Goal: Task Accomplishment & Management: Use online tool/utility

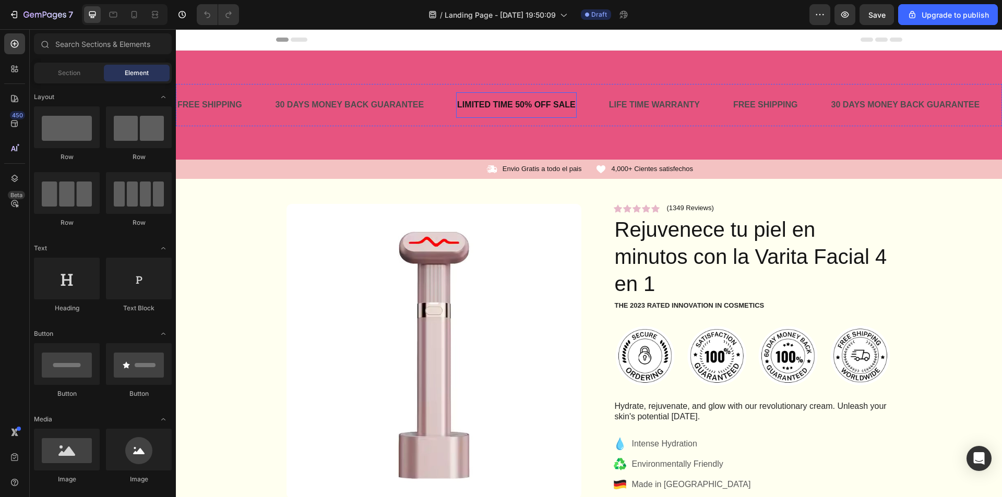
click at [547, 100] on div "LIMITED TIME 50% OFF SALE" at bounding box center [516, 105] width 121 height 17
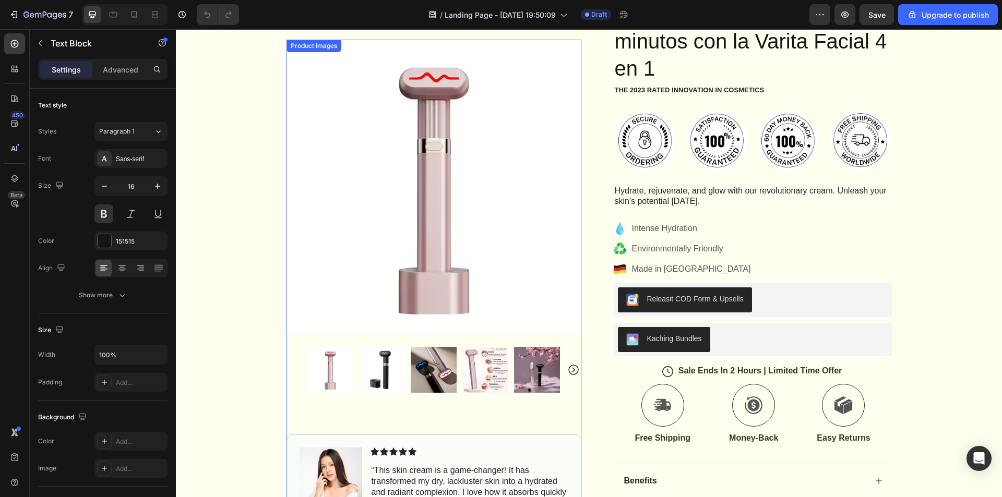
scroll to position [470, 0]
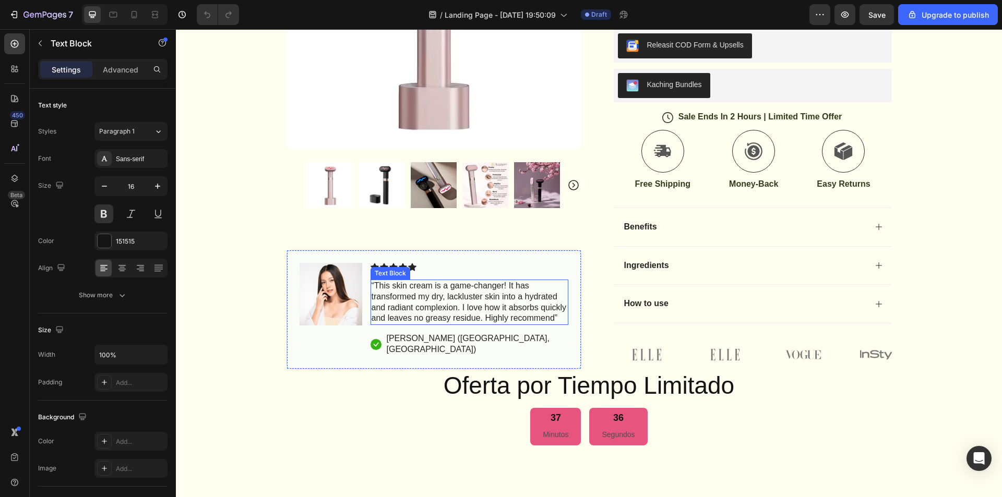
click at [403, 311] on p "“This skin cream is a game-changer! It has transformed my dry, lackluster skin …" at bounding box center [470, 302] width 196 height 43
click at [403, 310] on p "“This skin cream is a game-changer! It has transformed my dry, lackluster skin …" at bounding box center [470, 302] width 196 height 43
click at [409, 308] on p "“This skin cream is a game-changer! It has transformed my dry, lackluster skin …" at bounding box center [470, 302] width 196 height 43
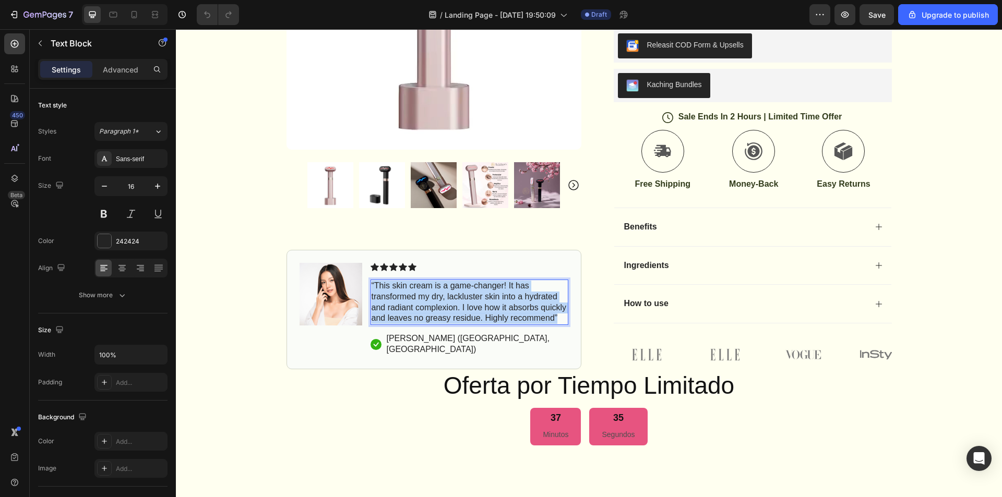
click at [409, 308] on p "“This skin cream is a game-changer! It has transformed my dry, lackluster skin …" at bounding box center [470, 302] width 196 height 43
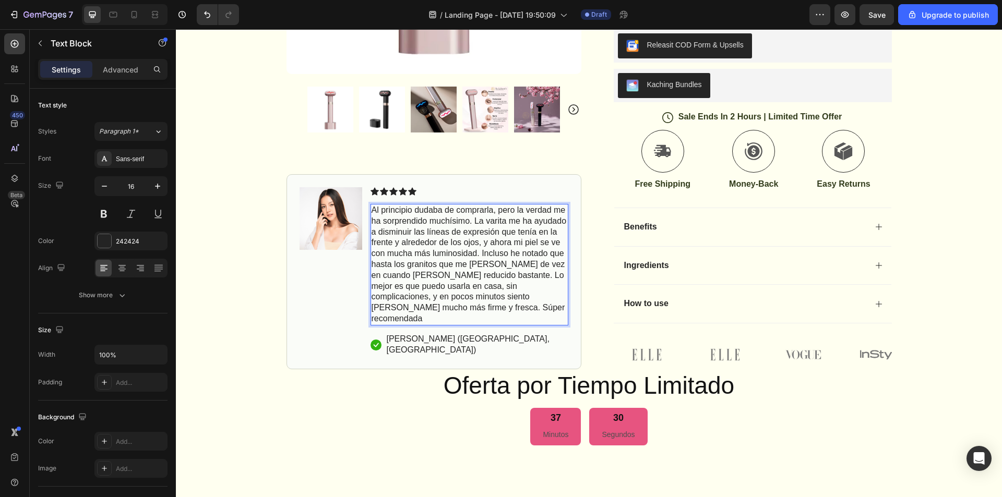
click at [372, 231] on p "Al principio dudaba de comprarla, pero la verdad me ha sorprendido muchísimo. L…" at bounding box center [470, 265] width 196 height 120
click at [478, 325] on p ""Al principio dudaba de comprarla, pero la verdad me ha sorprendido muchísimo. …" at bounding box center [470, 265] width 196 height 120
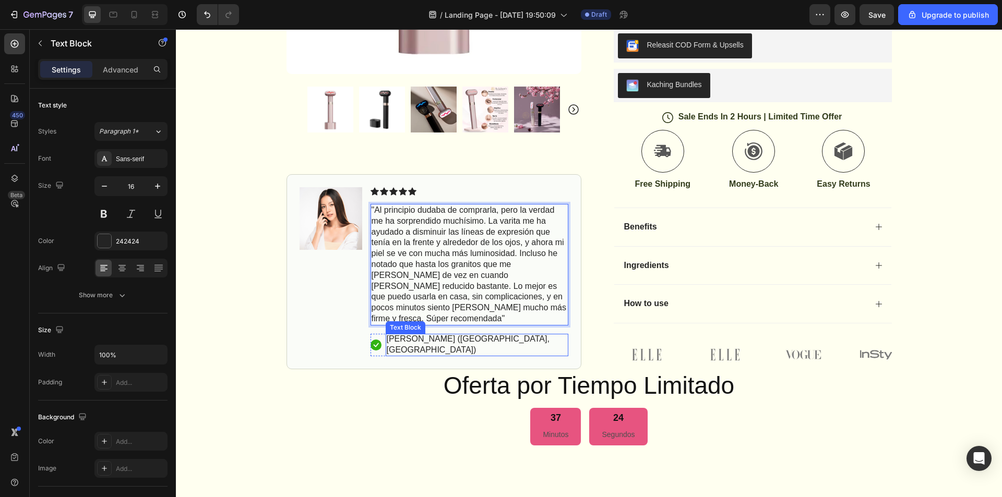
click at [400, 351] on p "[PERSON_NAME] ([GEOGRAPHIC_DATA], [GEOGRAPHIC_DATA])" at bounding box center [477, 344] width 181 height 22
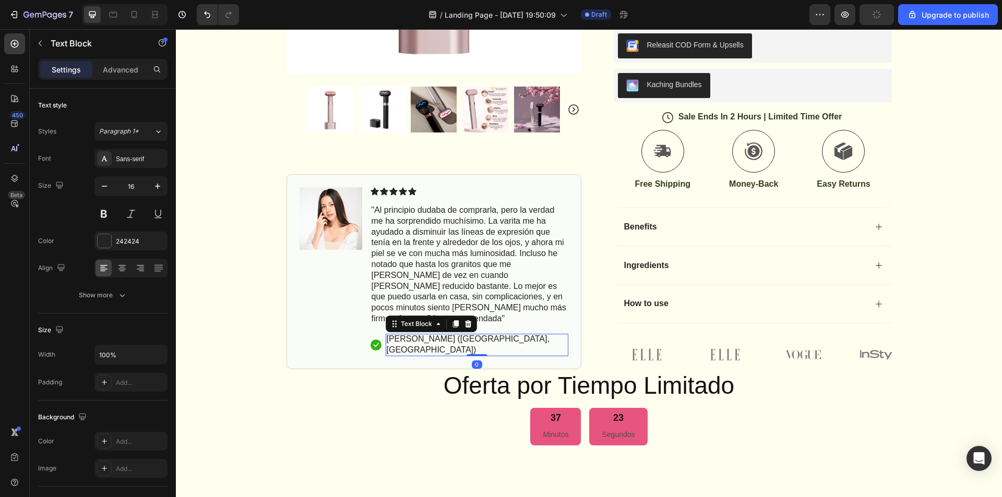
click at [464, 349] on p "[PERSON_NAME] ([GEOGRAPHIC_DATA], [GEOGRAPHIC_DATA])" at bounding box center [477, 344] width 181 height 22
click at [458, 349] on p "[PERSON_NAME] ([GEOGRAPHIC_DATA], [GEOGRAPHIC_DATA])" at bounding box center [477, 344] width 181 height 22
click at [464, 351] on p "[PERSON_NAME] ([GEOGRAPHIC_DATA], [GEOGRAPHIC_DATA])" at bounding box center [477, 344] width 181 height 22
click at [446, 350] on p "[PERSON_NAME] ([GEOGRAPHIC_DATA], [GEOGRAPHIC_DATA])" at bounding box center [477, 344] width 181 height 22
click at [420, 351] on p "[PERSON_NAME] ([GEOGRAPHIC_DATA],[GEOGRAPHIC_DATA])" at bounding box center [477, 344] width 181 height 22
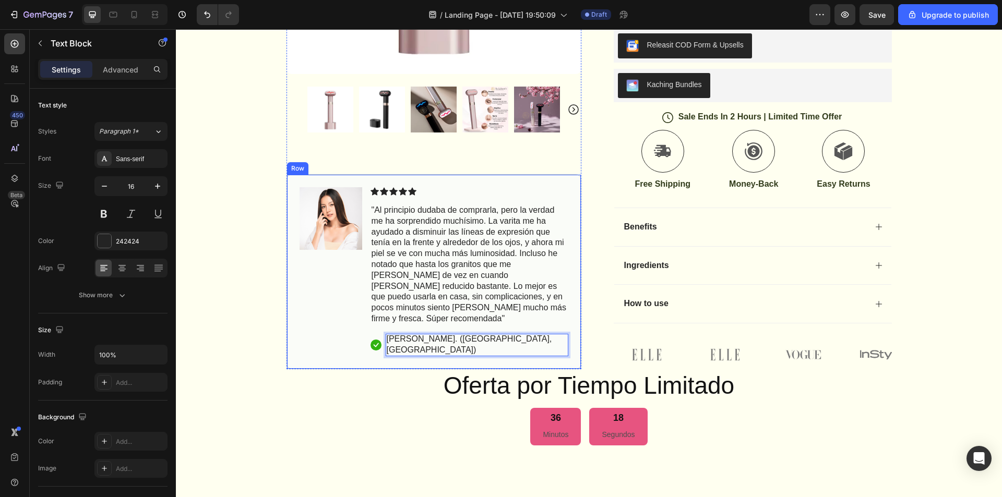
click at [543, 344] on div "Icon Icon Icon Icon Icon Icon List "Al principio dudaba de comprarla, pero la v…" at bounding box center [470, 271] width 198 height 169
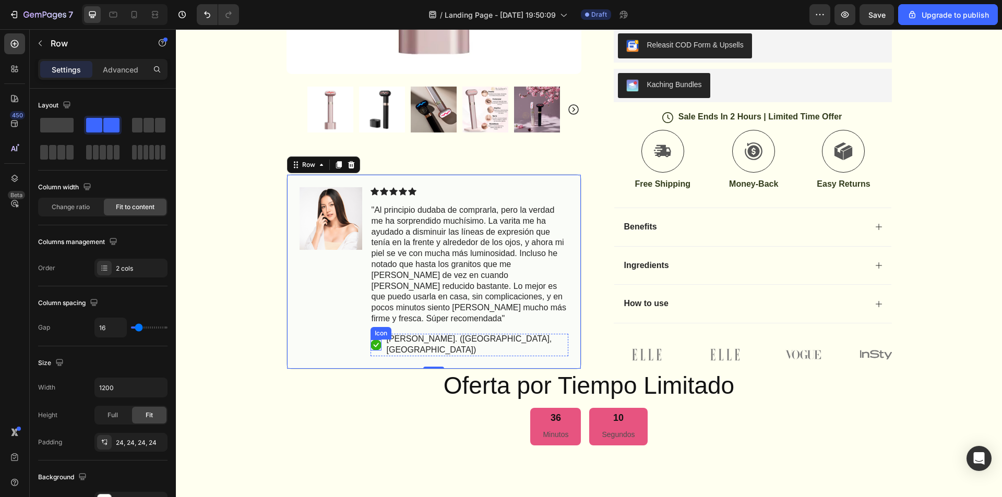
click at [373, 349] on rect at bounding box center [376, 345] width 11 height 11
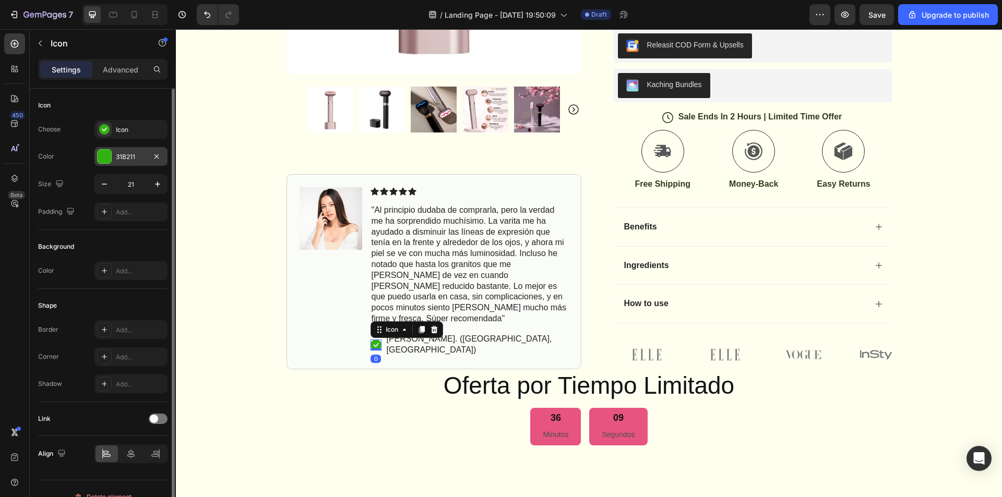
click at [102, 158] on div at bounding box center [105, 157] width 14 height 14
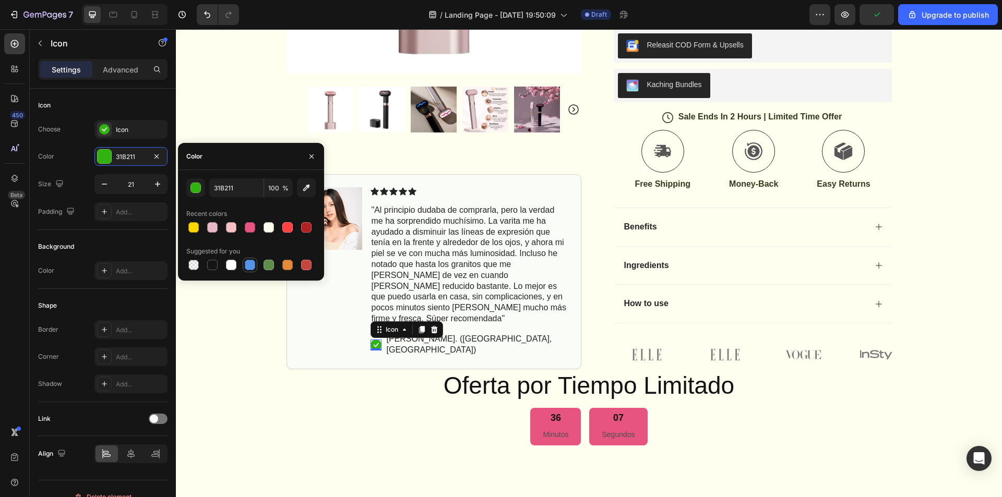
click at [246, 260] on div at bounding box center [250, 265] width 10 height 10
type input "5594E7"
click at [247, 261] on div at bounding box center [250, 265] width 10 height 10
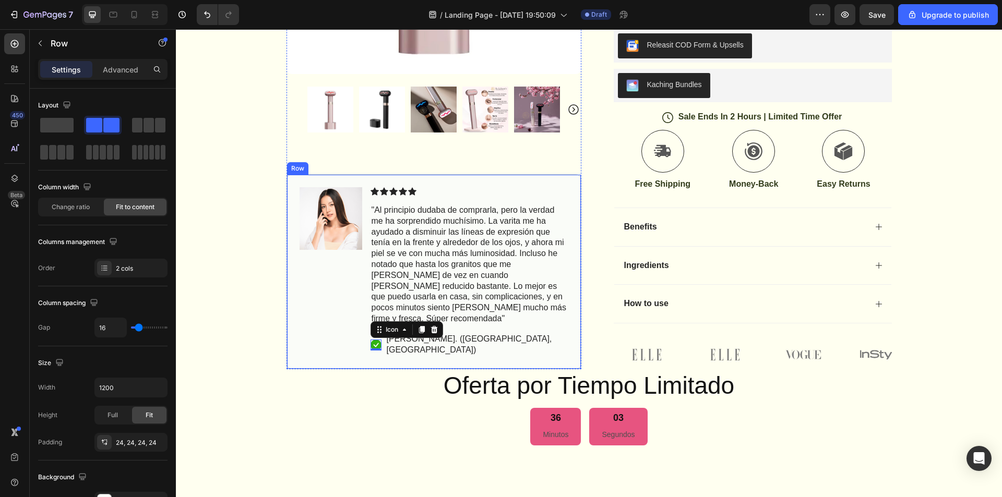
click at [332, 332] on div "Image" at bounding box center [331, 271] width 63 height 169
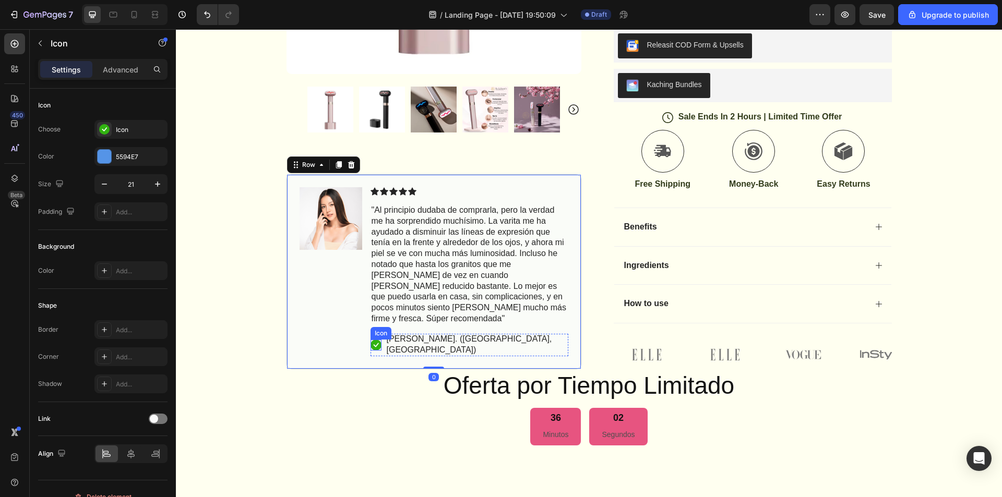
click at [371, 351] on icon at bounding box center [376, 345] width 11 height 11
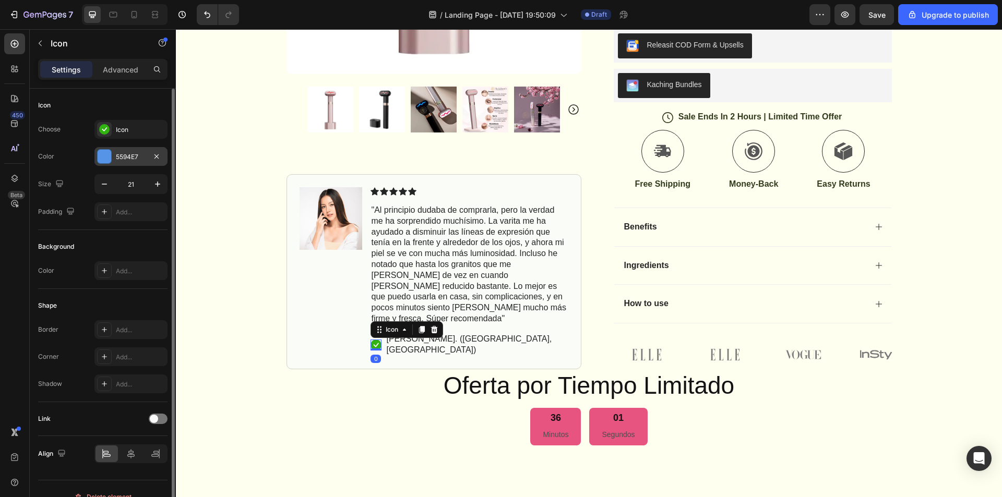
click at [136, 156] on div "5594E7" at bounding box center [131, 156] width 30 height 9
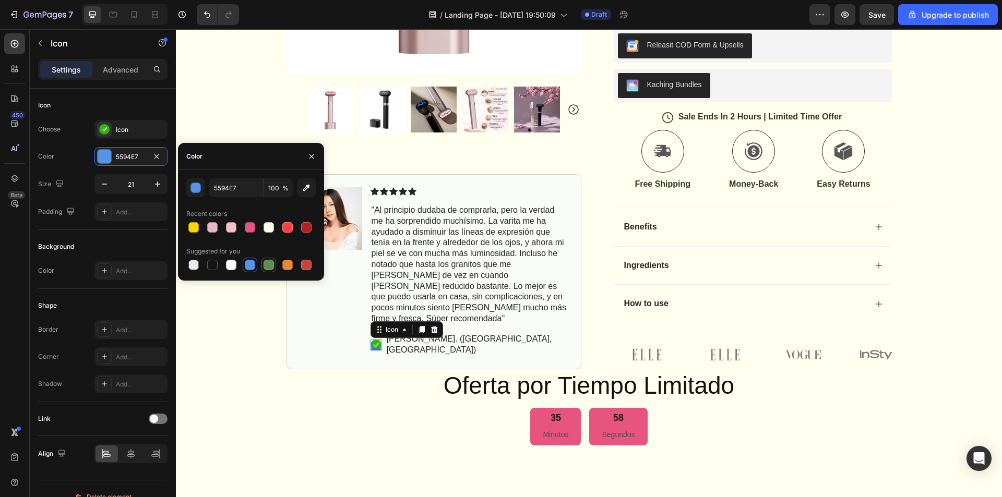
click at [265, 262] on div at bounding box center [269, 265] width 10 height 10
type input "5E8E49"
click at [138, 136] on div "Icon" at bounding box center [130, 129] width 73 height 19
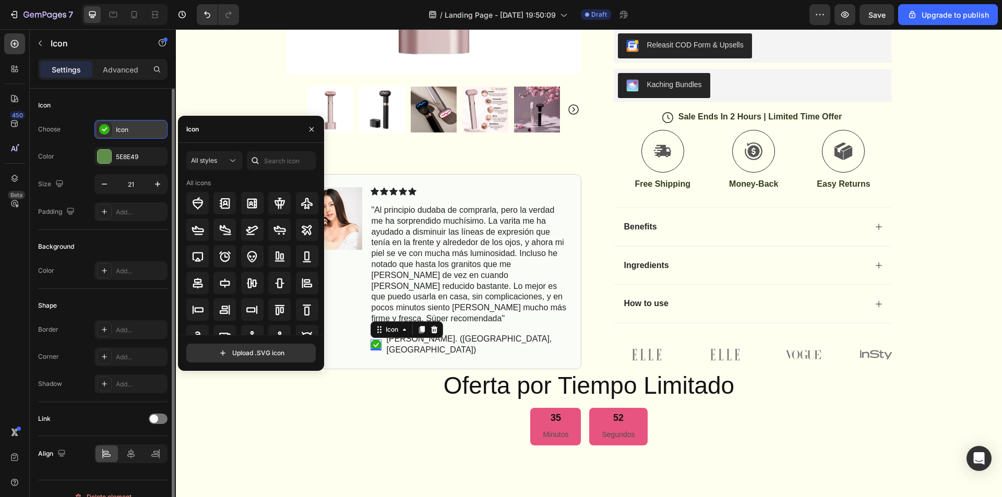
click at [109, 132] on icon at bounding box center [104, 129] width 10 height 10
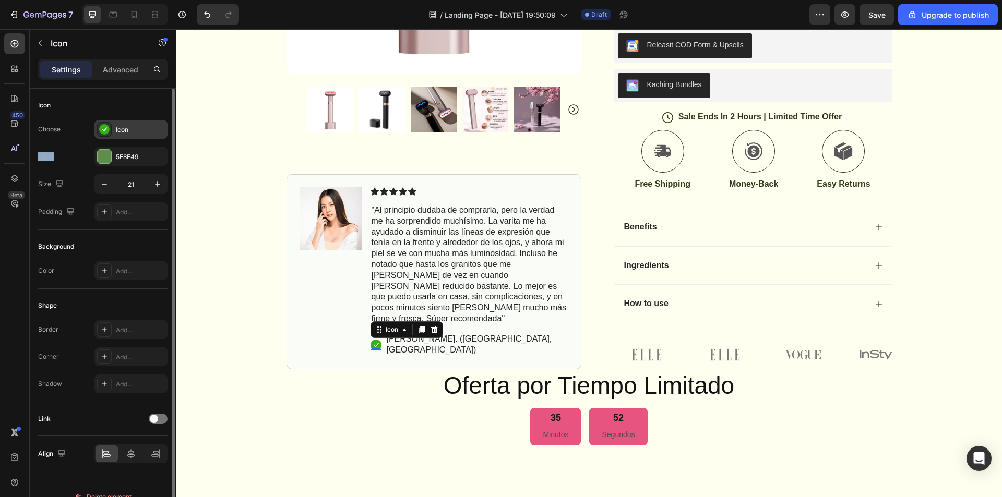
click at [109, 132] on icon at bounding box center [104, 129] width 10 height 10
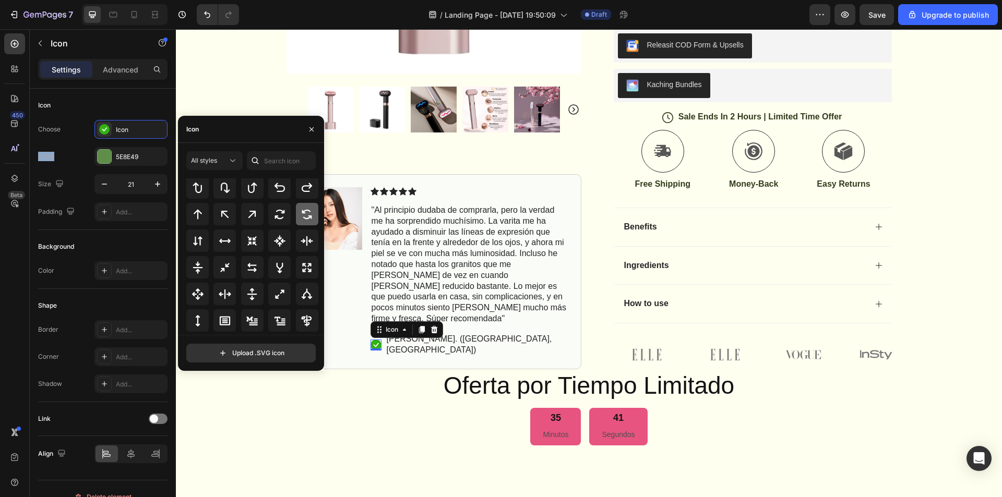
scroll to position [564, 0]
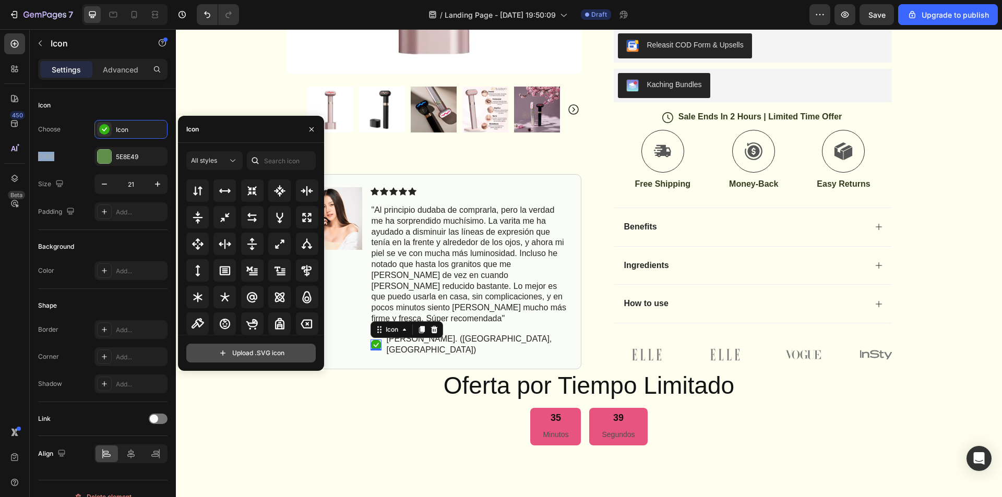
click at [275, 358] on input "file" at bounding box center [251, 353] width 128 height 18
click at [418, 181] on div "Product Images Image Icon Icon Icon Icon Icon Icon List "Al principio dudaba de…" at bounding box center [434, 74] width 295 height 591
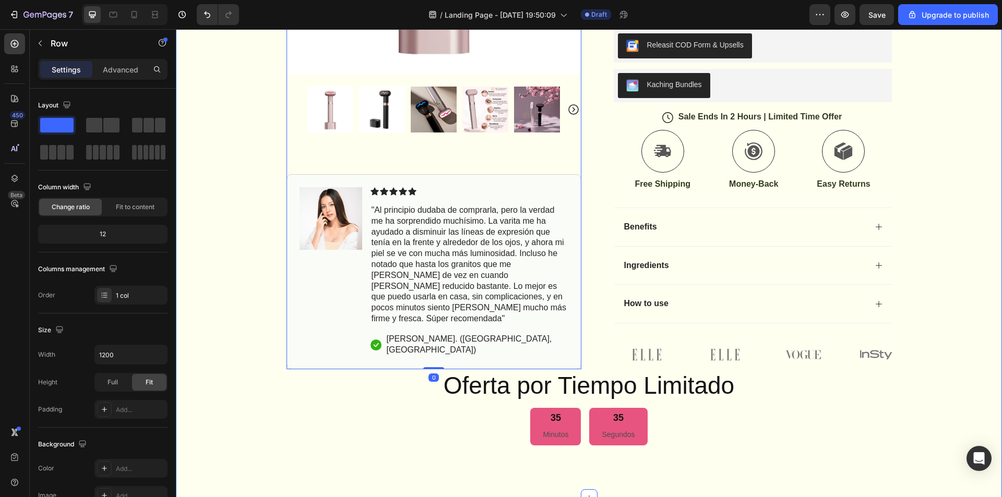
click at [229, 242] on div "Icon Envio Gratis a todo el pais Text Block Row Icon 4,000+ Cientes satisfechos…" at bounding box center [589, 68] width 826 height 756
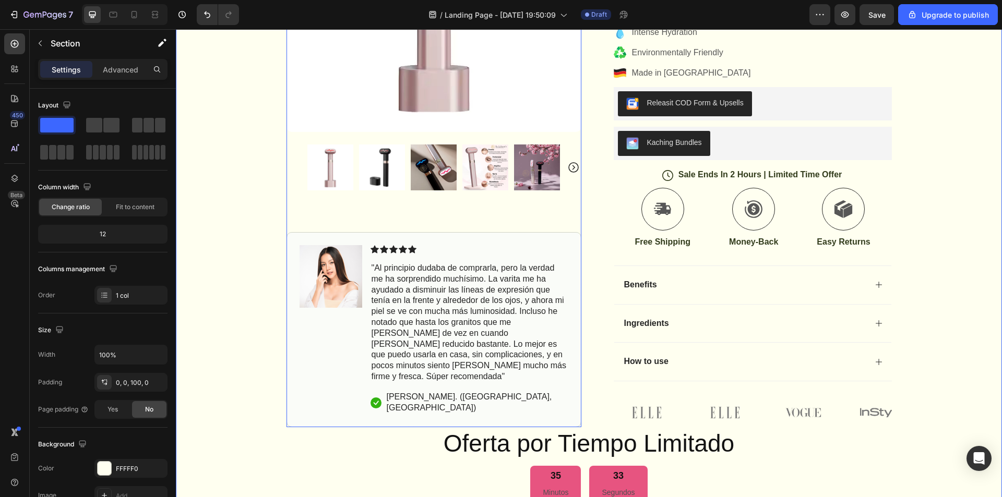
scroll to position [418, 0]
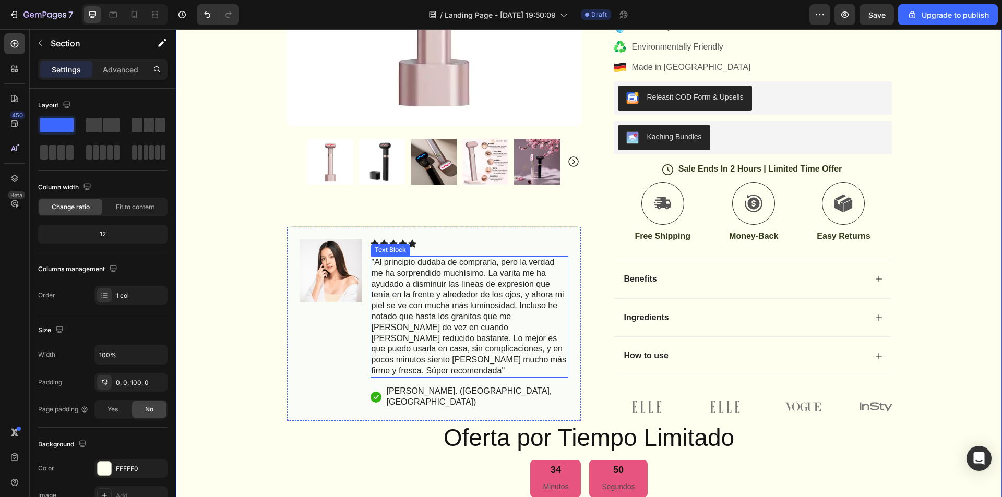
click at [404, 314] on p ""Al principio dudaba de comprarla, pero la verdad me ha sorprendido muchísimo. …" at bounding box center [470, 317] width 196 height 120
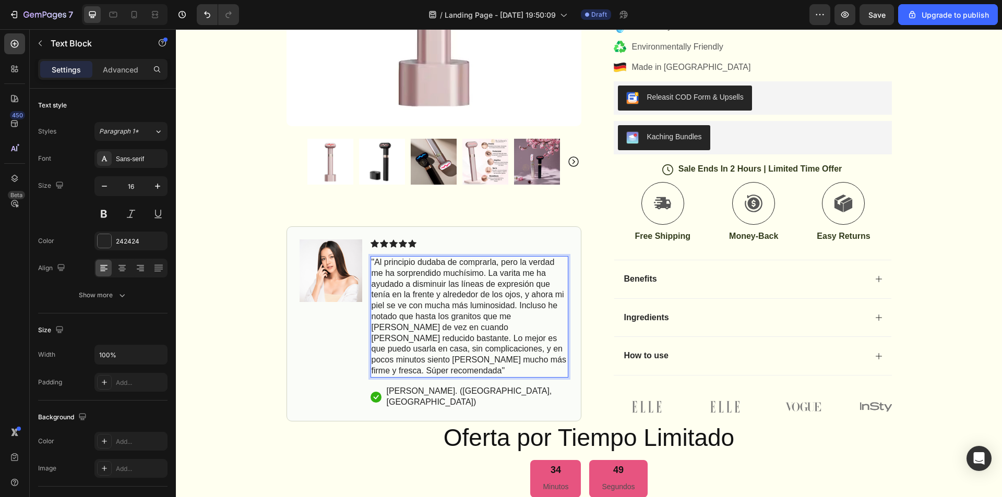
click at [404, 314] on p ""Al principio dudaba de comprarla, pero la verdad me ha sorprendido muchísimo. …" at bounding box center [470, 317] width 196 height 120
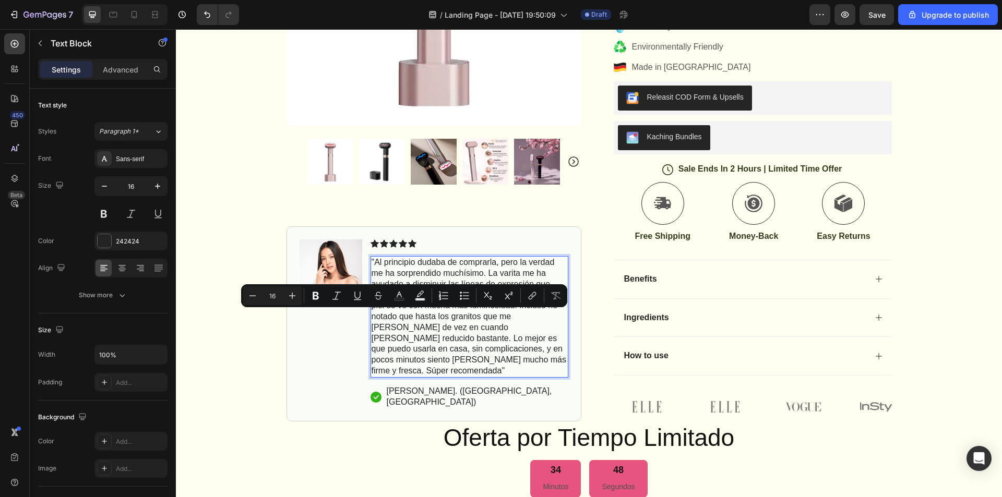
click at [404, 314] on p ""Al principio dudaba de comprarla, pero la verdad me ha sorprendido muchísimo. …" at bounding box center [470, 317] width 196 height 120
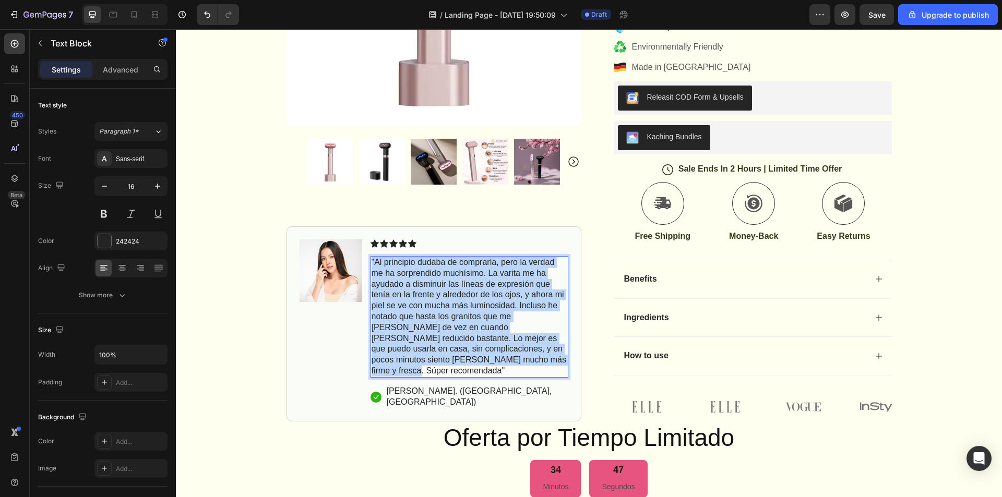
click at [404, 314] on p ""Al principio dudaba de comprarla, pero la verdad me ha sorprendido muchísimo. …" at bounding box center [470, 317] width 196 height 120
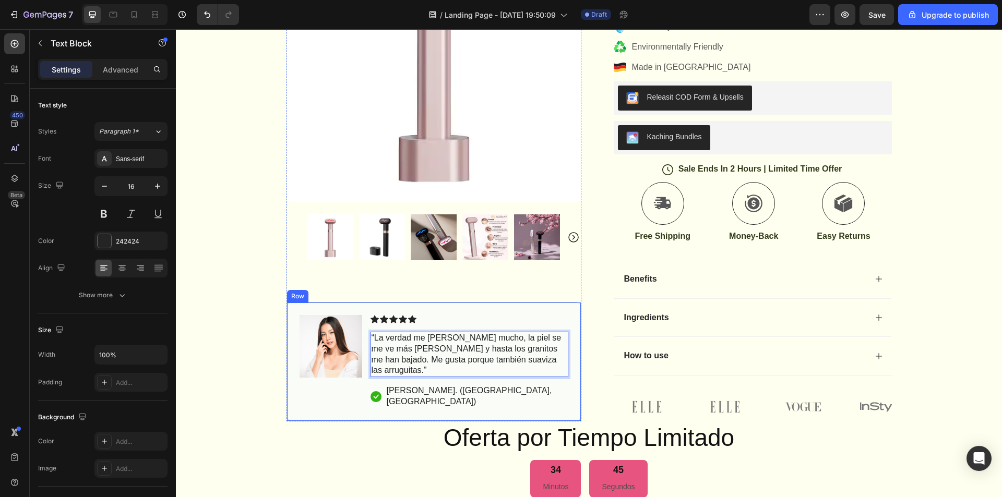
click at [474, 333] on div "Image Icon Icon Icon Icon Icon Icon List “La verdad me [PERSON_NAME] mucho, la …" at bounding box center [434, 362] width 295 height 120
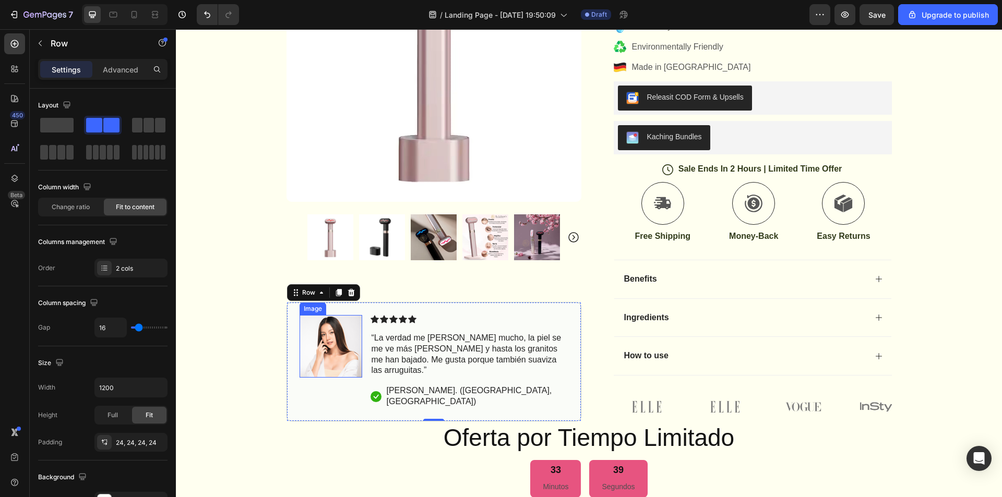
click at [318, 377] on img at bounding box center [331, 346] width 63 height 63
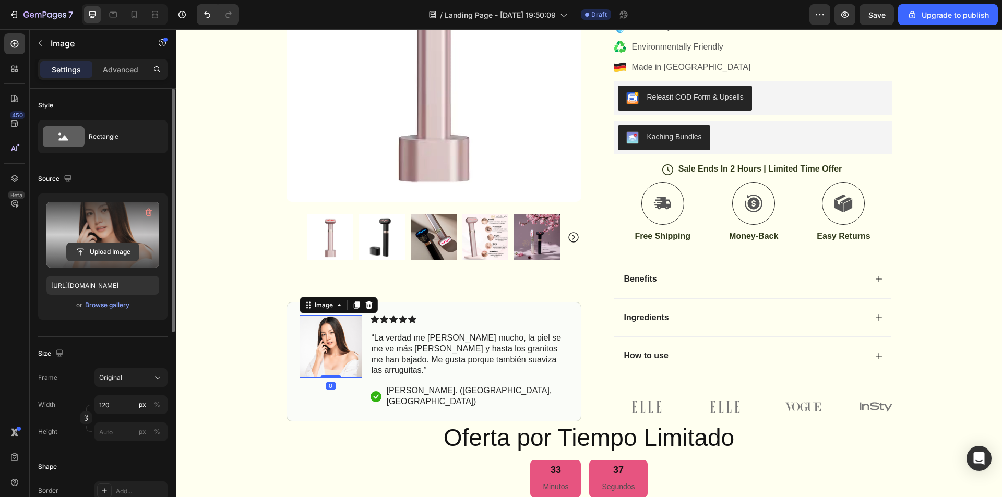
click at [100, 257] on input "file" at bounding box center [103, 252] width 72 height 18
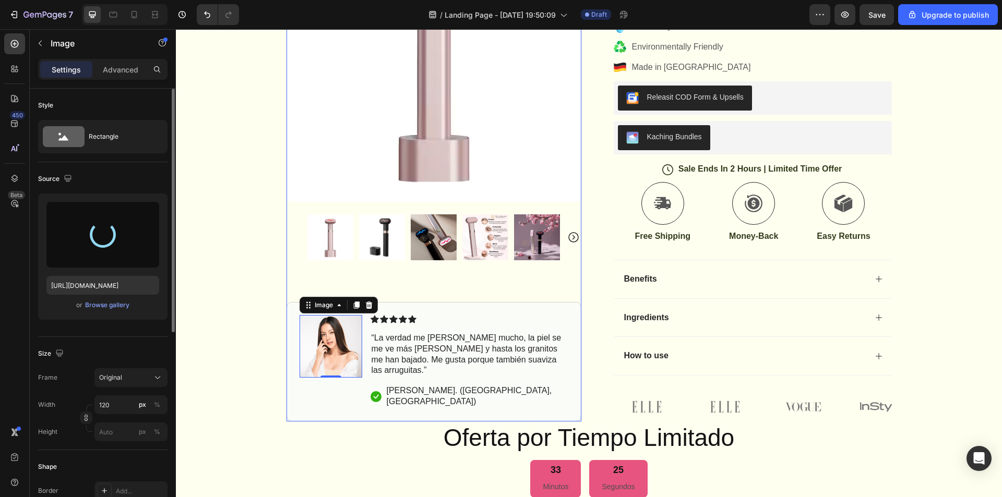
type input "[URL][DOMAIN_NAME]"
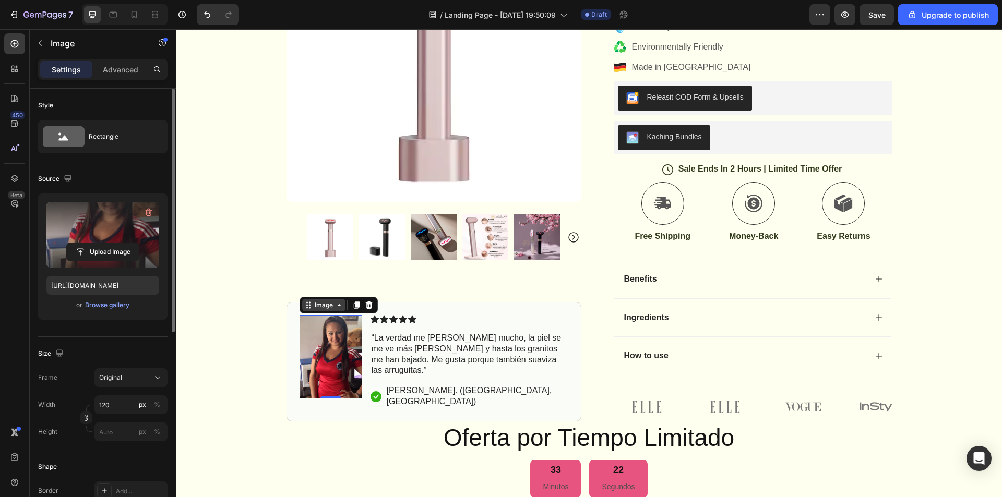
click at [318, 310] on div "Image" at bounding box center [324, 305] width 22 height 9
click at [325, 312] on div "Image" at bounding box center [323, 305] width 43 height 13
click at [332, 374] on img at bounding box center [331, 357] width 63 height 84
drag, startPoint x: 330, startPoint y: 407, endPoint x: 328, endPoint y: 397, distance: 10.1
click at [331, 383] on div "Image 0" at bounding box center [331, 357] width 63 height 84
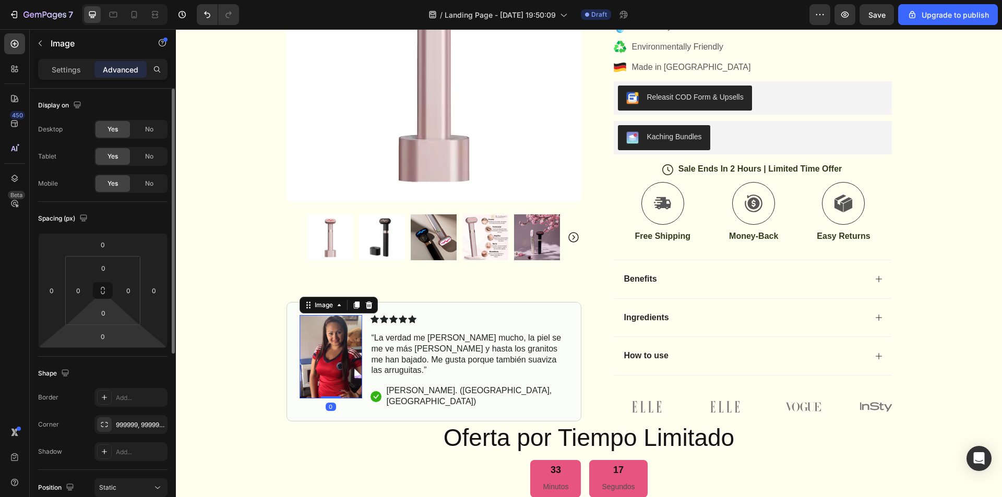
click at [115, 0] on html "7 / Landing Page - [DATE] 19:50:09 Draft Preview Save Upgrade to publish 450 Be…" at bounding box center [501, 0] width 1002 height 0
type input "4"
type input "0"
click at [104, 314] on input "0" at bounding box center [103, 313] width 21 height 16
type input "1"
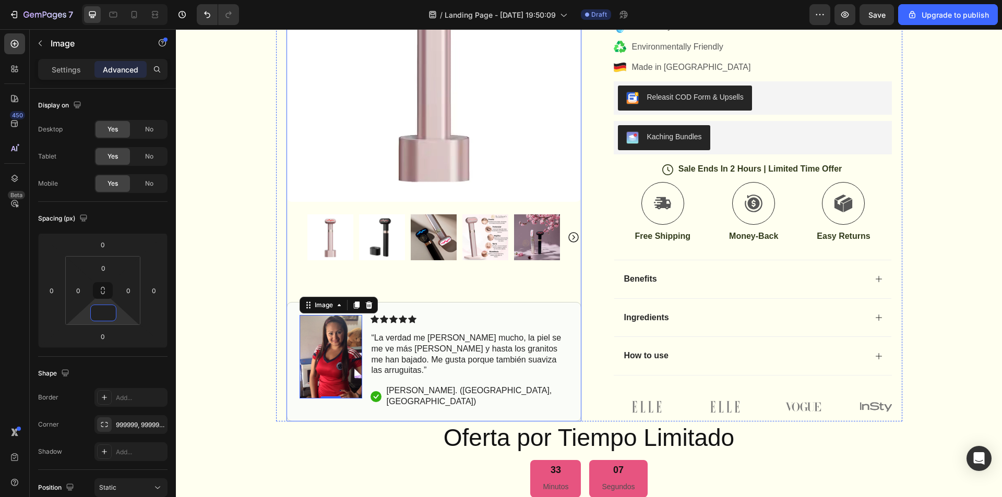
click at [471, 309] on div "Product Images Image 0 Icon Icon Icon Icon Icon Icon List “La verdad me [PERSON…" at bounding box center [434, 164] width 295 height 515
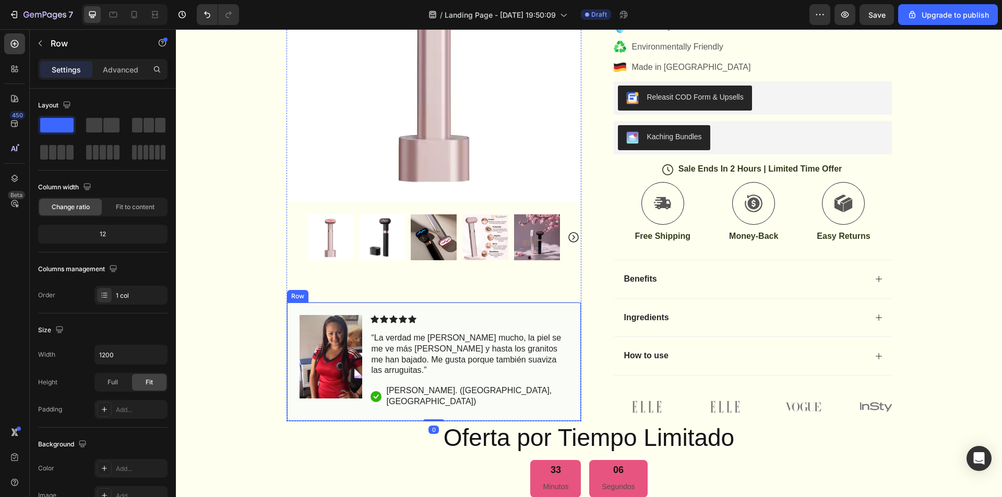
click at [496, 324] on div "Image Icon Icon Icon Icon Icon Icon List “La verdad me [PERSON_NAME] mucho, la …" at bounding box center [434, 362] width 295 height 120
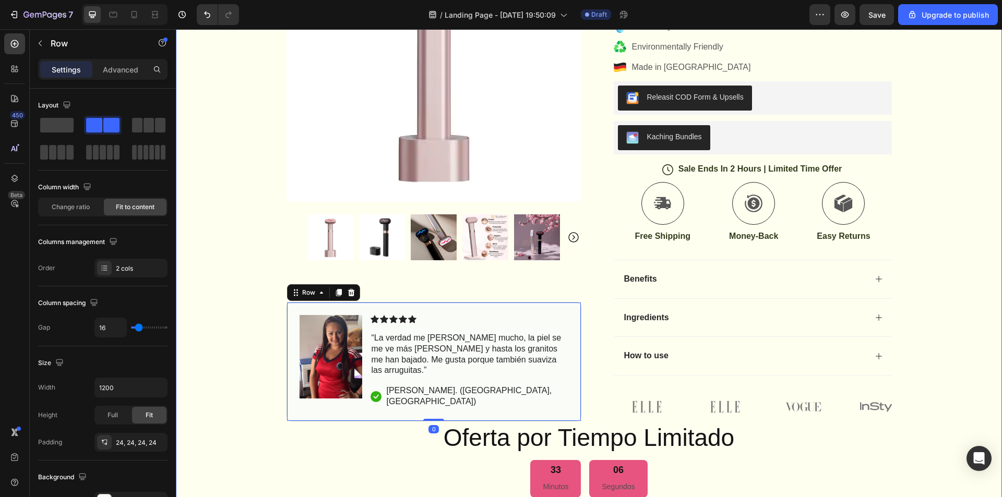
click at [978, 347] on div "Icon Envio Gratis a todo el pais Text Block Row Icon 4,000+ Cientes satisfechos…" at bounding box center [589, 120] width 826 height 756
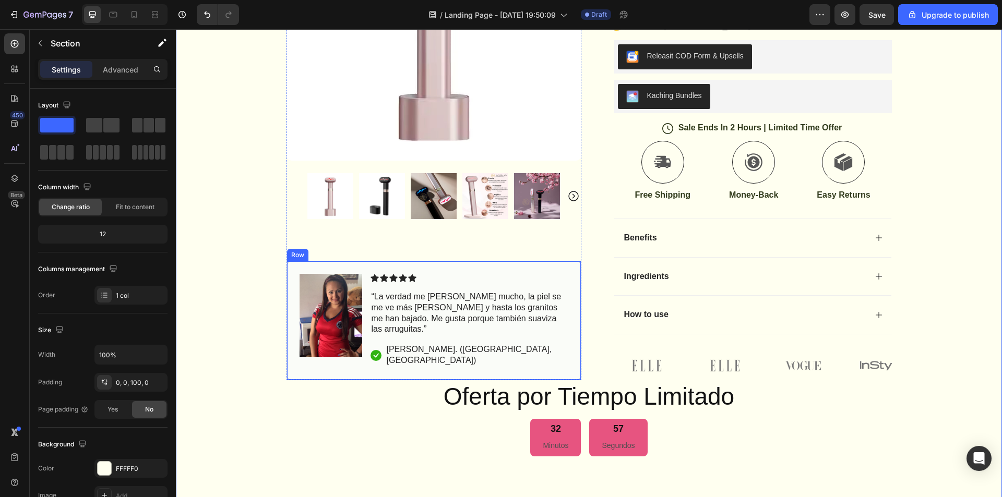
scroll to position [470, 0]
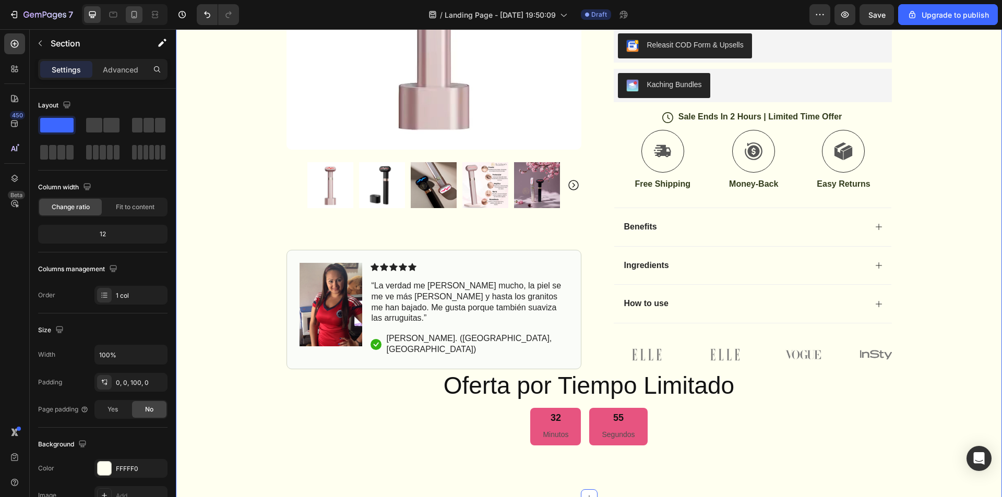
click at [127, 14] on div at bounding box center [134, 14] width 17 height 17
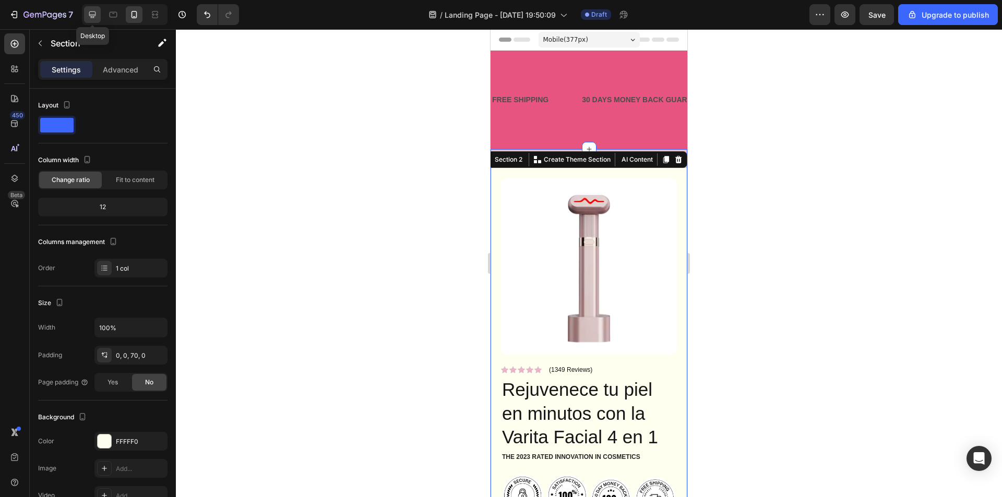
click at [98, 13] on icon at bounding box center [92, 14] width 10 height 10
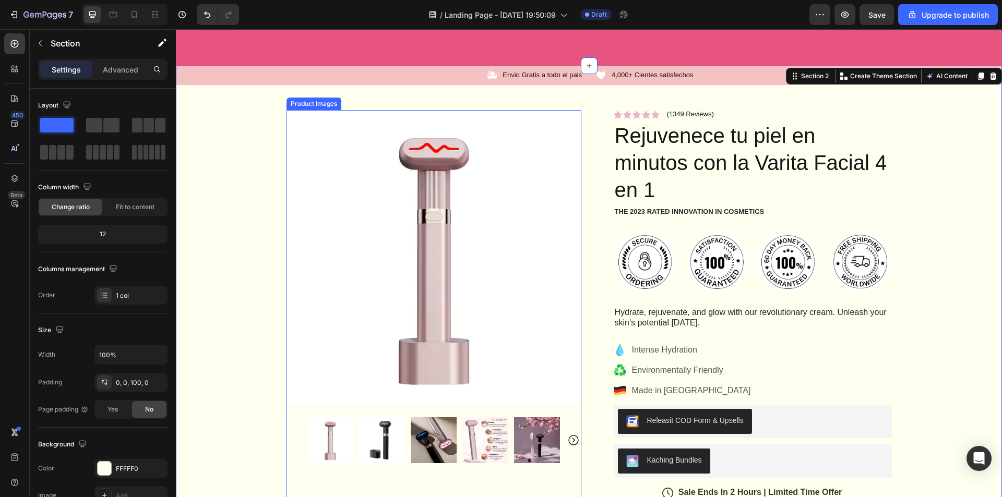
scroll to position [355, 0]
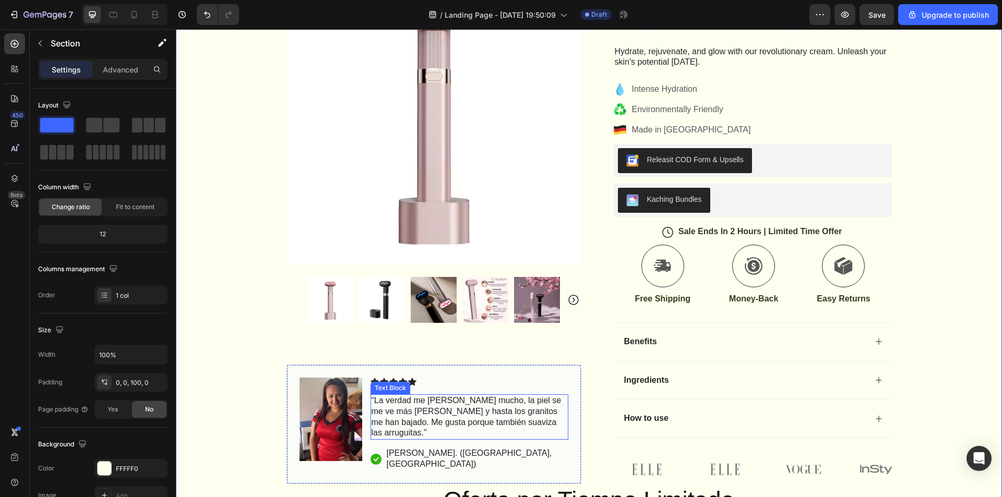
click at [384, 415] on p "“La verdad me [PERSON_NAME] mucho, la piel se me ve más [PERSON_NAME] y hasta l…" at bounding box center [470, 417] width 196 height 43
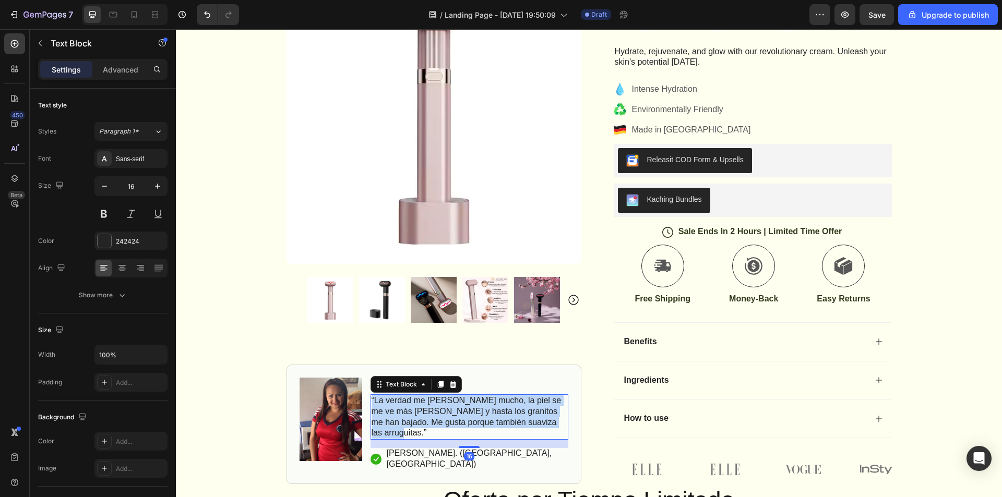
click at [384, 415] on p "“La verdad me [PERSON_NAME] mucho, la piel se me ve más [PERSON_NAME] y hasta l…" at bounding box center [470, 417] width 196 height 43
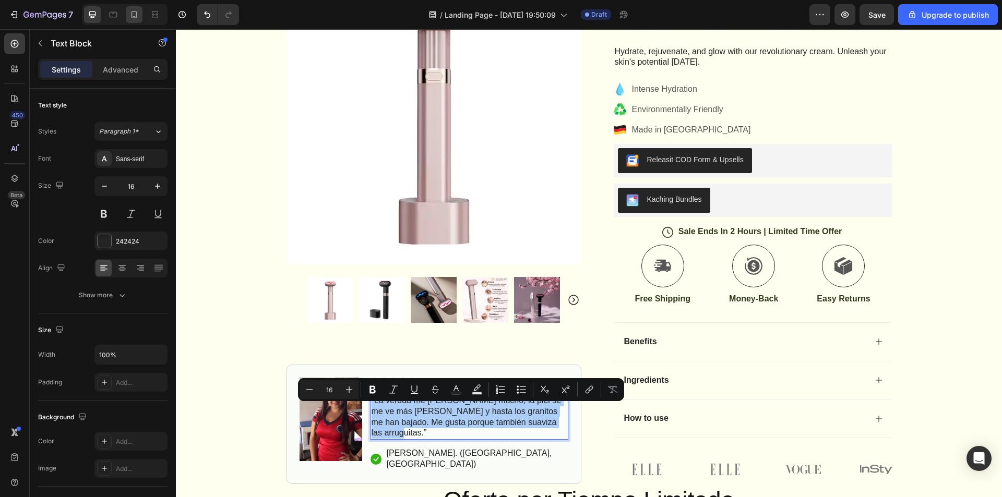
click at [133, 13] on icon at bounding box center [134, 14] width 10 height 10
type input "14"
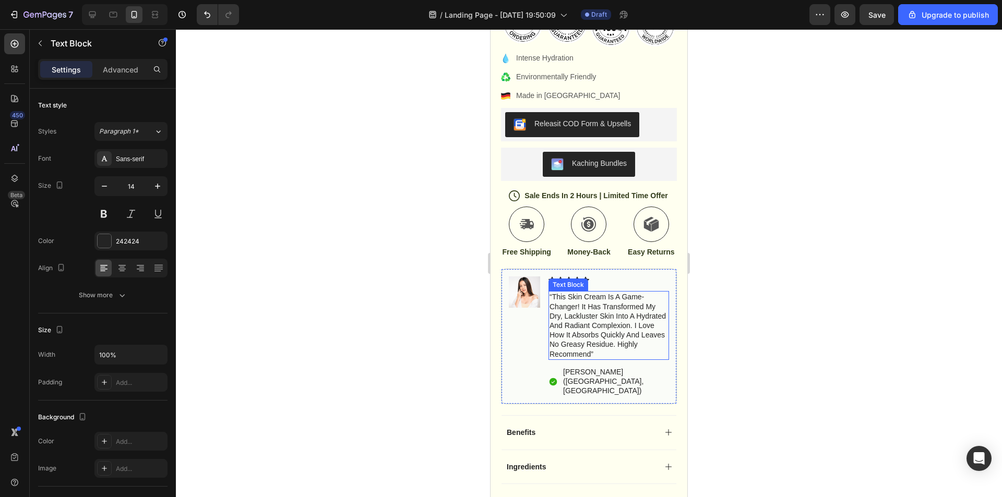
scroll to position [475, 0]
click at [587, 327] on p "“this skin cream is a game-changer! it has transformed my dry, lackluster skin …" at bounding box center [609, 325] width 118 height 66
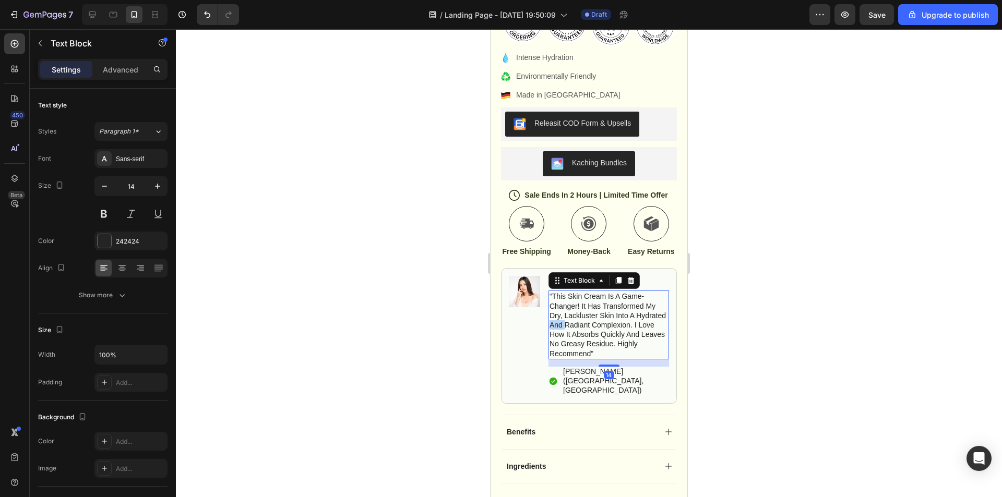
click at [587, 327] on p "“this skin cream is a game-changer! it has transformed my dry, lackluster skin …" at bounding box center [609, 325] width 118 height 66
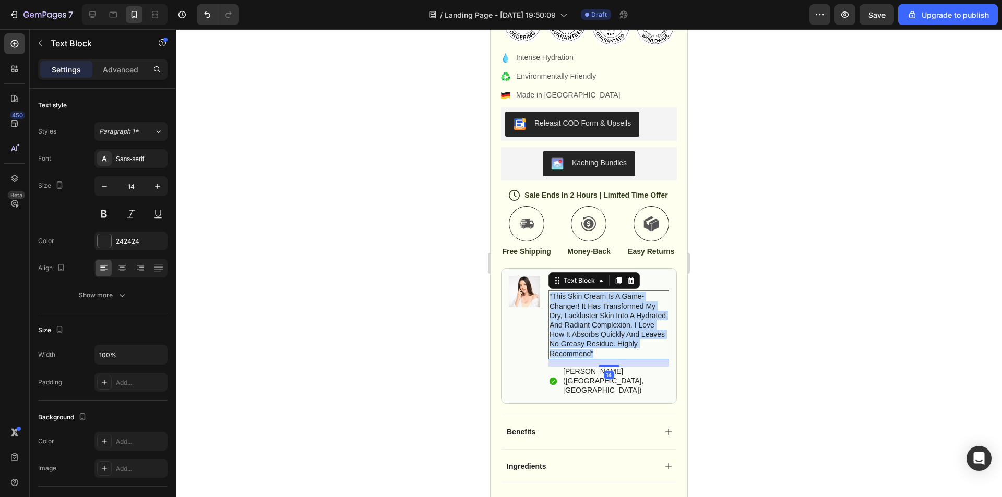
click at [587, 327] on p "“this skin cream is a game-changer! it has transformed my dry, lackluster skin …" at bounding box center [609, 325] width 118 height 66
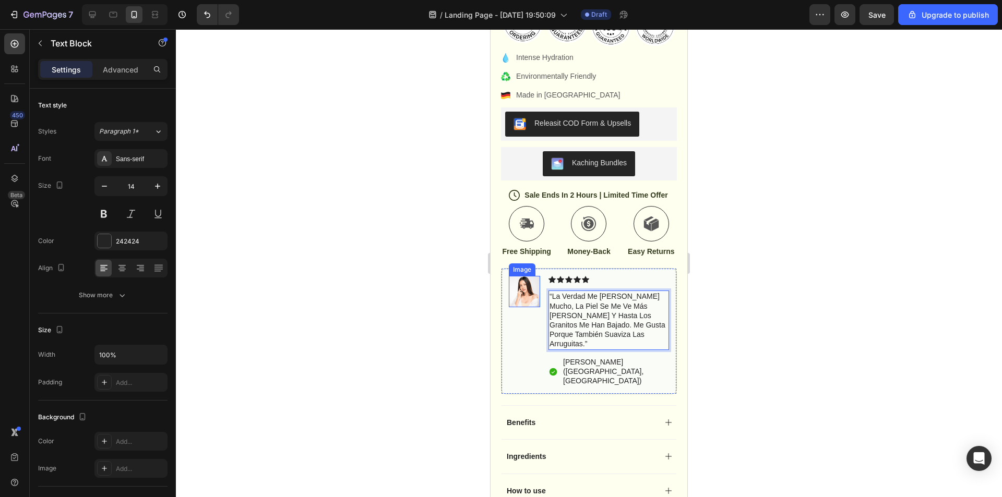
click at [523, 286] on img at bounding box center [524, 291] width 31 height 31
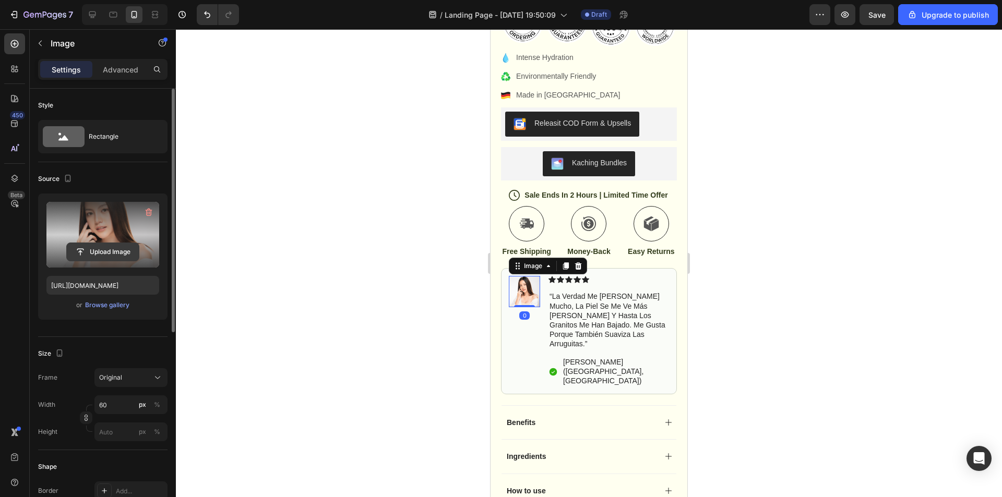
click at [99, 250] on input "file" at bounding box center [103, 252] width 72 height 18
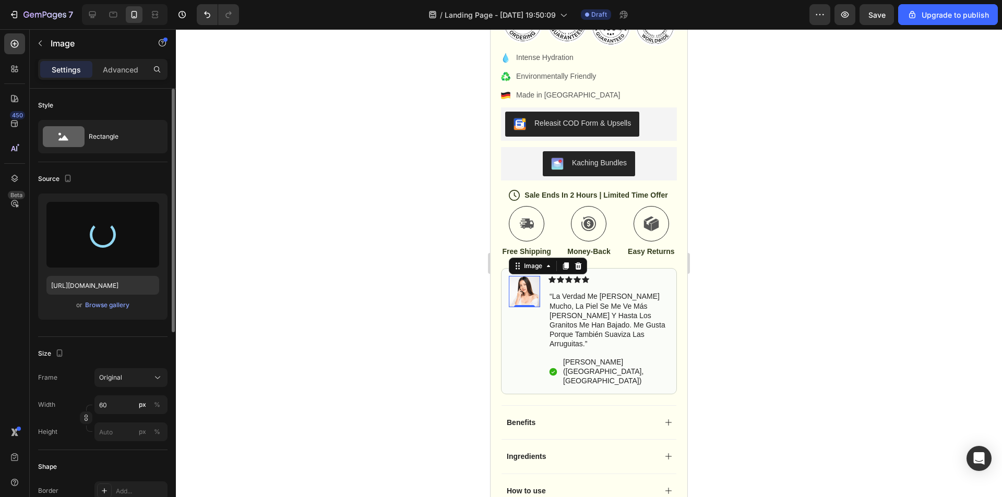
type input "[URL][DOMAIN_NAME]"
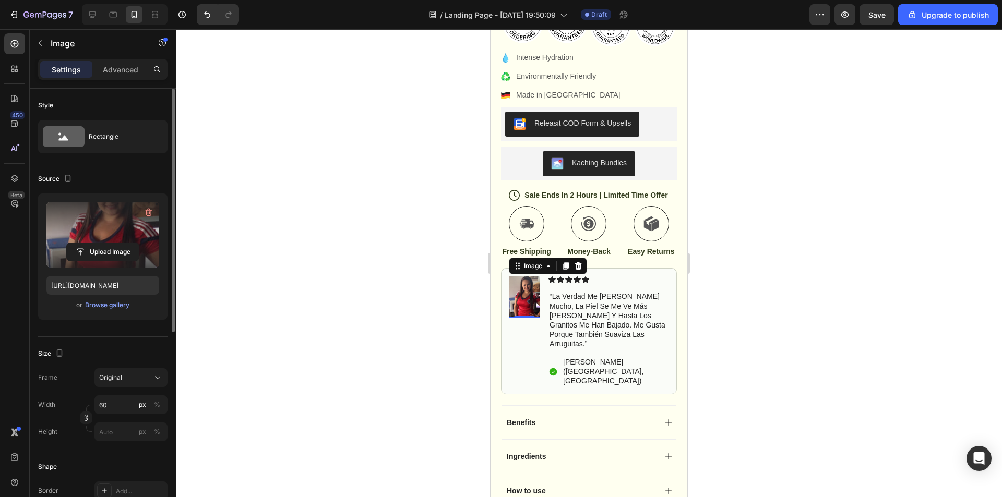
click at [780, 302] on div at bounding box center [589, 263] width 826 height 468
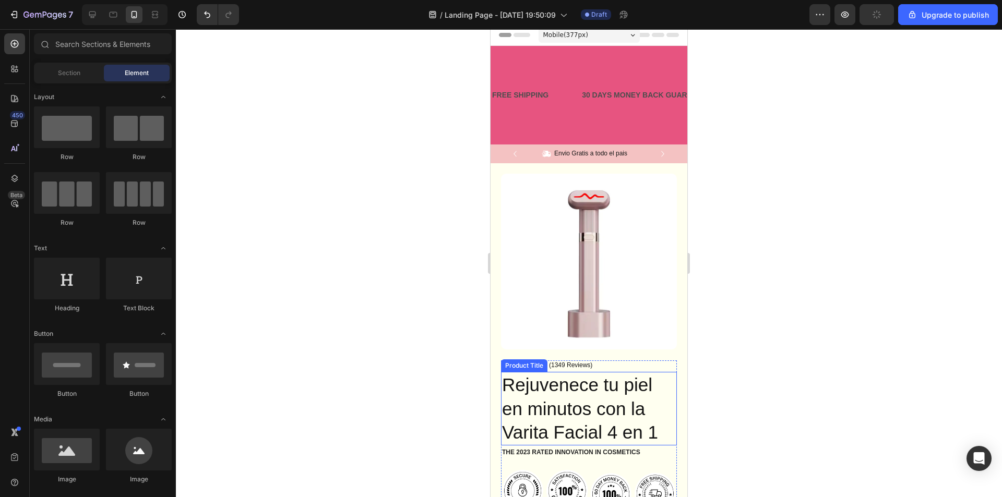
scroll to position [0, 0]
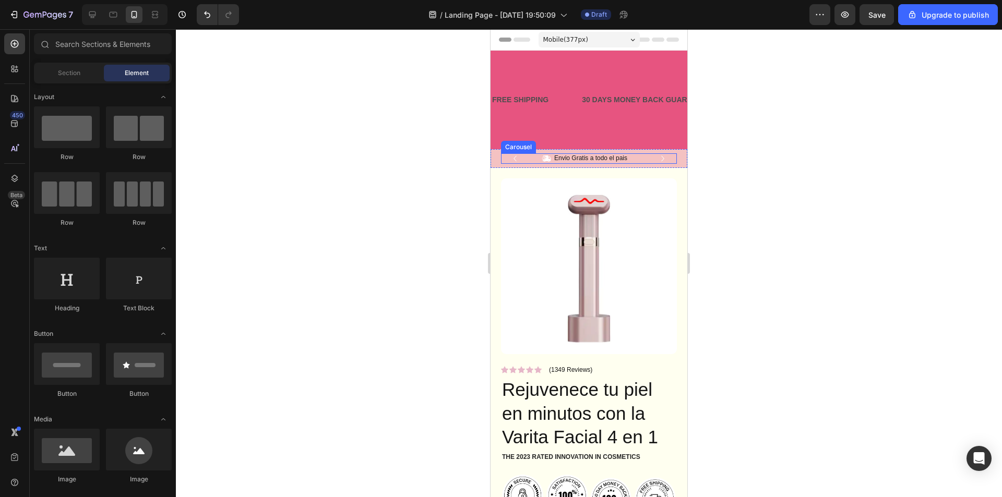
click at [657, 155] on icon "Carousel Next Arrow" at bounding box center [662, 158] width 11 height 11
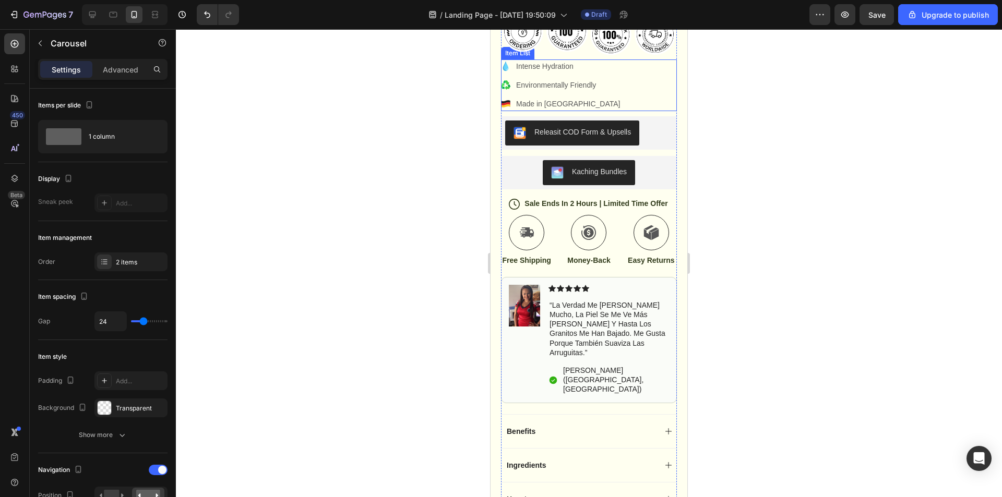
scroll to position [470, 0]
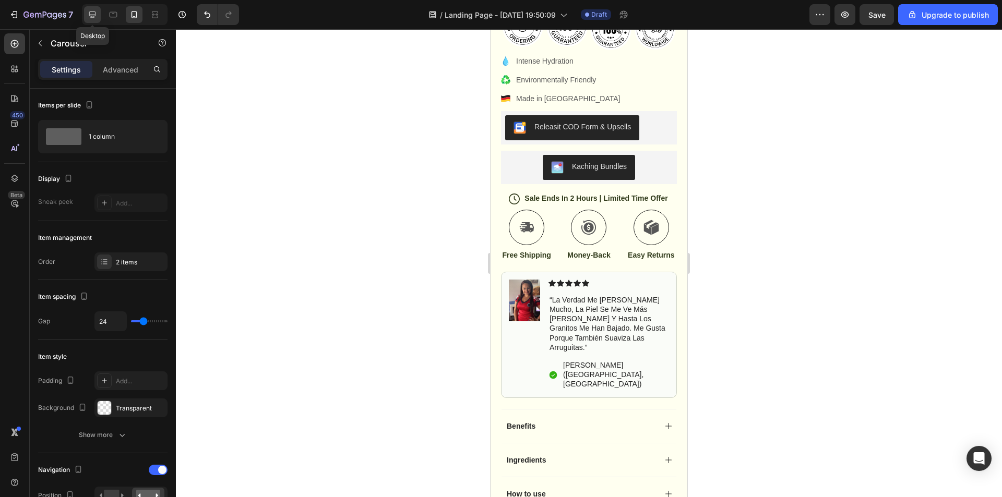
click at [100, 16] on div at bounding box center [92, 14] width 17 height 17
type input "1200"
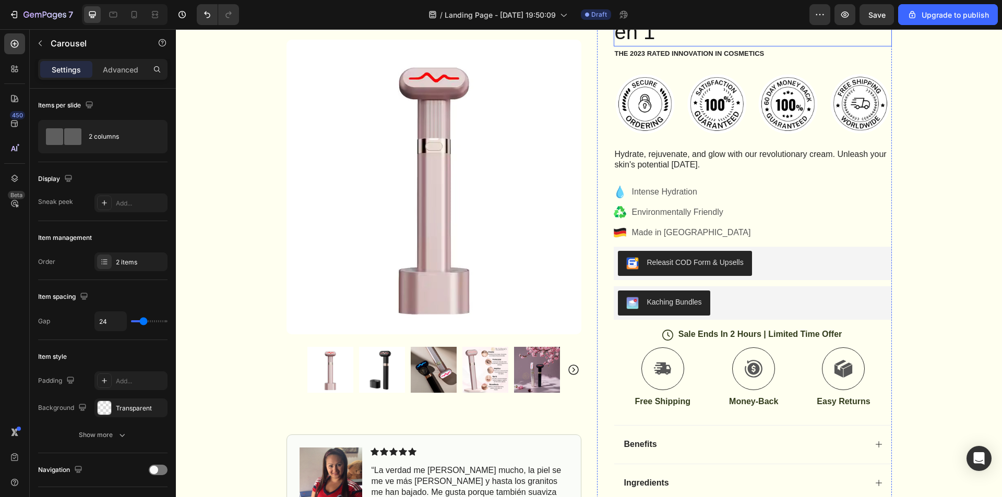
scroll to position [253, 0]
click at [719, 331] on p "Sale Ends In 2 Hours | Limited Time Offer" at bounding box center [760, 334] width 164 height 11
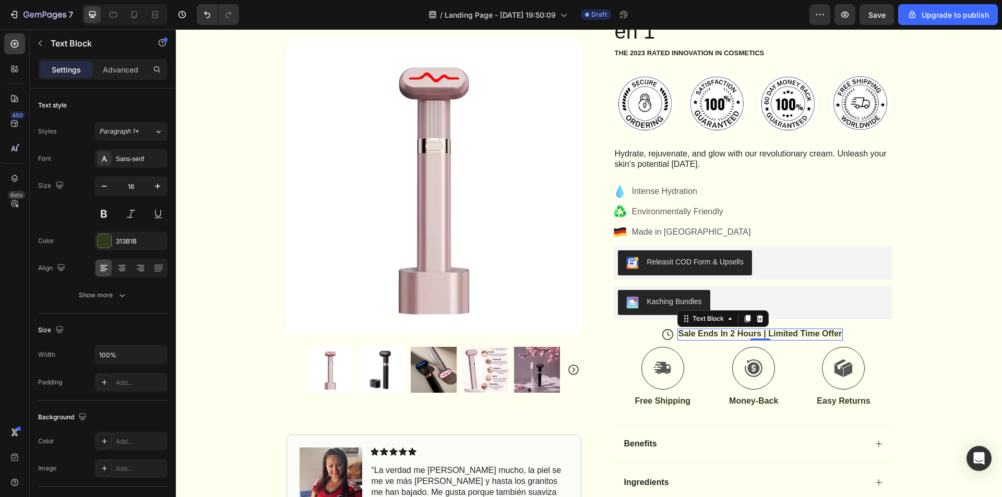
click at [737, 335] on p "Sale Ends In 2 Hours | Limited Time Offer" at bounding box center [760, 334] width 164 height 11
click at [678, 336] on p "Sale Ends In 2 Hours | Limited Time Offer" at bounding box center [760, 334] width 164 height 11
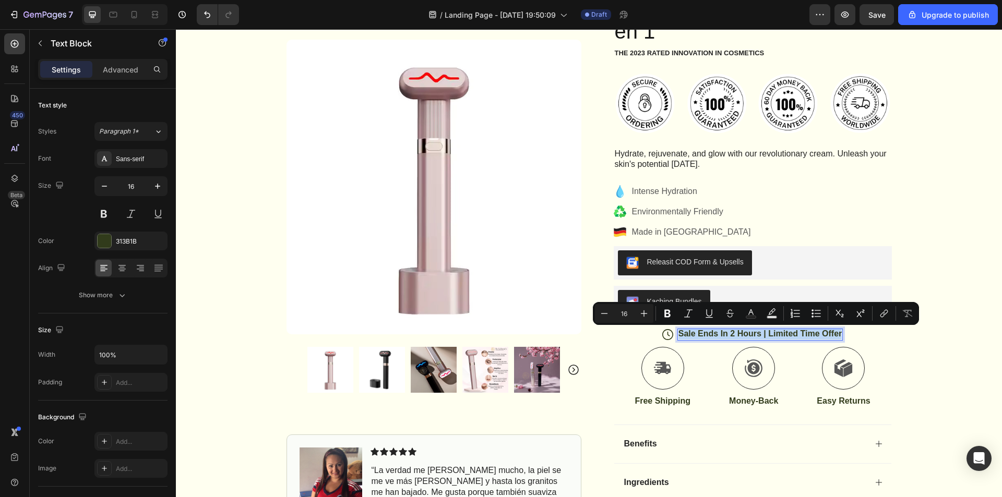
copy p "Sale Ends In 2 Hours | Limited Time Offer"
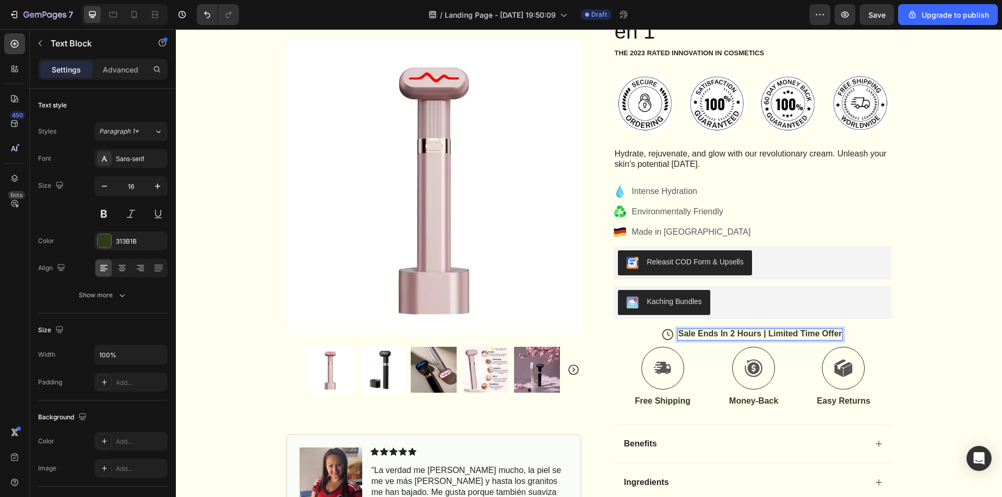
click at [837, 335] on p "Sale Ends In 2 Hours | Limited Time Offer" at bounding box center [760, 334] width 164 height 11
click at [838, 336] on p "Sale Ends In 2 Hours | Limited Time Offer" at bounding box center [760, 334] width 164 height 11
click at [705, 337] on p "SOferta por Tiempo Limitado" at bounding box center [759, 334] width 115 height 11
click at [951, 351] on div "Icon Envio Gratis a todo el pais Text Block Row Icon 4,000+ Cientes satisfechos…" at bounding box center [589, 285] width 826 height 756
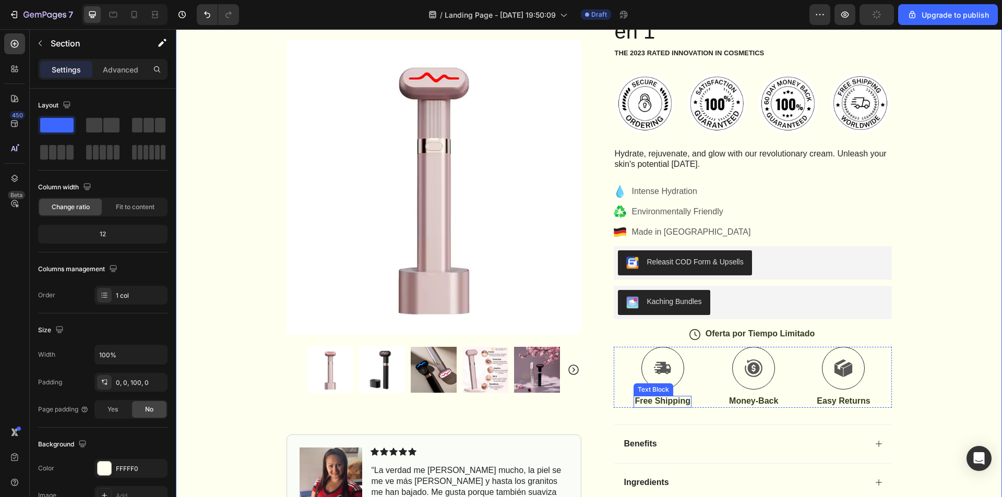
click at [667, 403] on p "Free Shipping" at bounding box center [663, 401] width 56 height 11
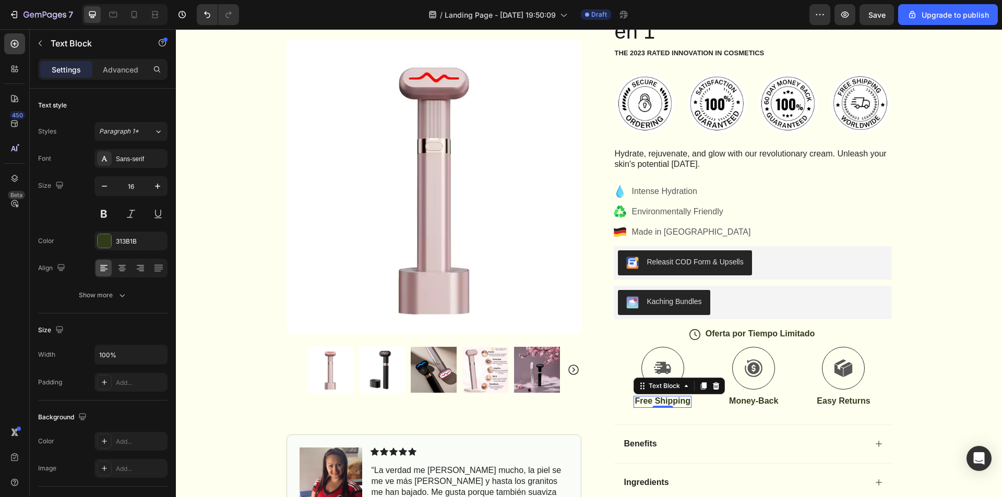
click at [657, 400] on p "Free Shipping" at bounding box center [663, 401] width 56 height 11
click at [668, 404] on p "FEnvio gratis" at bounding box center [662, 401] width 53 height 11
click at [636, 402] on p "FEnvio Gratis" at bounding box center [663, 401] width 54 height 11
click at [760, 403] on p "Money-Back" at bounding box center [750, 401] width 49 height 11
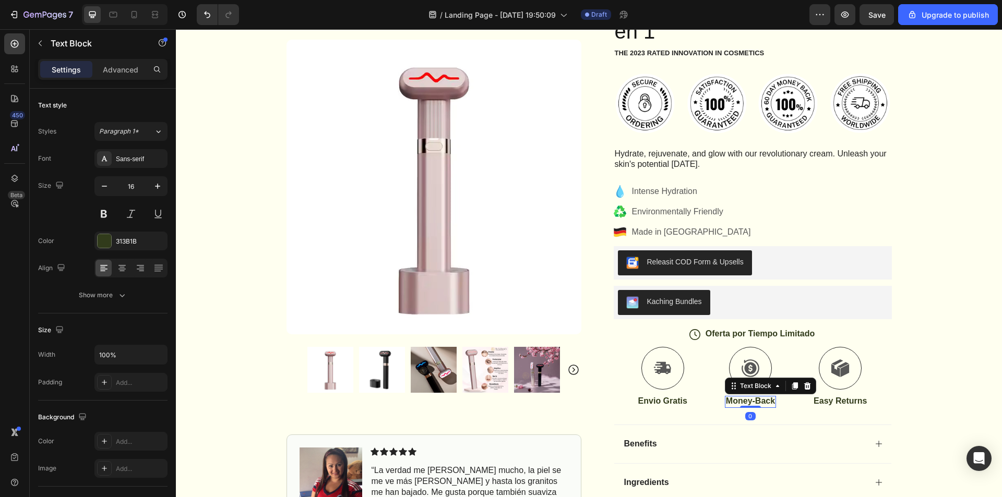
click at [771, 402] on div "Money-Back" at bounding box center [750, 402] width 51 height 12
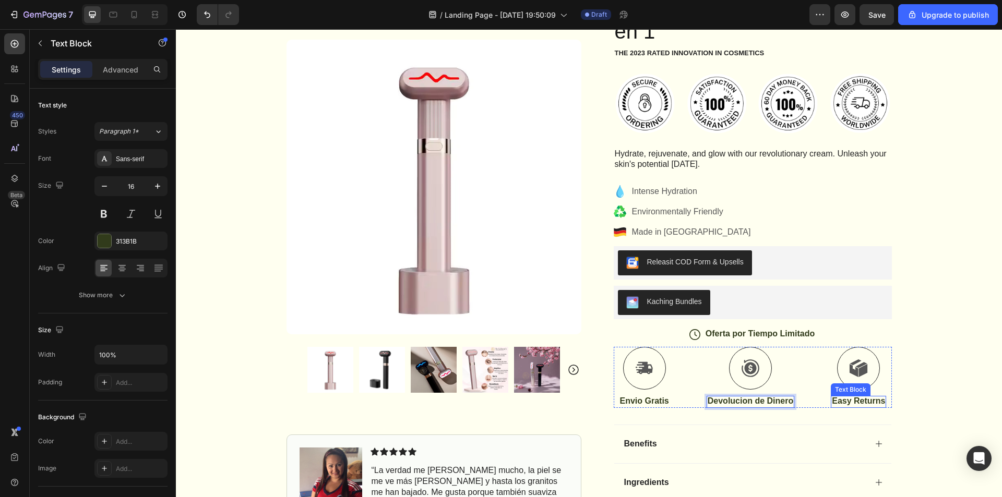
click at [937, 369] on div "Icon Envio Gratis a todo el pais Text Block Row Icon 4,000+ Cientes satisfechos…" at bounding box center [589, 285] width 826 height 756
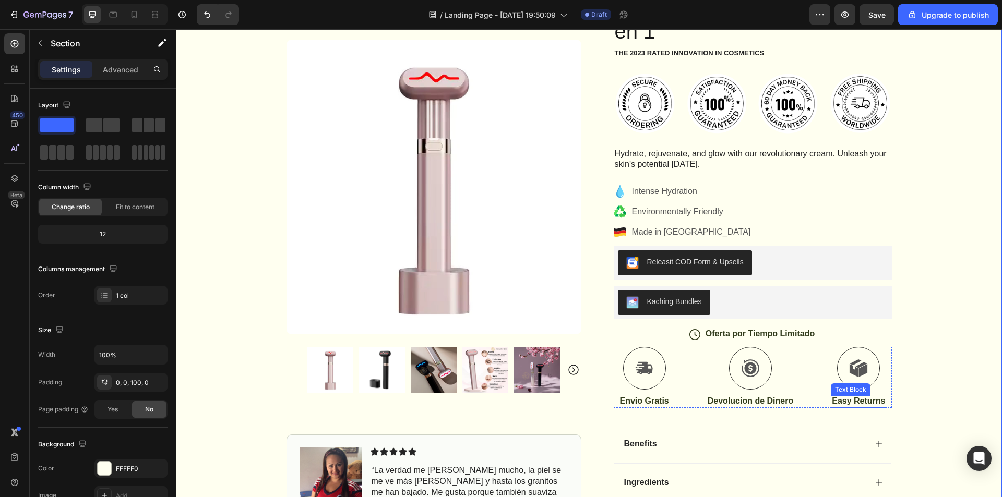
click at [851, 404] on p "Easy Returns" at bounding box center [858, 401] width 53 height 11
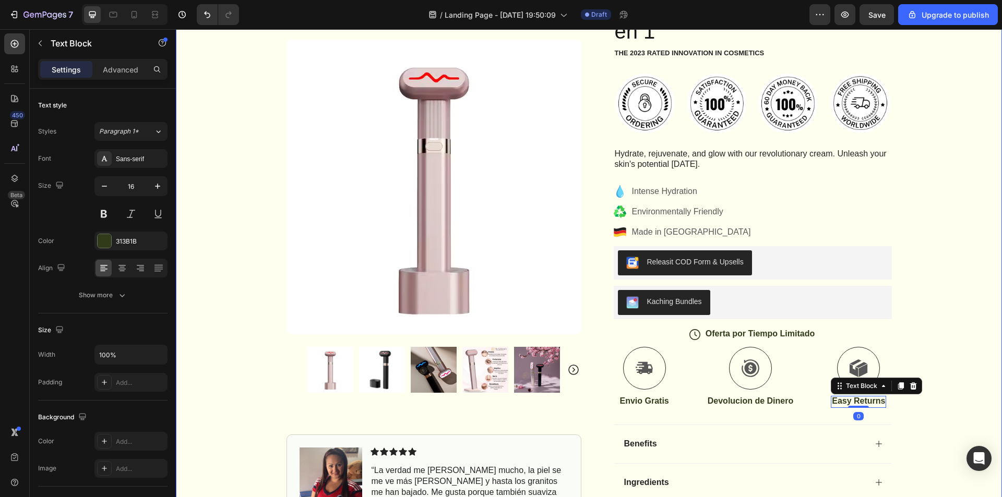
click at [963, 309] on div "Icon Envio Gratis a todo el pais Text Block Row Icon 4,000+ Cientes satisfechos…" at bounding box center [589, 285] width 826 height 756
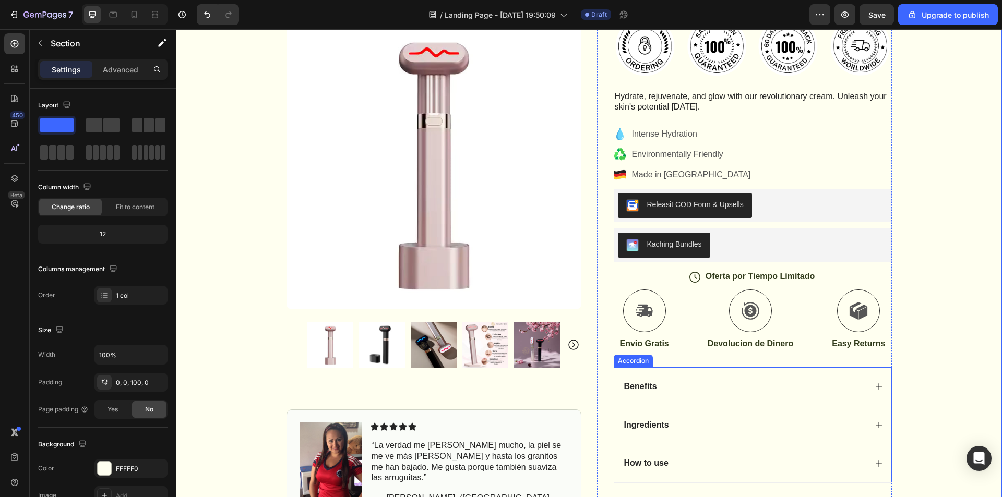
scroll to position [305, 0]
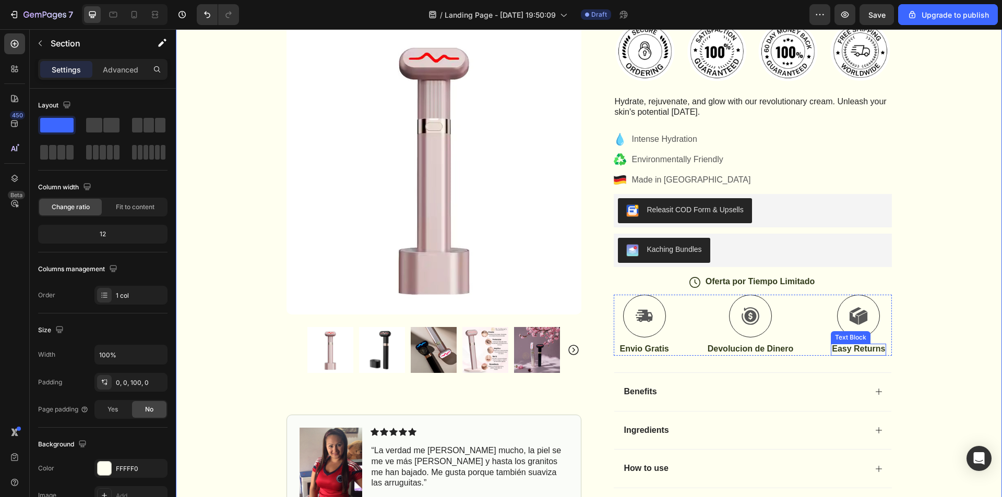
click at [863, 346] on p "Easy Returns" at bounding box center [858, 349] width 53 height 11
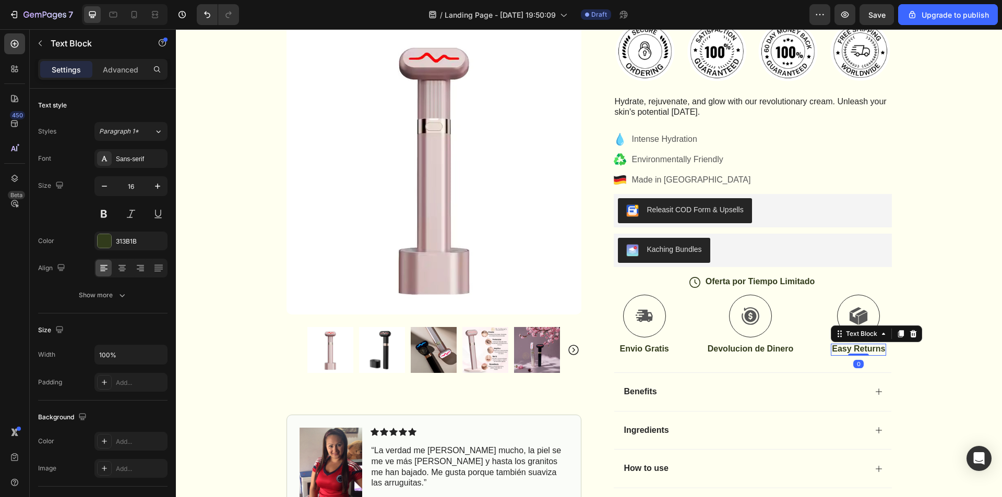
click at [876, 349] on p "Easy Returns" at bounding box center [858, 349] width 53 height 11
click at [880, 353] on p "Easy Returns" at bounding box center [858, 349] width 53 height 11
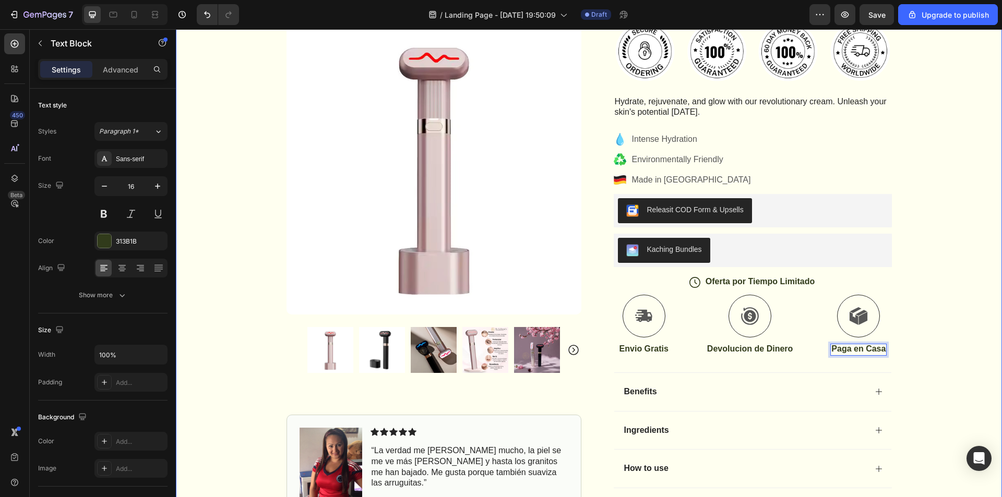
click at [951, 303] on div "Icon Envio Gratis a todo el pais Text Block Row Icon 4,000+ Cientes satisfechos…" at bounding box center [589, 233] width 826 height 756
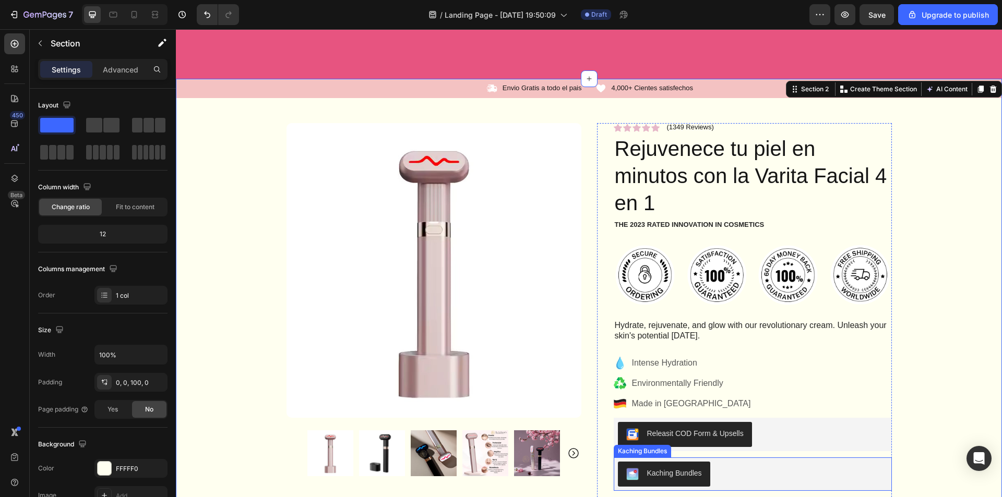
scroll to position [0, 0]
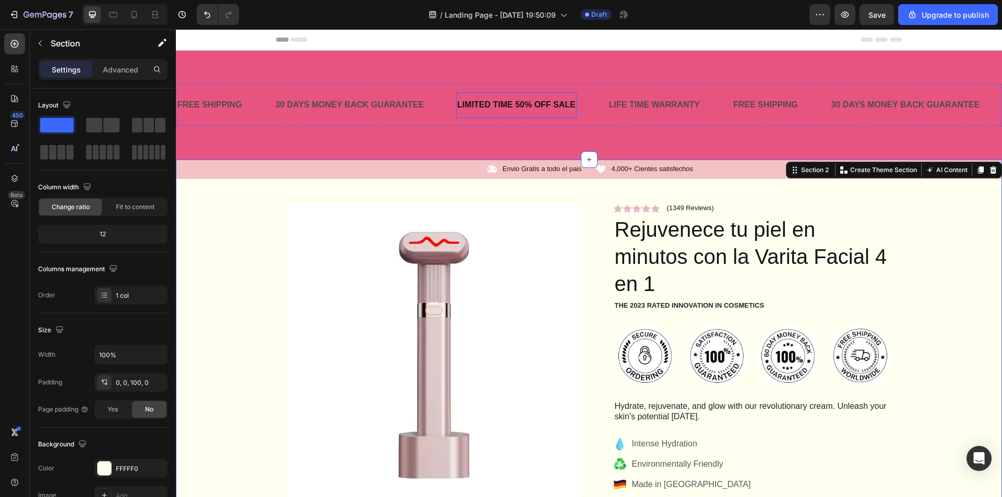
click at [547, 104] on div "LIMITED TIME 50% OFF SALE" at bounding box center [516, 105] width 121 height 17
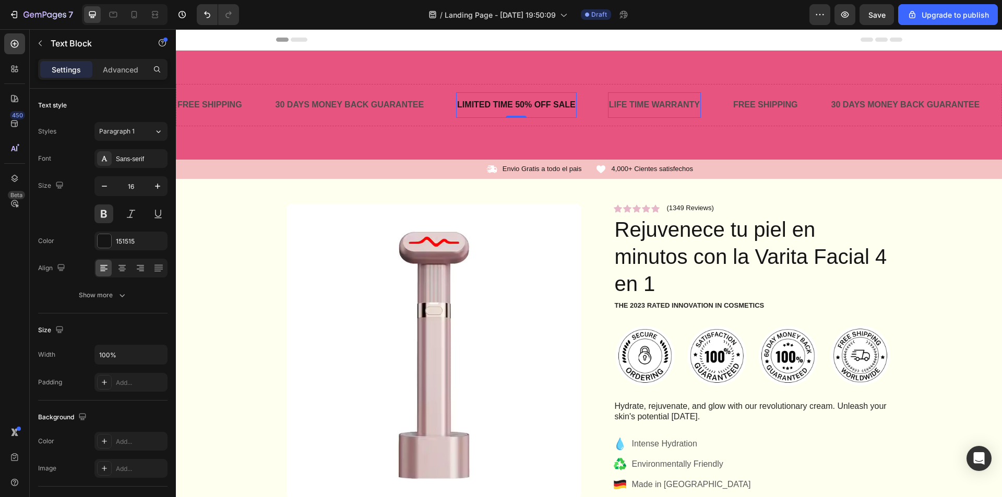
click at [621, 97] on div "LIFE TIME WARRANTY" at bounding box center [654, 105] width 93 height 17
click at [660, 101] on p "LIFE TIME WARRANTY" at bounding box center [654, 105] width 91 height 15
click at [693, 101] on p "LIFE TIME WARRANTY" at bounding box center [654, 105] width 91 height 15
click at [699, 104] on p "LIFE TIME WARRANTY" at bounding box center [654, 105] width 91 height 15
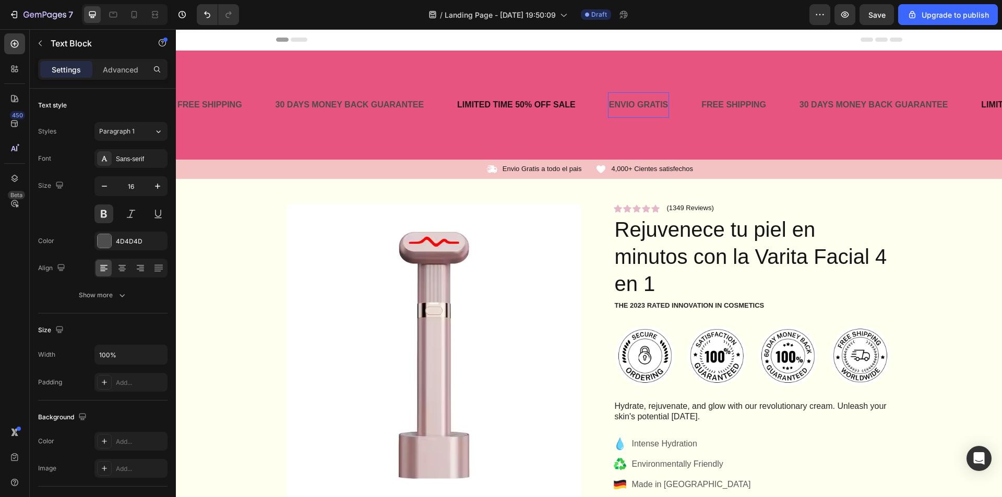
click at [625, 107] on p "ENVIO GRATIS" at bounding box center [638, 105] width 59 height 15
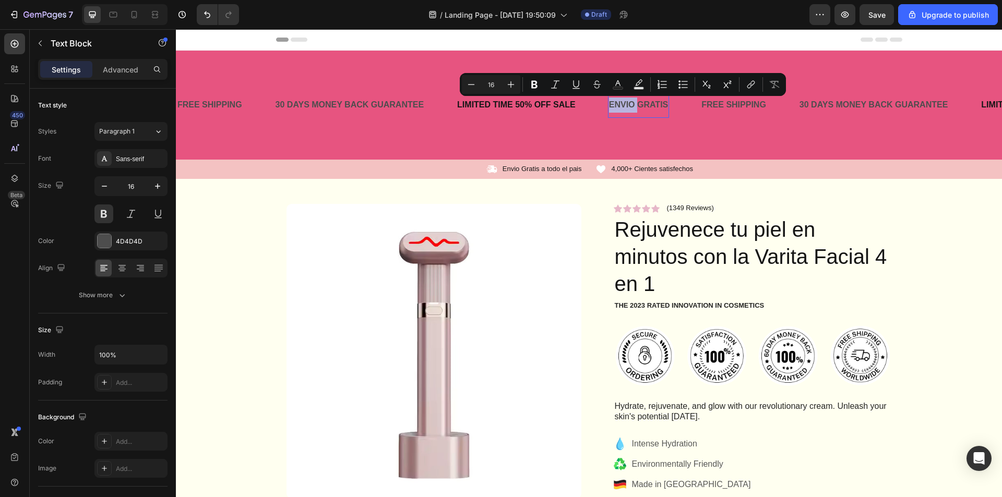
click at [627, 106] on p "ENVIO GRATIS" at bounding box center [638, 105] width 59 height 15
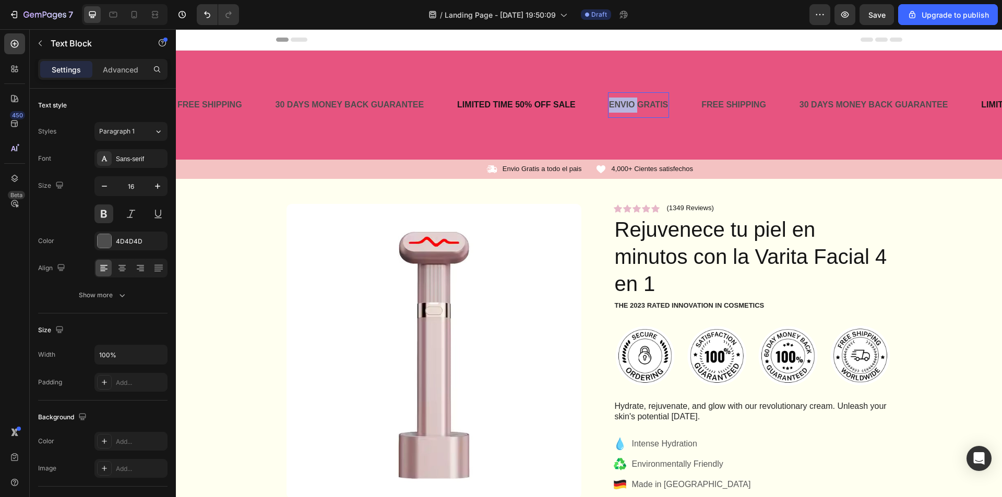
click at [627, 106] on p "ENVIO GRATIS" at bounding box center [638, 105] width 59 height 15
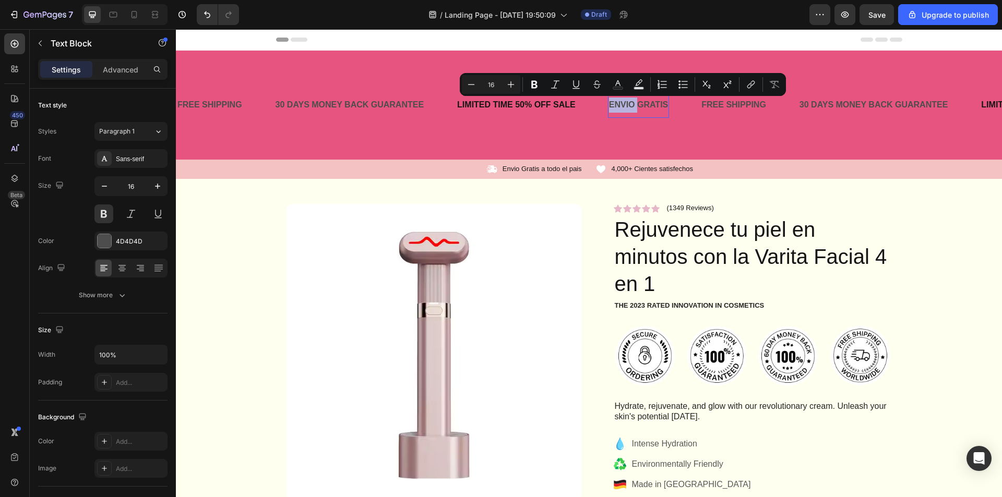
click at [634, 104] on p "ENVIO GRATIS" at bounding box center [638, 105] width 59 height 15
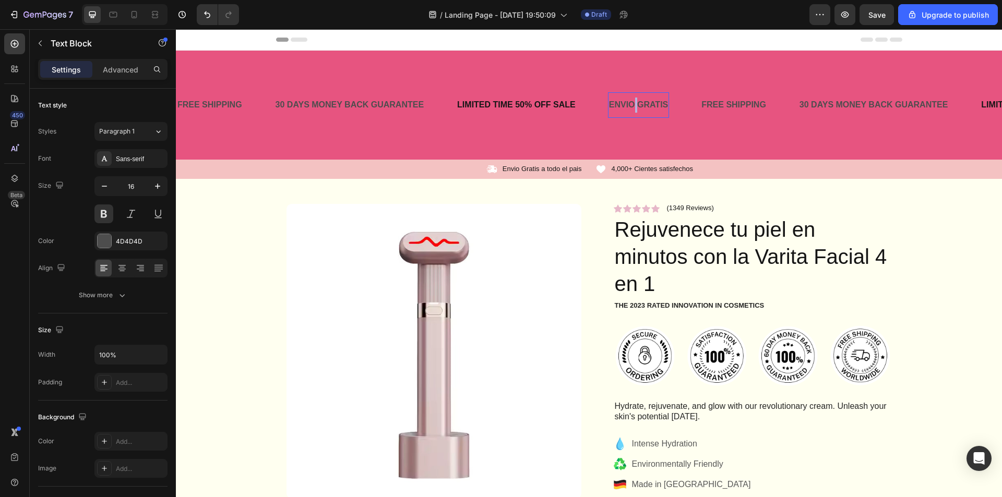
click at [634, 104] on p "ENVIO GRATIS" at bounding box center [638, 105] width 59 height 15
click at [658, 105] on p "ENVIO GRATIS" at bounding box center [638, 105] width 59 height 15
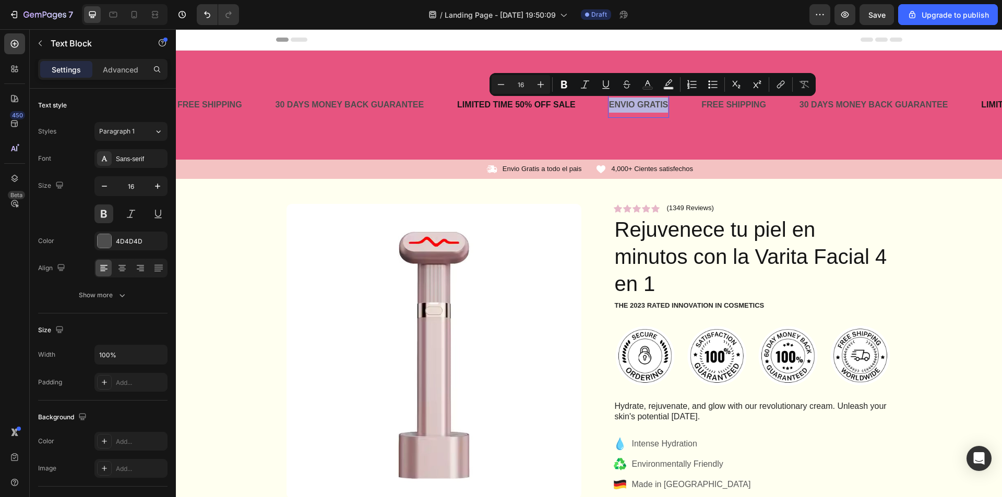
click at [658, 105] on p "ENVIO GRATIS" at bounding box center [638, 105] width 59 height 15
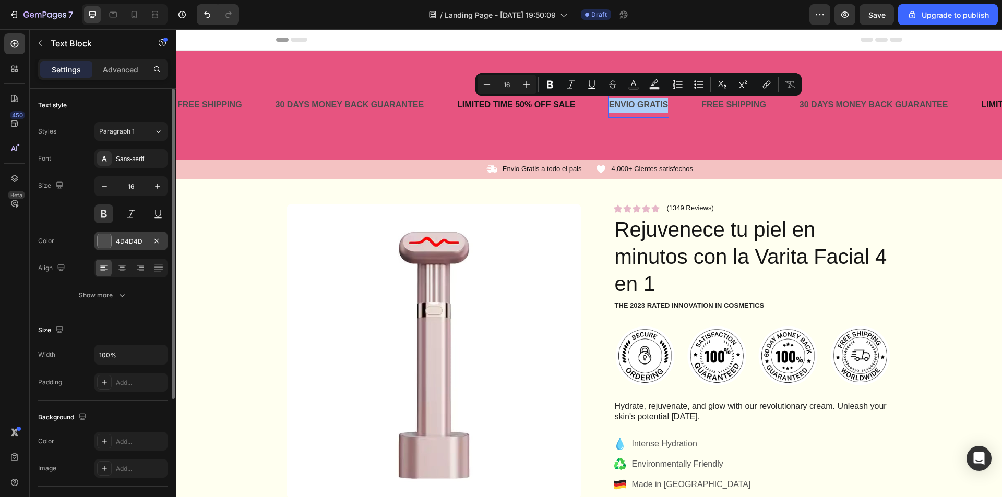
click at [104, 244] on div at bounding box center [105, 241] width 14 height 14
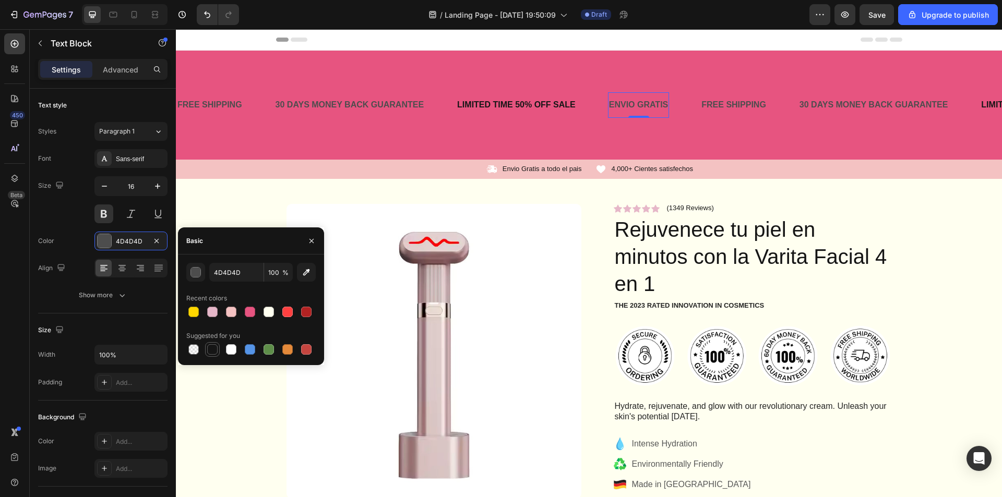
click at [207, 350] on div at bounding box center [212, 349] width 10 height 10
type input "151515"
click at [517, 99] on div "LIMITED TIME 50% OFF SALE" at bounding box center [516, 105] width 121 height 17
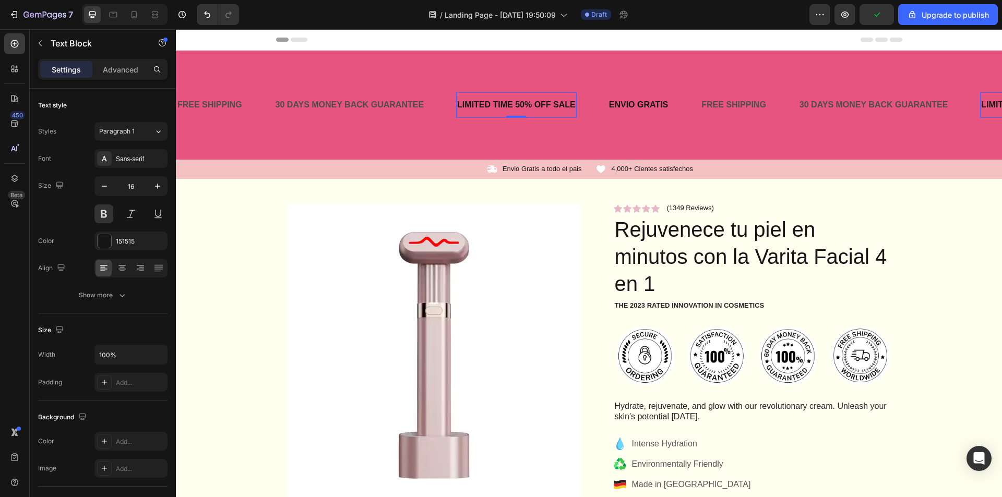
click at [568, 108] on div "LIMITED TIME 50% OFF SALE" at bounding box center [516, 105] width 121 height 17
click at [571, 108] on p "LIMITED TIME 50% OFF SALE" at bounding box center [516, 105] width 118 height 15
click at [575, 108] on p "LIMITED TIME 50% OFF SALE" at bounding box center [516, 105] width 118 height 15
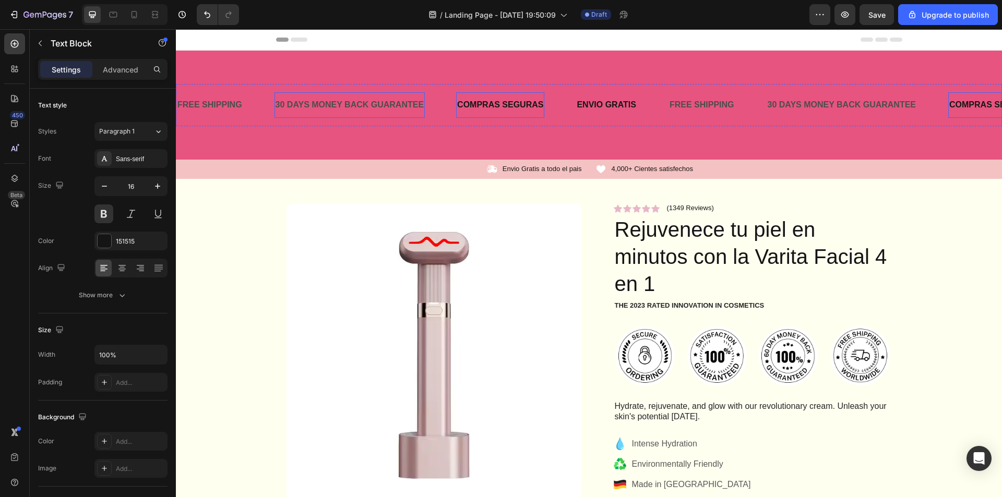
click at [400, 101] on div "30 DAYS MONEY BACK GUARANTEE" at bounding box center [350, 105] width 151 height 17
click at [419, 104] on div "30 DAYS MONEY BACK GUARANTEE" at bounding box center [350, 105] width 151 height 17
click at [422, 106] on p "30 DAYS MONEY BACK GUARANTEE" at bounding box center [350, 105] width 149 height 15
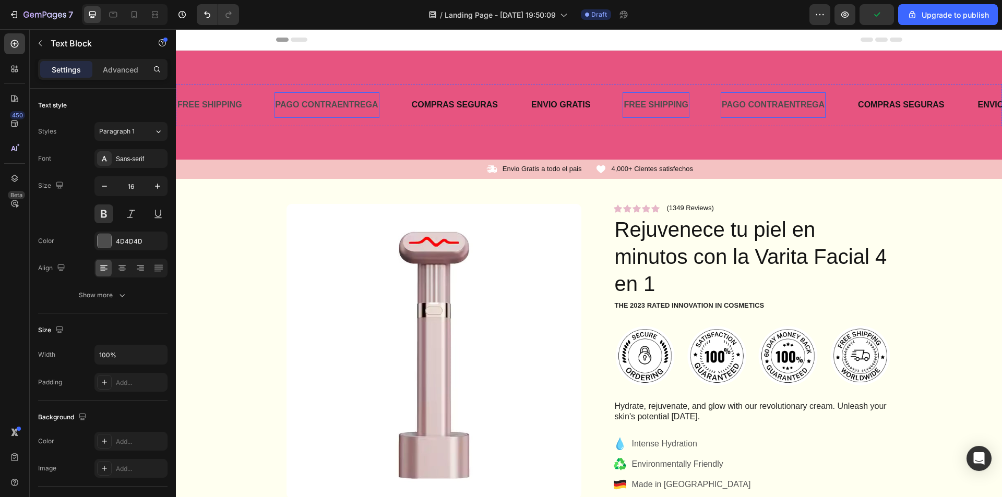
click at [681, 102] on div "FREE SHIPPING" at bounding box center [656, 105] width 67 height 17
click at [338, 101] on p "PAGO CONTRAENTREGA" at bounding box center [327, 105] width 103 height 15
click at [339, 101] on p "PAGO CONTRAENTREGA" at bounding box center [327, 105] width 103 height 15
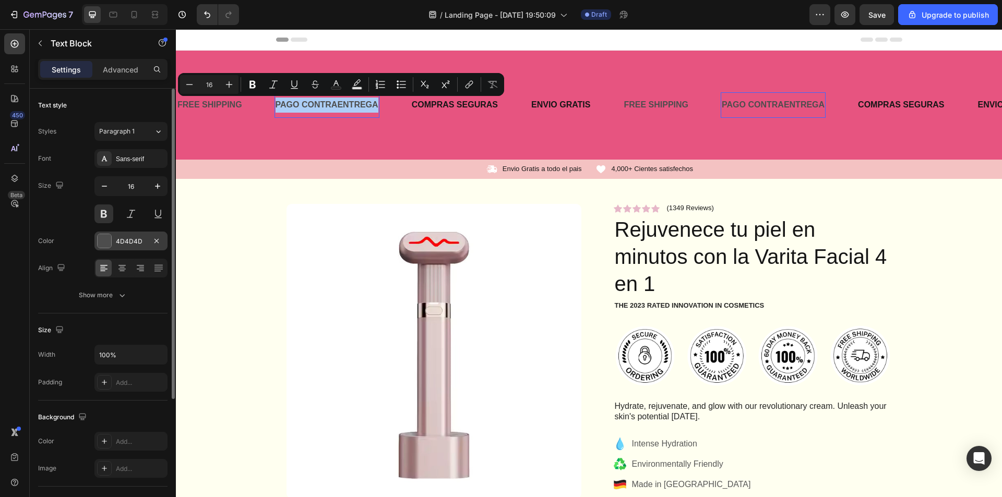
click at [111, 232] on div "4D4D4D" at bounding box center [130, 241] width 73 height 19
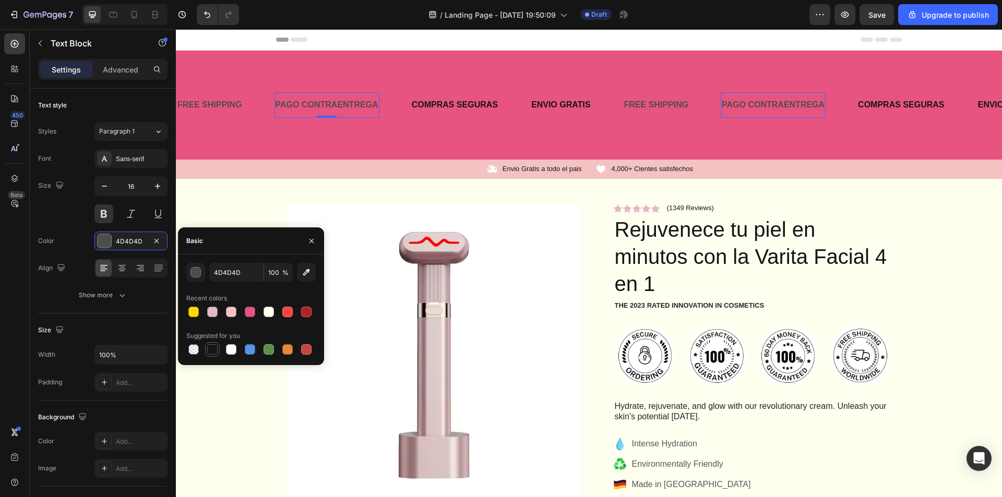
click at [209, 353] on div at bounding box center [212, 349] width 10 height 10
type input "151515"
click at [630, 99] on div "FREE SHIPPING" at bounding box center [656, 105] width 67 height 17
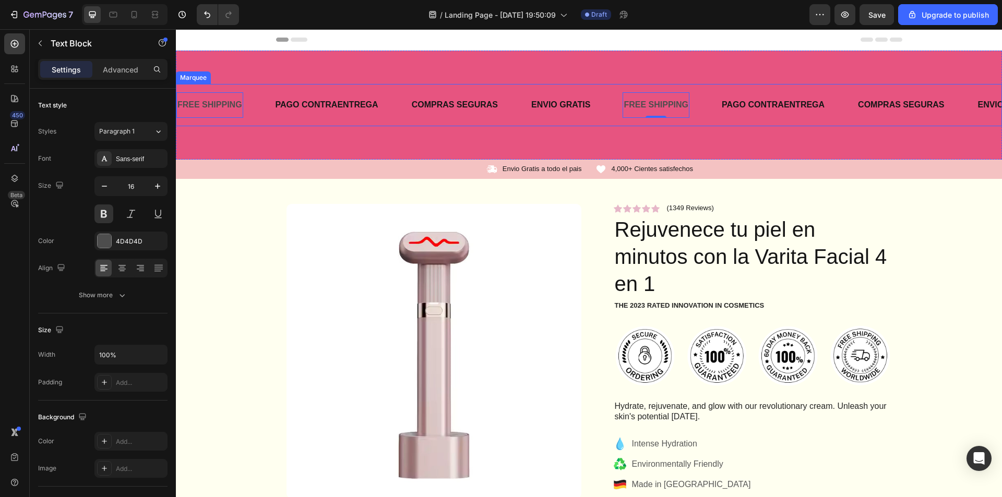
click at [583, 108] on p "ENVIO GRATIS" at bounding box center [560, 105] width 59 height 15
click at [492, 108] on p "COMPRAS SEGURAS" at bounding box center [455, 105] width 86 height 15
click at [496, 106] on p "COMPRAS SEGURAS" at bounding box center [455, 105] width 86 height 15
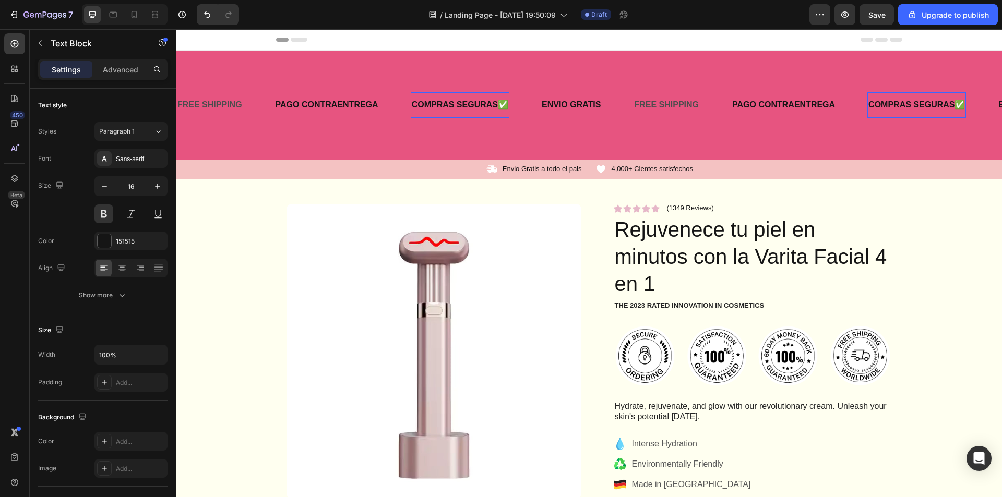
click at [507, 104] on p "COMPRAS SEGURAS✅" at bounding box center [460, 105] width 97 height 15
click at [662, 105] on div "FREE SHIPPING" at bounding box center [656, 105] width 67 height 17
click at [675, 101] on div "FREE SHIPPING" at bounding box center [656, 105] width 67 height 17
click at [674, 101] on p "FREE SHIPPING" at bounding box center [656, 105] width 65 height 15
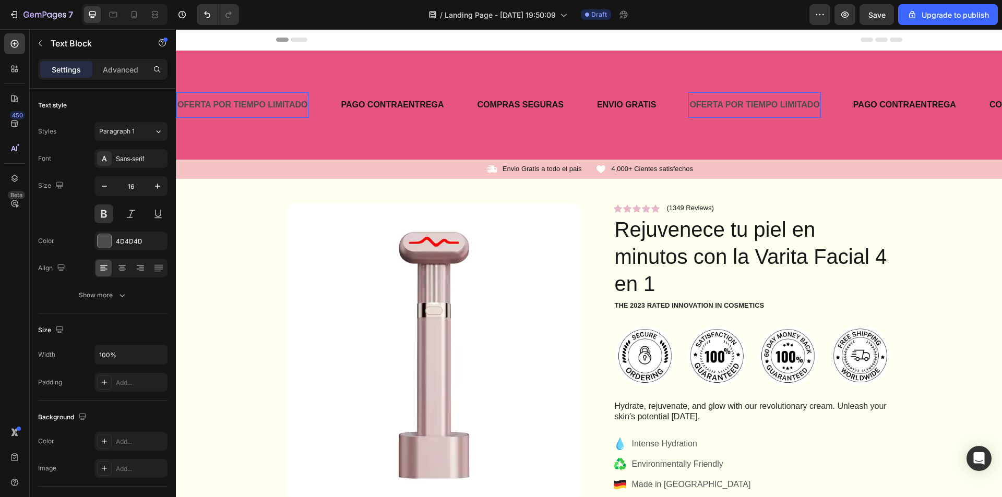
click at [734, 100] on p "OFERTA POR TIEMPO LIMITADO" at bounding box center [754, 105] width 130 height 15
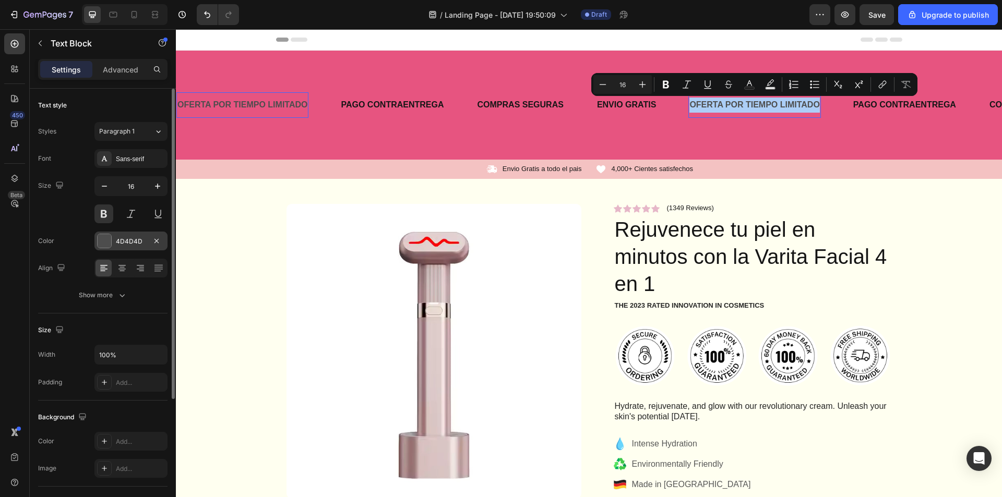
drag, startPoint x: 101, startPoint y: 243, endPoint x: 126, endPoint y: 238, distance: 26.0
click at [101, 243] on div at bounding box center [105, 241] width 14 height 14
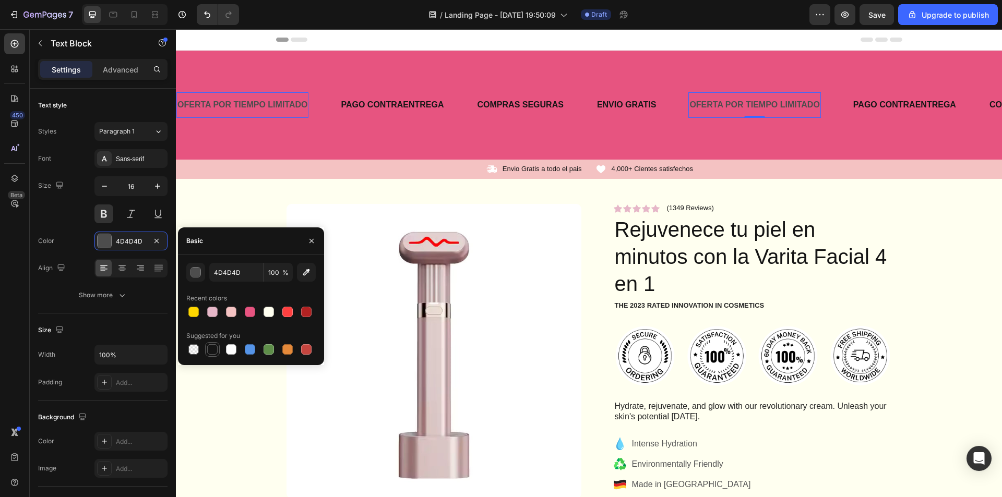
click at [206, 347] on div at bounding box center [212, 349] width 15 height 15
type input "151515"
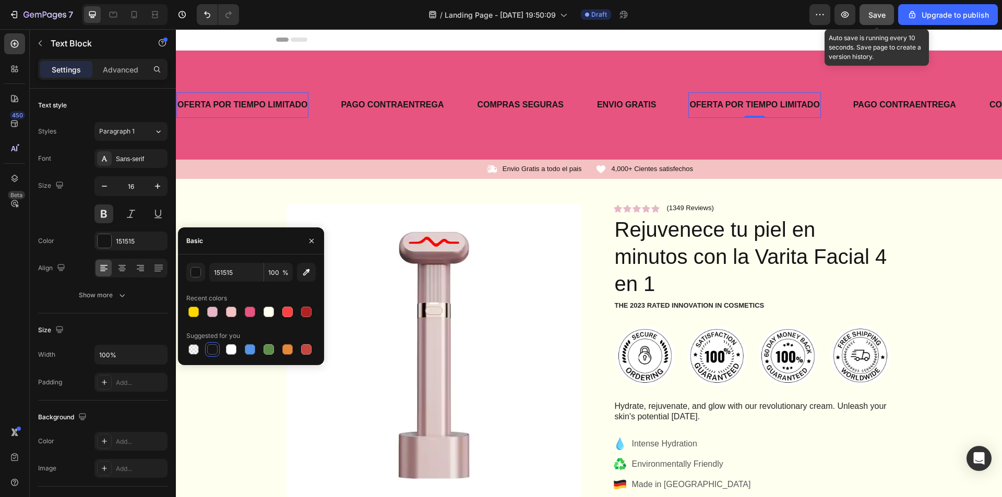
click at [873, 17] on span "Save" at bounding box center [876, 14] width 17 height 9
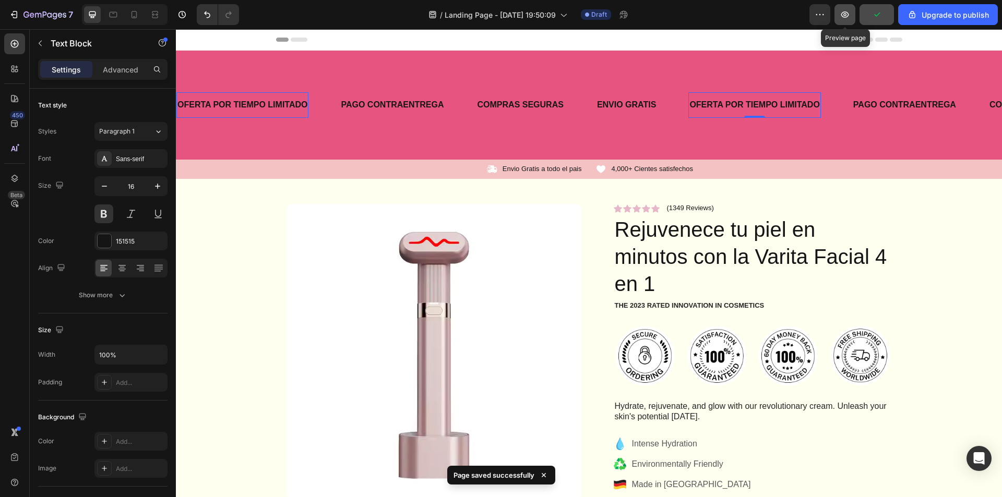
click at [850, 22] on button "button" at bounding box center [845, 14] width 21 height 21
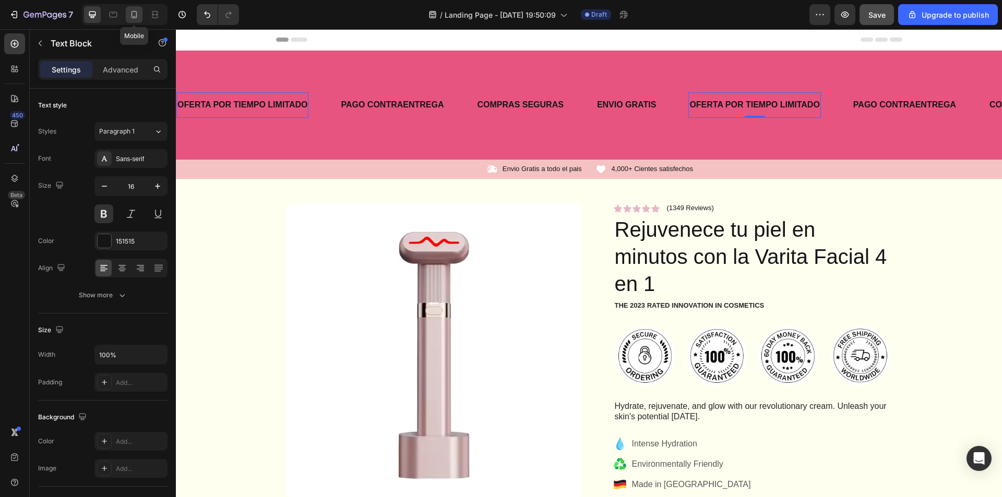
click at [135, 12] on icon at bounding box center [134, 14] width 10 height 10
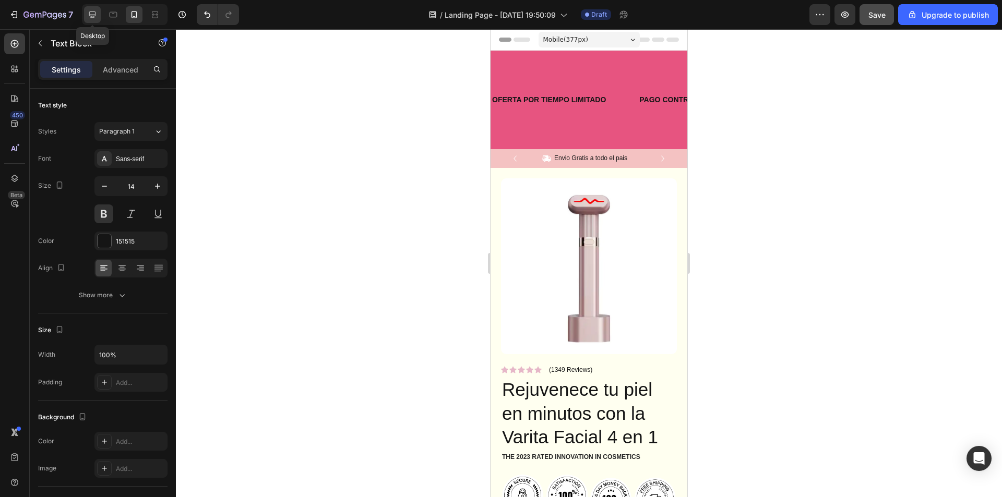
click at [88, 16] on icon at bounding box center [92, 14] width 10 height 10
type input "16"
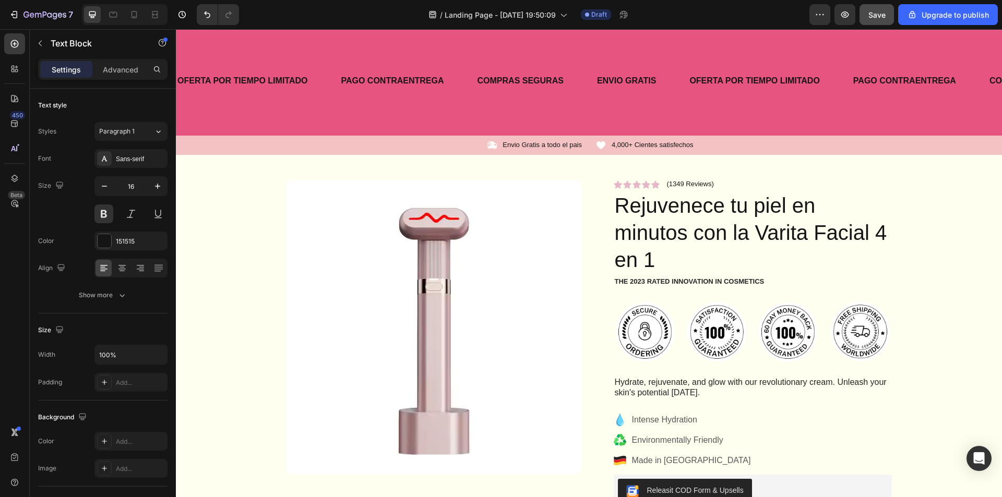
scroll to position [27, 0]
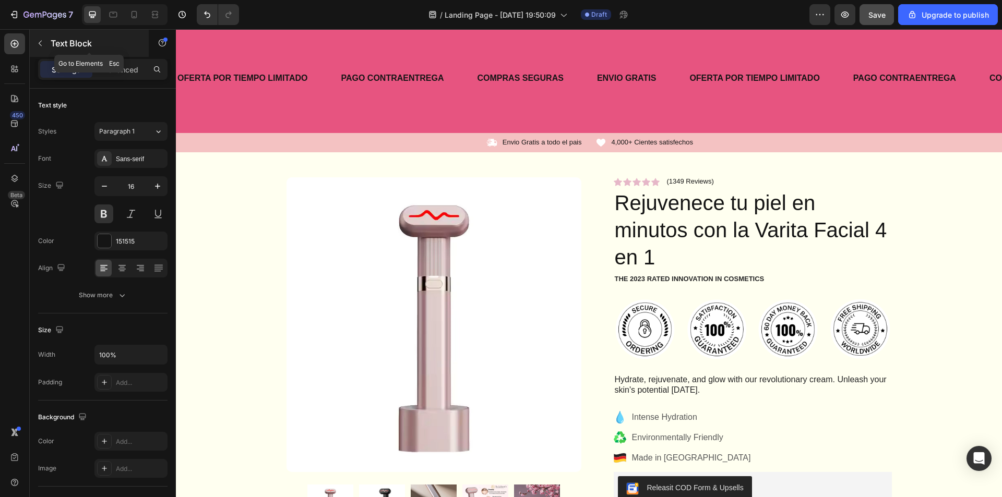
click at [42, 42] on icon "button" at bounding box center [40, 43] width 8 height 8
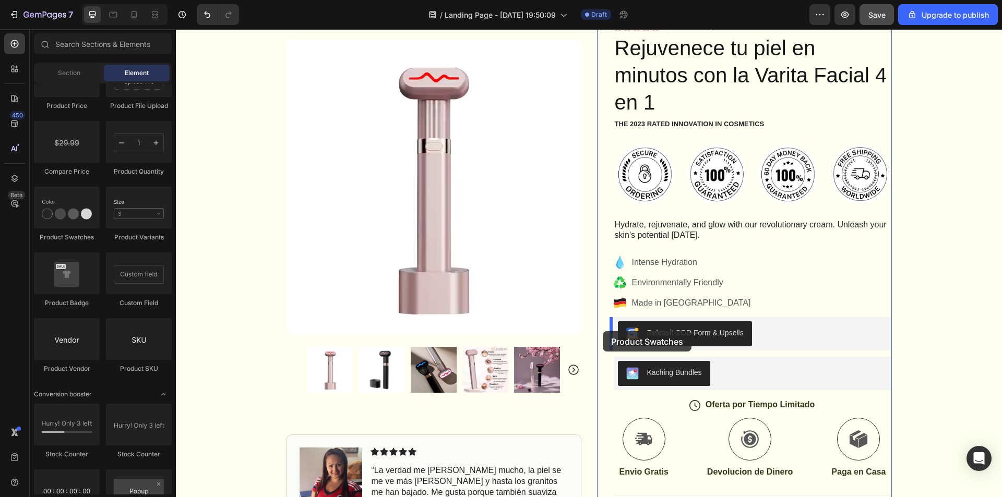
scroll to position [183, 0]
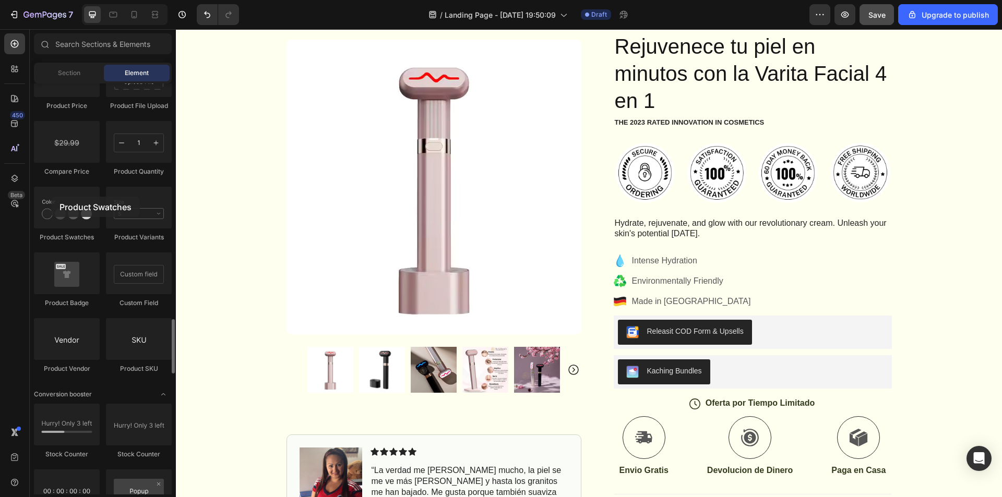
drag, startPoint x: 70, startPoint y: 214, endPoint x: 102, endPoint y: 172, distance: 52.6
click at [48, 192] on div at bounding box center [67, 208] width 66 height 42
drag, startPoint x: 249, startPoint y: 252, endPoint x: 647, endPoint y: 314, distance: 402.4
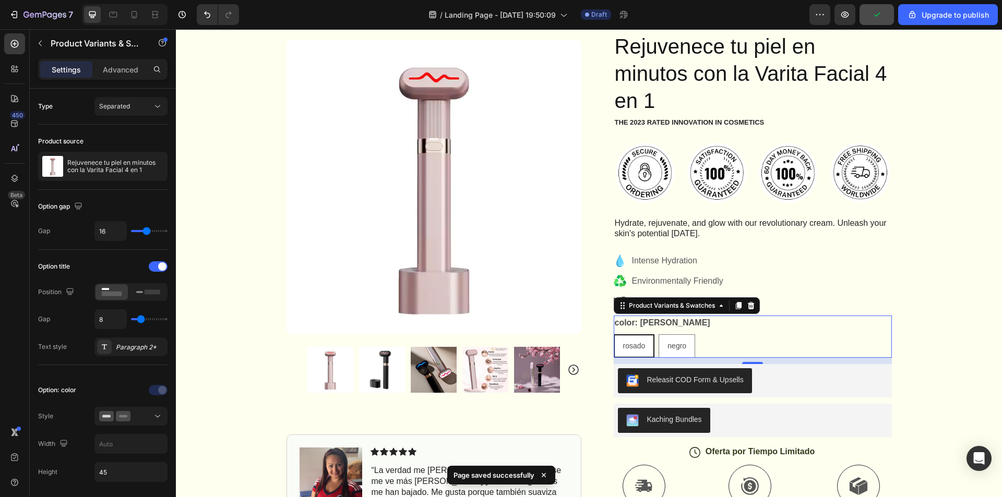
click at [640, 347] on span "rosado" at bounding box center [634, 346] width 22 height 8
click at [614, 335] on input "[PERSON_NAME]" at bounding box center [613, 334] width 1 height 1
click at [681, 346] on span "negro" at bounding box center [677, 346] width 19 height 8
click at [659, 335] on input "negro negro negro" at bounding box center [658, 334] width 1 height 1
radio input "true"
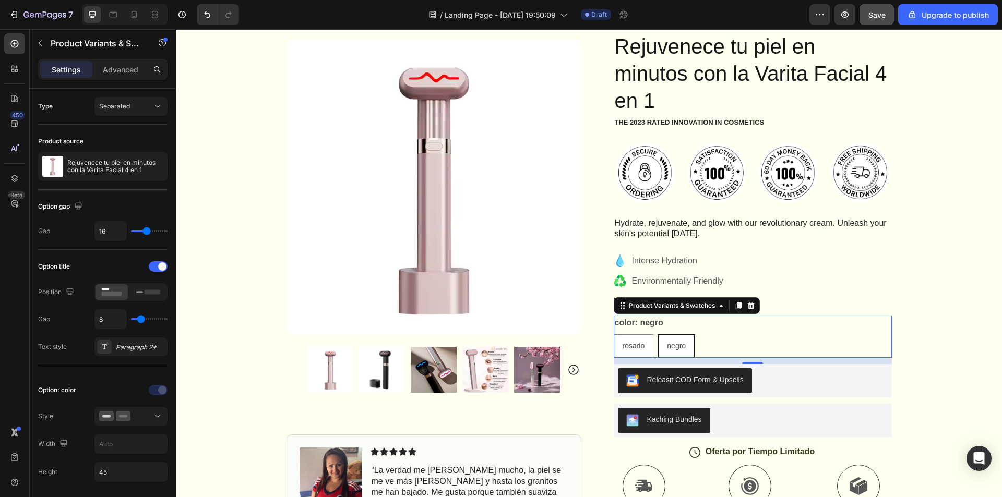
click at [657, 323] on legend "color: negro" at bounding box center [639, 323] width 51 height 15
click at [640, 338] on div "rosado" at bounding box center [633, 346] width 39 height 21
click at [614, 335] on input "[PERSON_NAME]" at bounding box center [613, 334] width 1 height 1
radio input "true"
click at [615, 325] on legend "color: [PERSON_NAME]" at bounding box center [663, 323] width 98 height 15
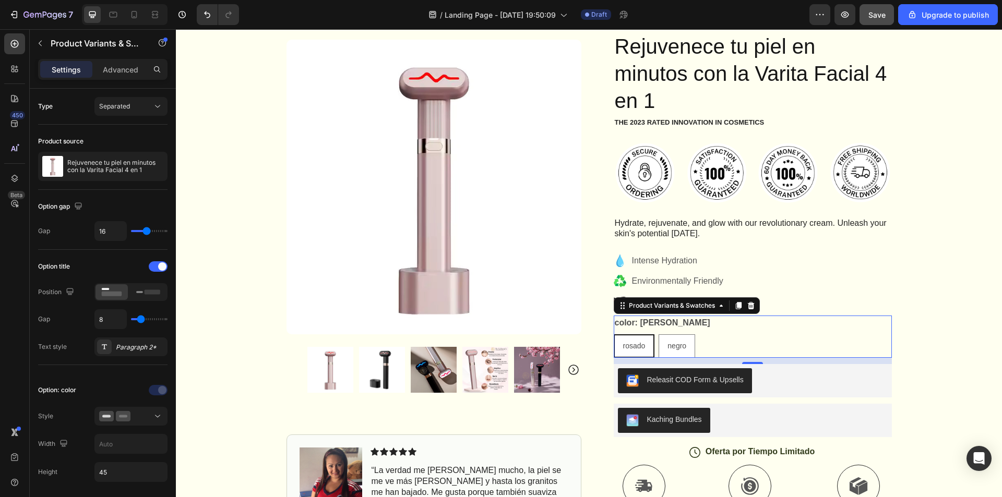
click at [617, 325] on legend "color: [PERSON_NAME]" at bounding box center [663, 323] width 98 height 15
drag, startPoint x: 875, startPoint y: 244, endPoint x: 881, endPoint y: 257, distance: 14.5
click at [877, 245] on div "Icon Icon Icon Icon Icon Icon List (1349 Reviews) Text Block Row Rejuvenece tu …" at bounding box center [753, 363] width 278 height 684
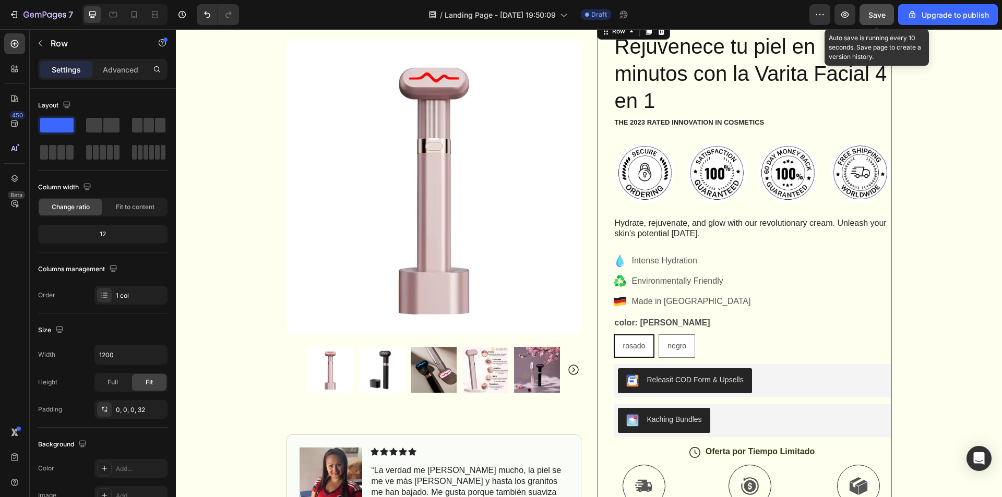
click at [876, 9] on div "Save" at bounding box center [876, 14] width 17 height 11
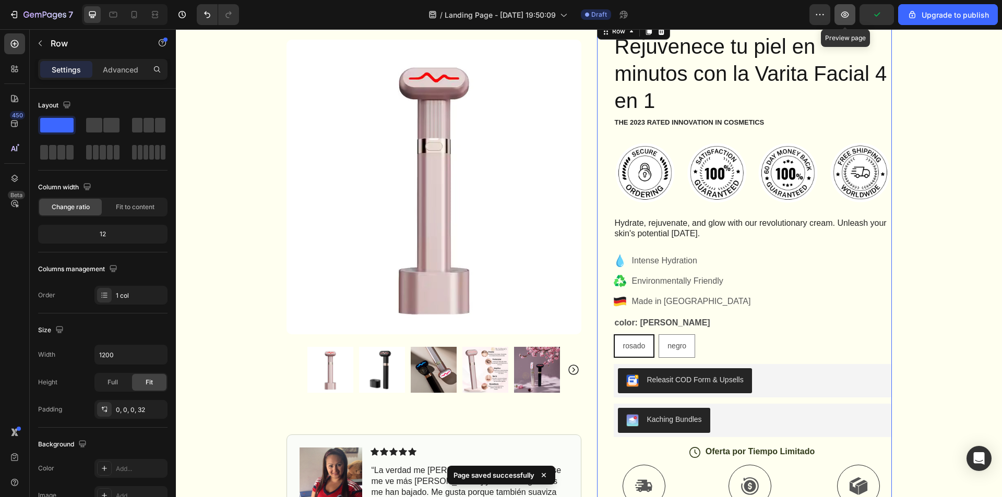
click at [839, 15] on button "button" at bounding box center [845, 14] width 21 height 21
click at [839, 18] on button "button" at bounding box center [845, 14] width 21 height 21
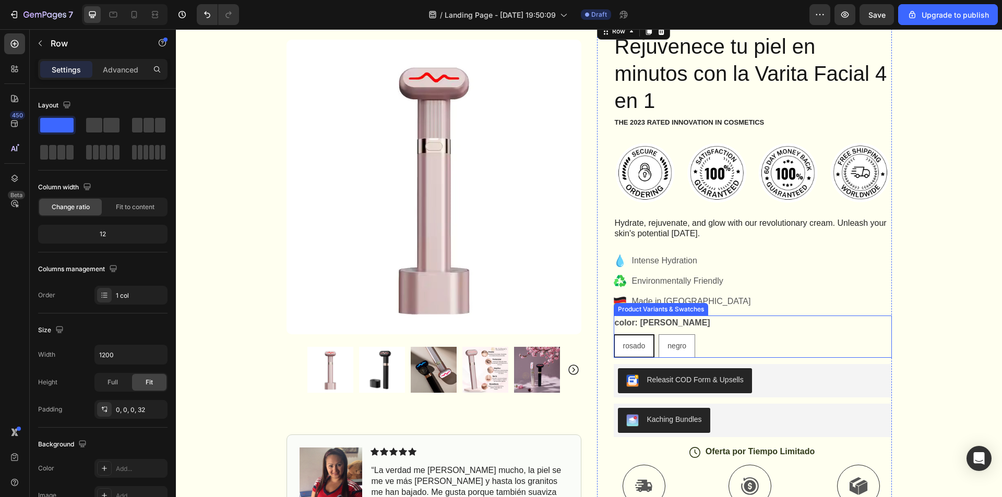
click at [632, 345] on span "rosado" at bounding box center [634, 346] width 22 height 8
click at [614, 335] on input "[PERSON_NAME]" at bounding box center [613, 334] width 1 height 1
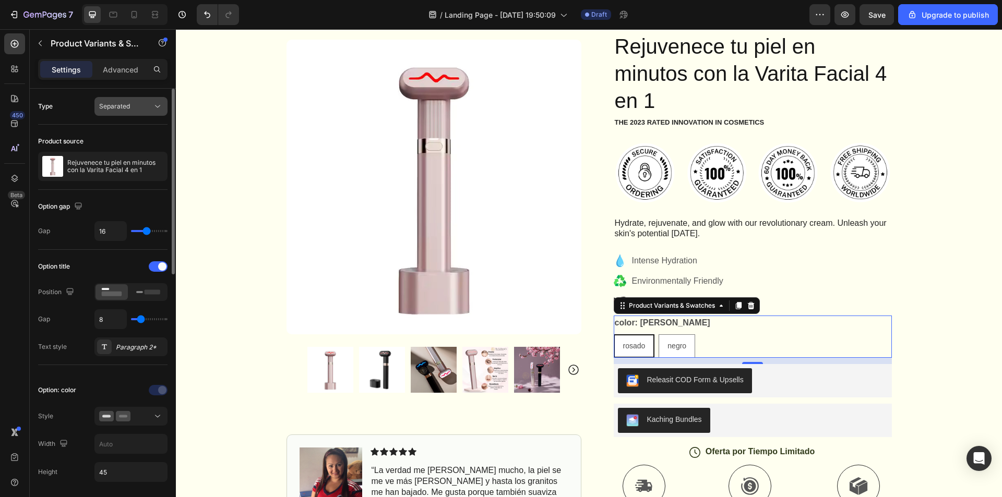
click at [147, 106] on div "Separated" at bounding box center [125, 106] width 53 height 9
click at [132, 157] on div "Combine" at bounding box center [121, 152] width 86 height 20
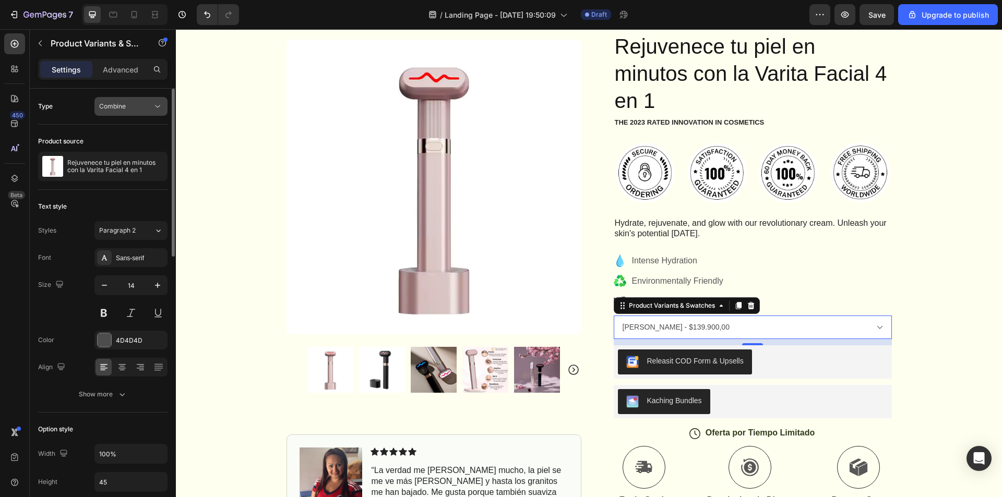
click at [148, 108] on div "Combine" at bounding box center [125, 106] width 53 height 9
click at [139, 130] on p "Separated" at bounding box center [128, 131] width 59 height 9
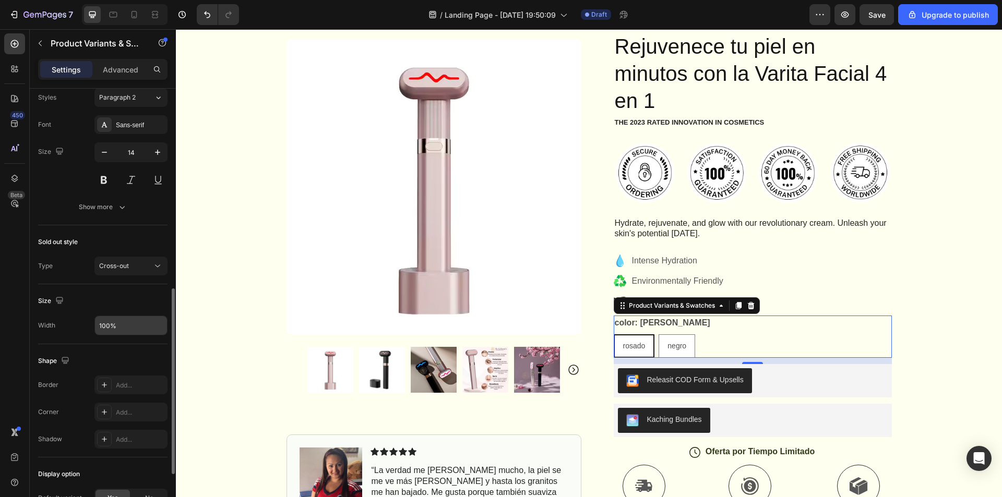
scroll to position [593, 0]
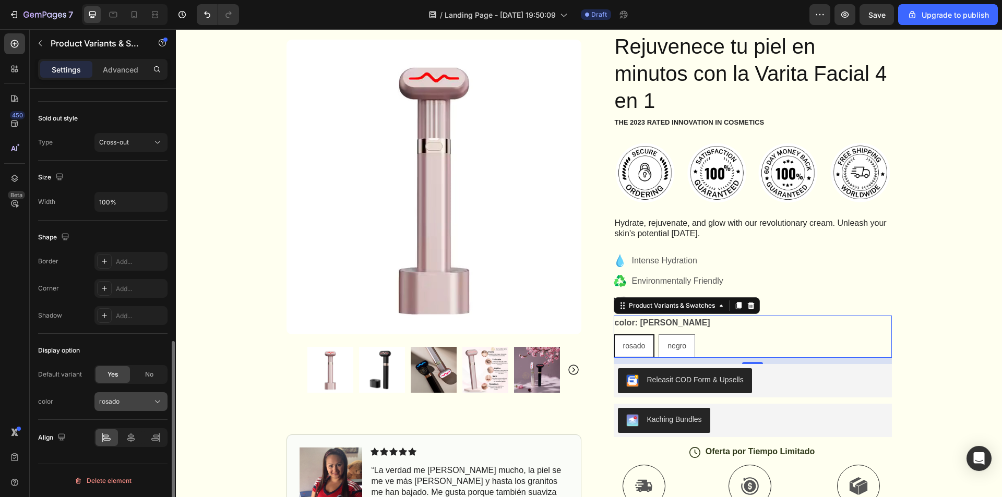
click at [135, 406] on div "rosado" at bounding box center [124, 401] width 51 height 9
click at [136, 404] on div "rosado" at bounding box center [124, 401] width 51 height 9
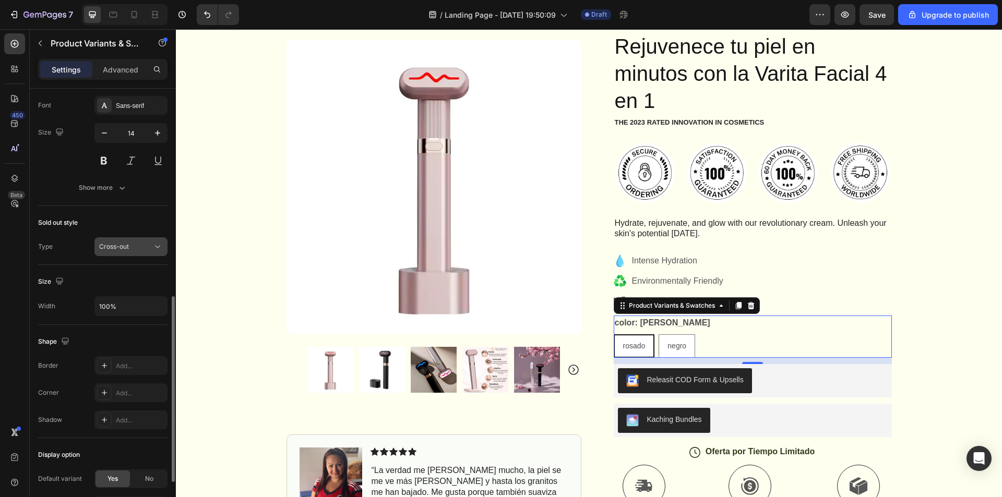
click at [141, 255] on button "Cross-out" at bounding box center [130, 246] width 73 height 19
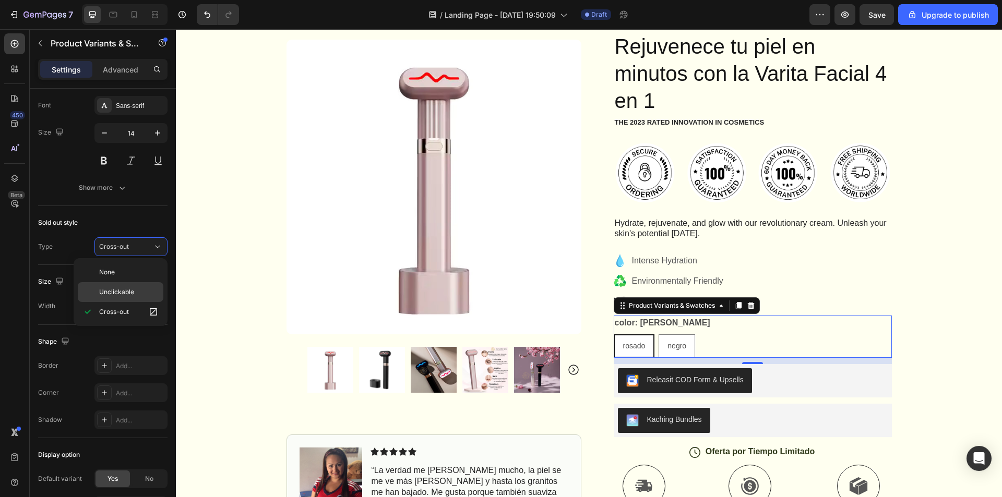
click at [127, 289] on span "Unclickable" at bounding box center [116, 292] width 35 height 9
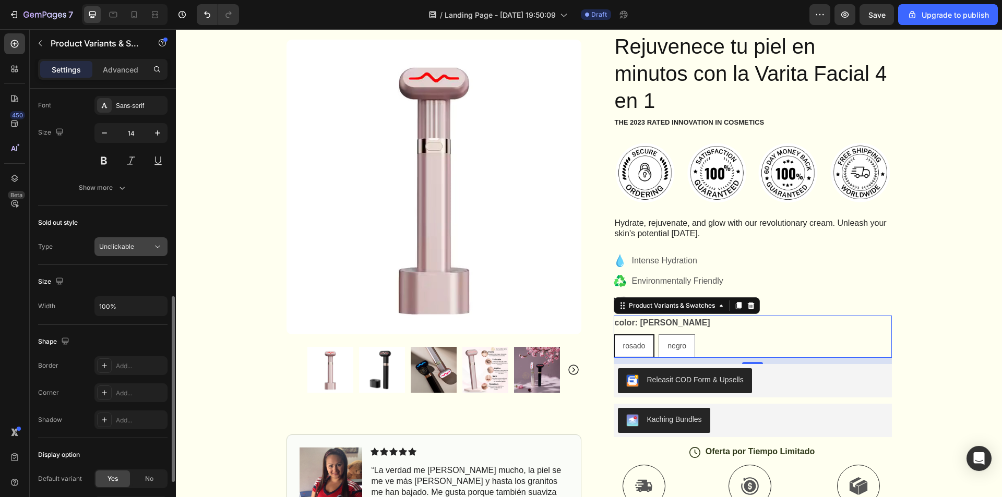
click at [134, 252] on div "Unclickable" at bounding box center [131, 247] width 64 height 10
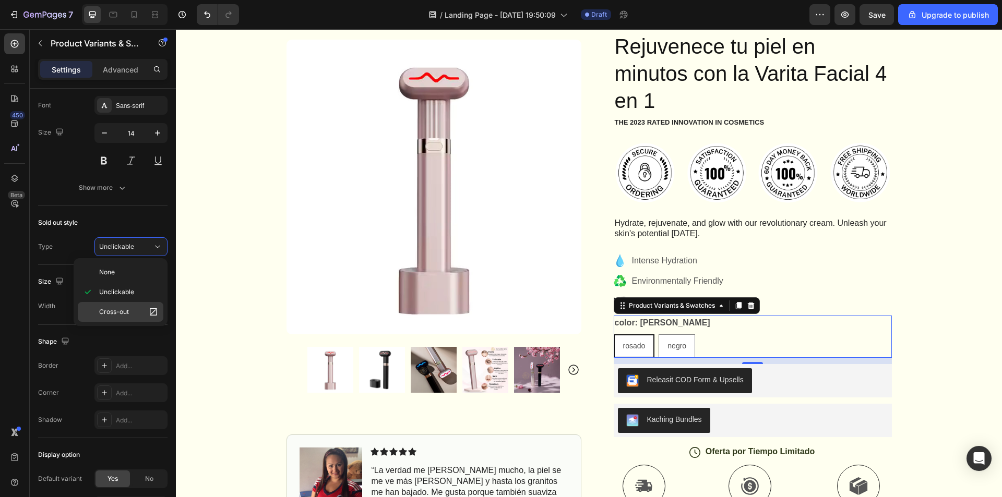
click at [111, 309] on span "Cross-out" at bounding box center [114, 311] width 30 height 9
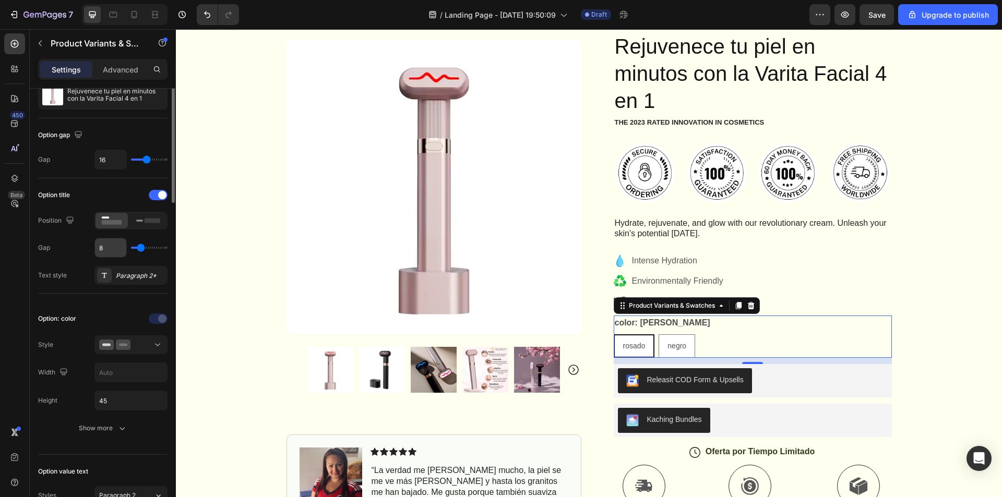
scroll to position [0, 0]
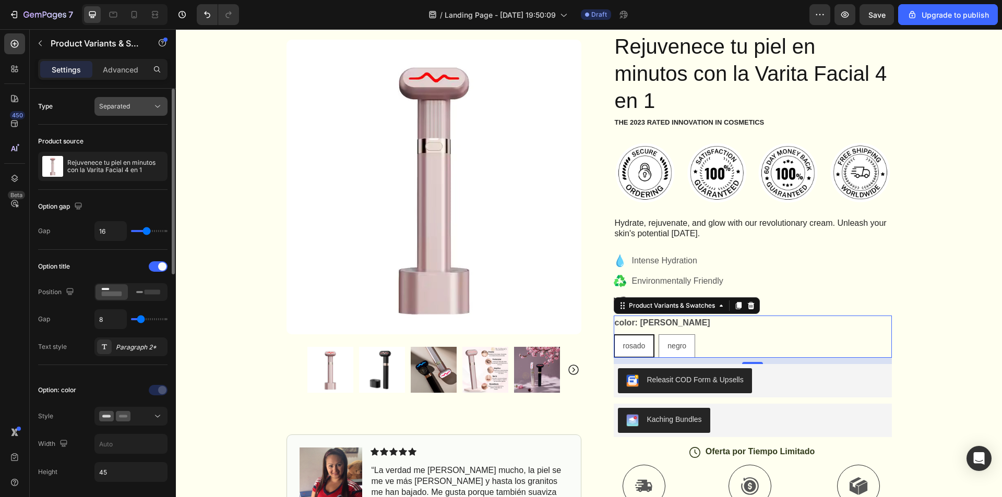
click at [141, 112] on button "Separated" at bounding box center [130, 106] width 73 height 19
click at [130, 60] on div "Settings Advanced" at bounding box center [102, 69] width 129 height 21
click at [129, 66] on p "Advanced" at bounding box center [120, 69] width 35 height 11
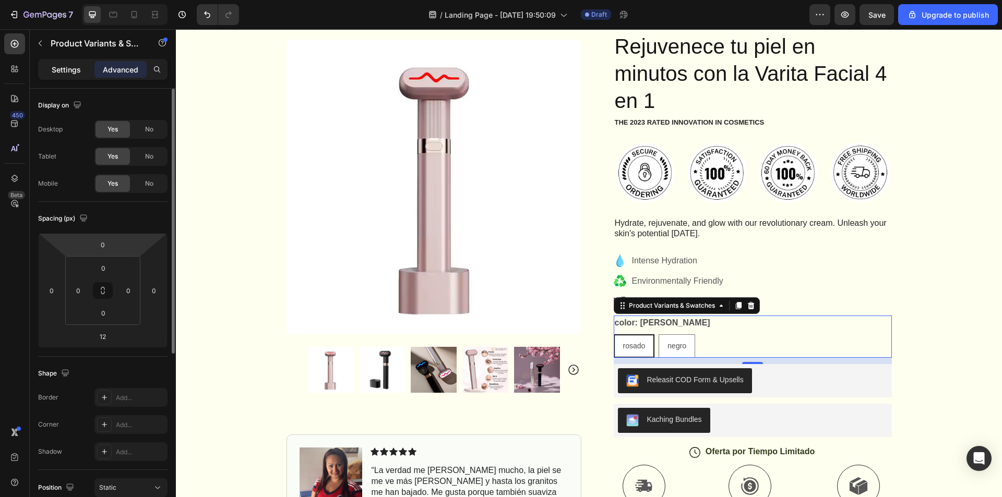
click at [67, 74] on p "Settings" at bounding box center [66, 69] width 29 height 11
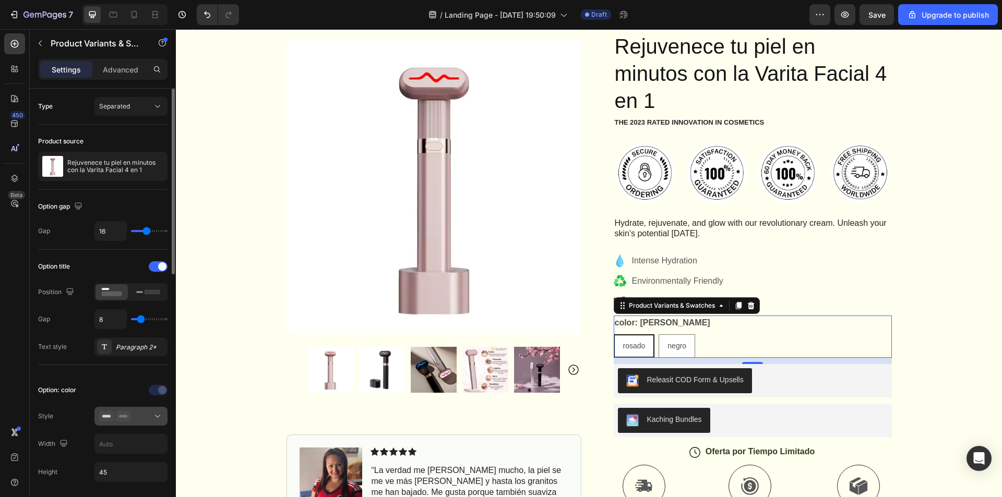
click at [134, 422] on button at bounding box center [130, 416] width 73 height 19
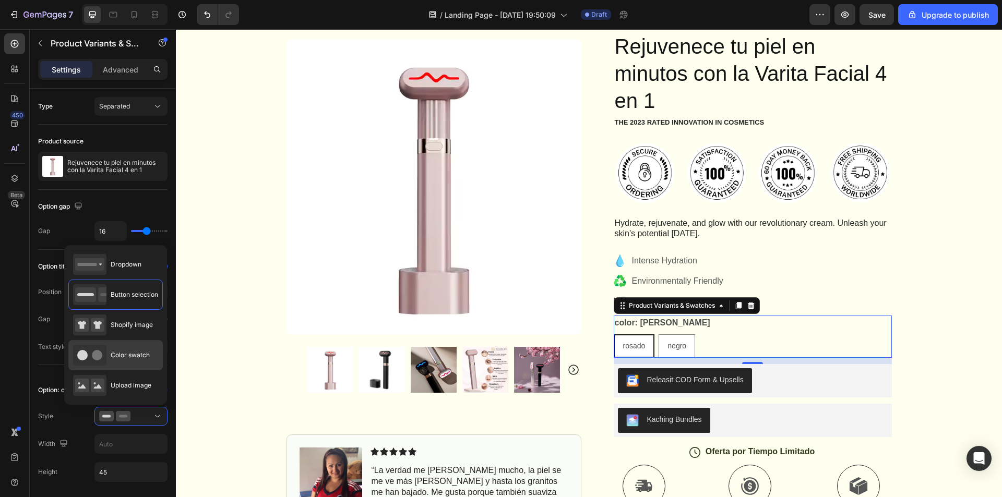
click at [137, 356] on span "Color swatch" at bounding box center [130, 355] width 39 height 9
type input "45"
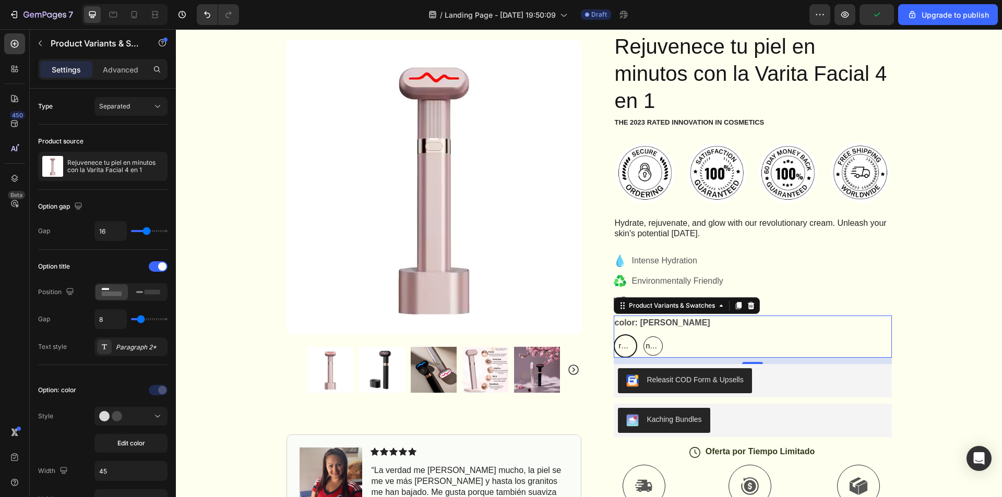
click at [646, 348] on span "negro" at bounding box center [653, 346] width 18 height 13
click at [641, 335] on input "negro negro negro" at bounding box center [641, 334] width 1 height 1
radio input "true"
click at [849, 18] on icon "button" at bounding box center [845, 14] width 10 height 10
click at [142, 421] on div at bounding box center [131, 416] width 64 height 10
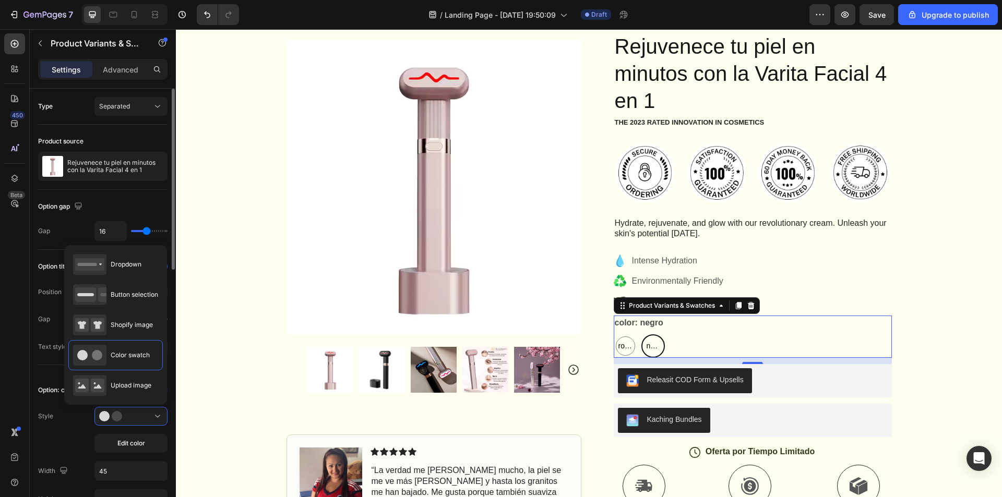
scroll to position [104, 0]
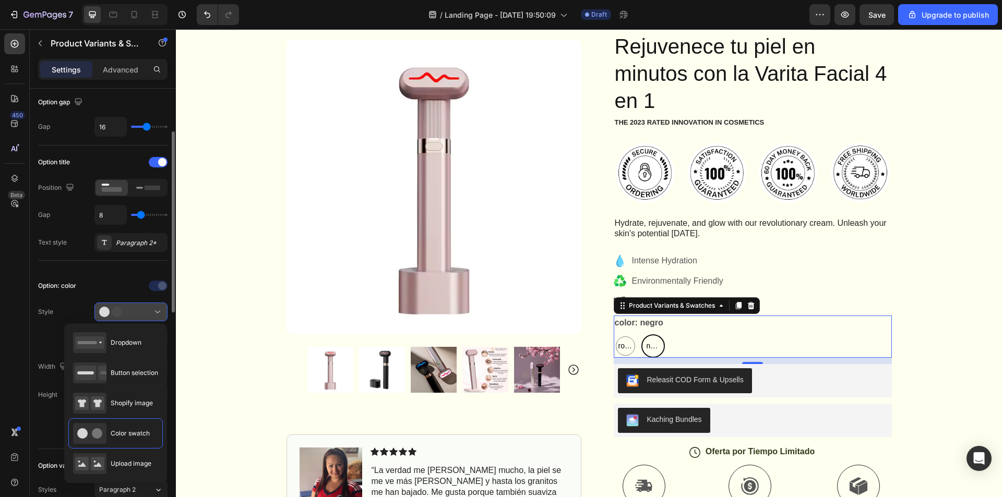
click at [127, 308] on icon at bounding box center [114, 312] width 31 height 10
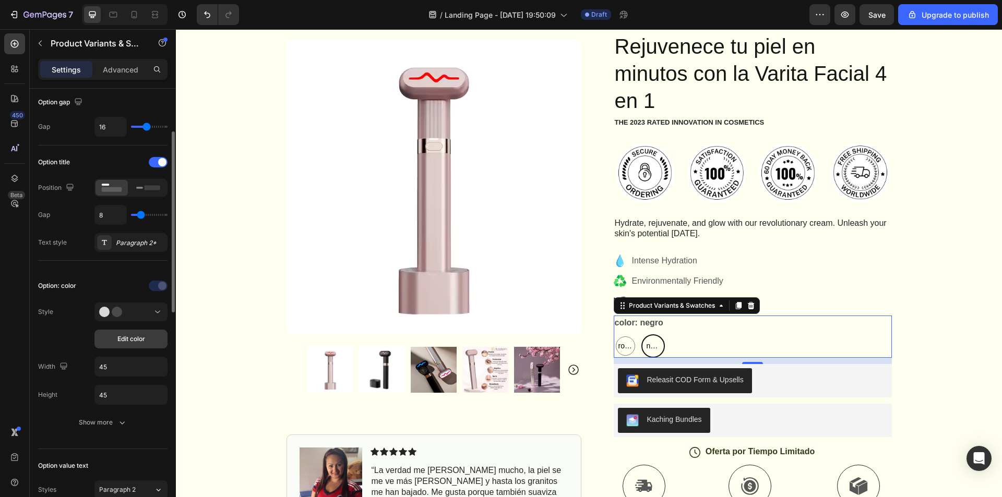
click at [147, 345] on button "Edit color" at bounding box center [130, 339] width 73 height 19
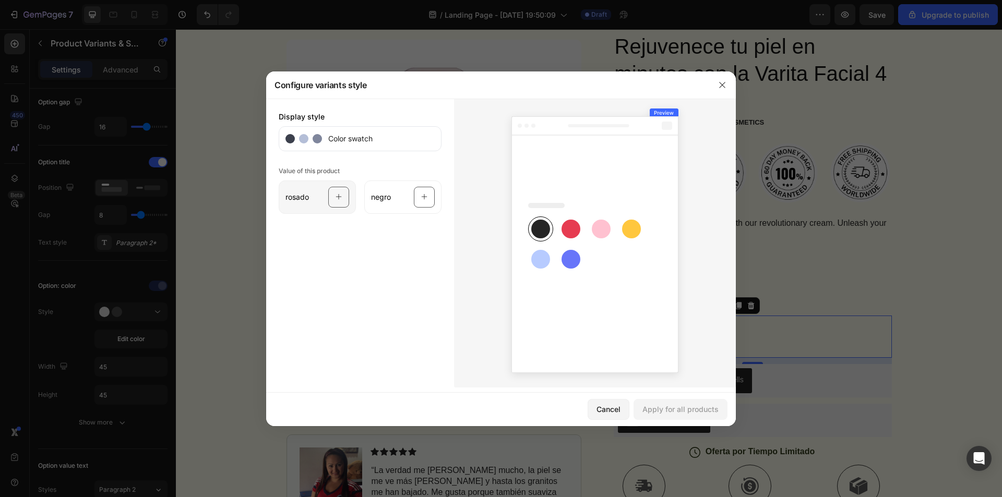
click at [333, 197] on div at bounding box center [338, 197] width 21 height 21
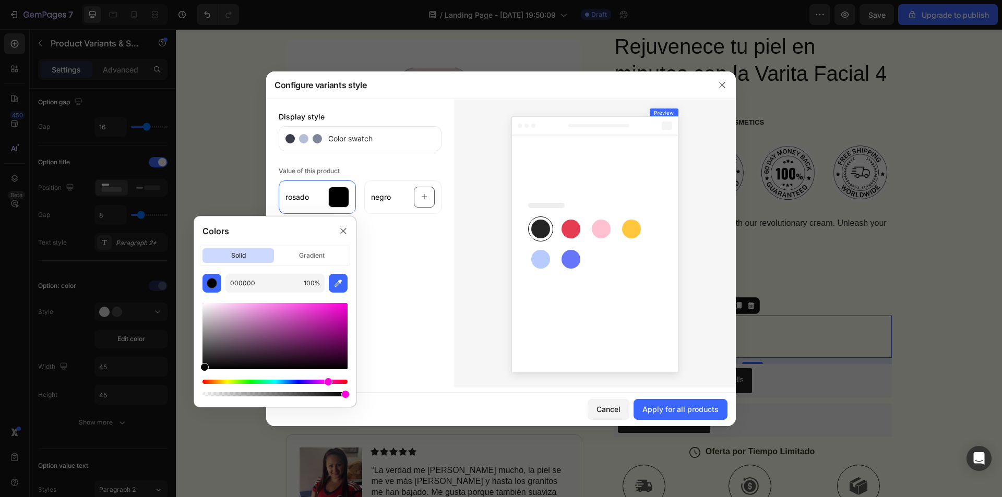
drag, startPoint x: 205, startPoint y: 379, endPoint x: 327, endPoint y: 387, distance: 122.9
click at [327, 387] on div at bounding box center [274, 388] width 145 height 17
drag, startPoint x: 207, startPoint y: 367, endPoint x: 336, endPoint y: 319, distance: 137.6
click at [336, 319] on div at bounding box center [336, 321] width 8 height 8
drag, startPoint x: 337, startPoint y: 317, endPoint x: 325, endPoint y: 305, distance: 17.3
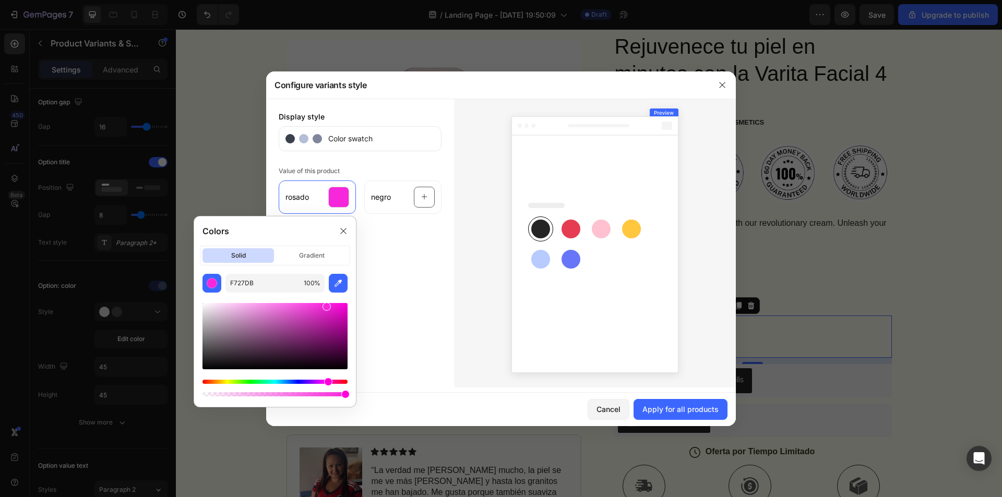
click at [325, 305] on div at bounding box center [327, 307] width 8 height 8
drag, startPoint x: 324, startPoint y: 307, endPoint x: 301, endPoint y: 306, distance: 23.0
click at [302, 306] on div at bounding box center [306, 308] width 8 height 8
drag, startPoint x: 301, startPoint y: 309, endPoint x: 280, endPoint y: 310, distance: 21.4
click at [297, 310] on div at bounding box center [301, 312] width 8 height 8
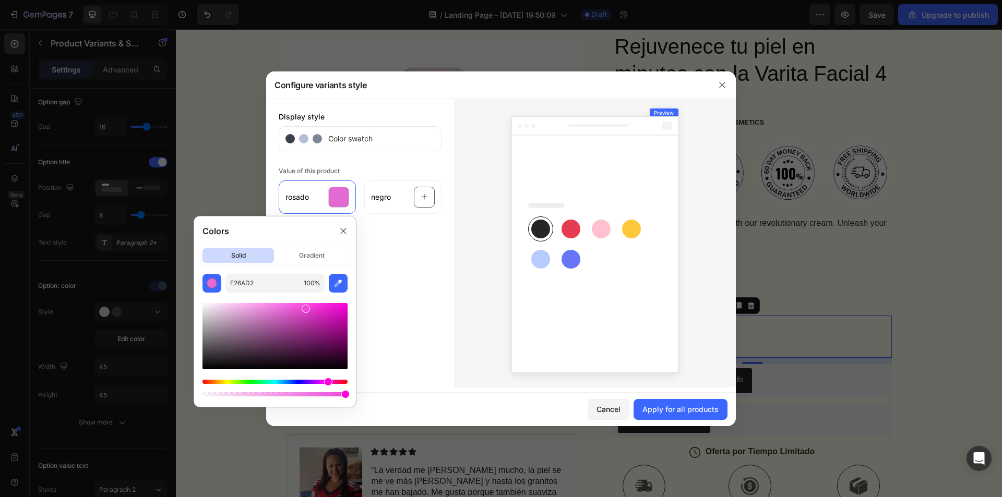
drag, startPoint x: 281, startPoint y: 312, endPoint x: 304, endPoint y: 307, distance: 24.0
click at [304, 307] on div at bounding box center [306, 309] width 8 height 8
type input "FF59E8"
drag, startPoint x: 305, startPoint y: 309, endPoint x: 297, endPoint y: 301, distance: 11.4
click at [297, 301] on div at bounding box center [274, 350] width 145 height 98
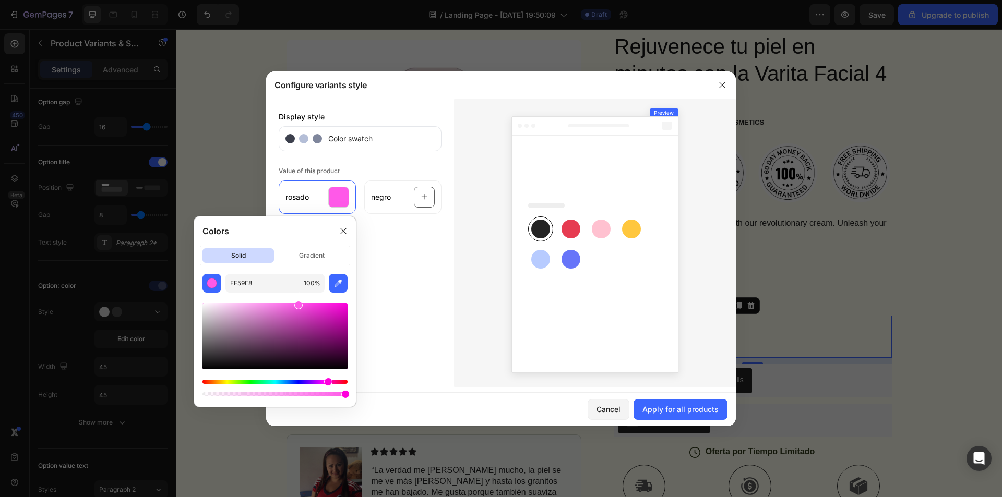
click at [396, 301] on div "Display style Color swatch Value of this product [PERSON_NAME] negro" at bounding box center [360, 243] width 188 height 289
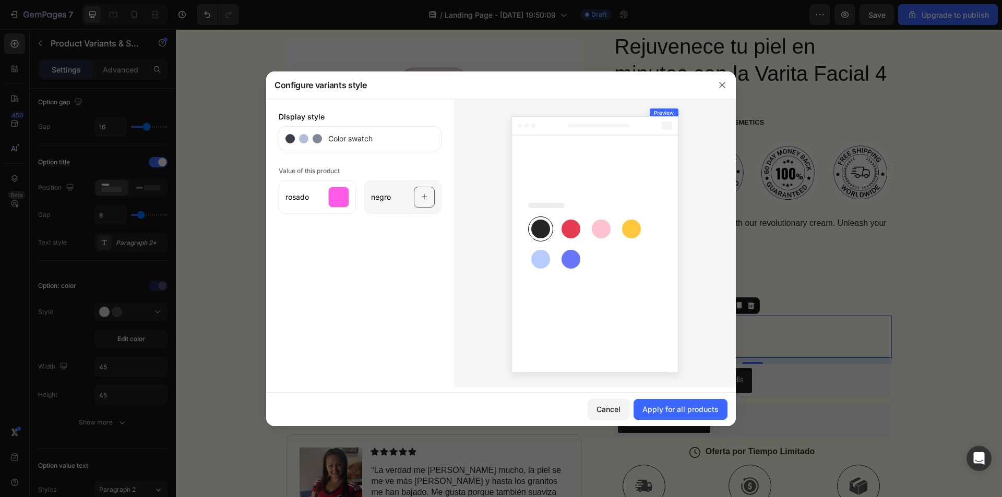
click at [418, 194] on div at bounding box center [424, 197] width 21 height 21
click at [538, 222] on rect at bounding box center [540, 229] width 19 height 19
click at [435, 206] on div "negro" at bounding box center [402, 197] width 77 height 33
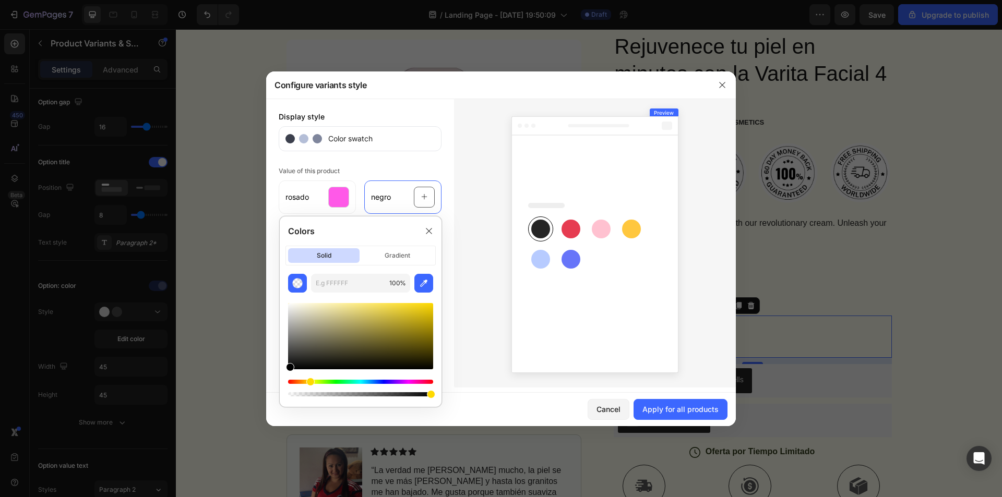
drag, startPoint x: 294, startPoint y: 367, endPoint x: 279, endPoint y: 370, distance: 15.3
click at [279, 370] on div "Colors solid gradient 100 %" at bounding box center [360, 312] width 171 height 200
type input "000000"
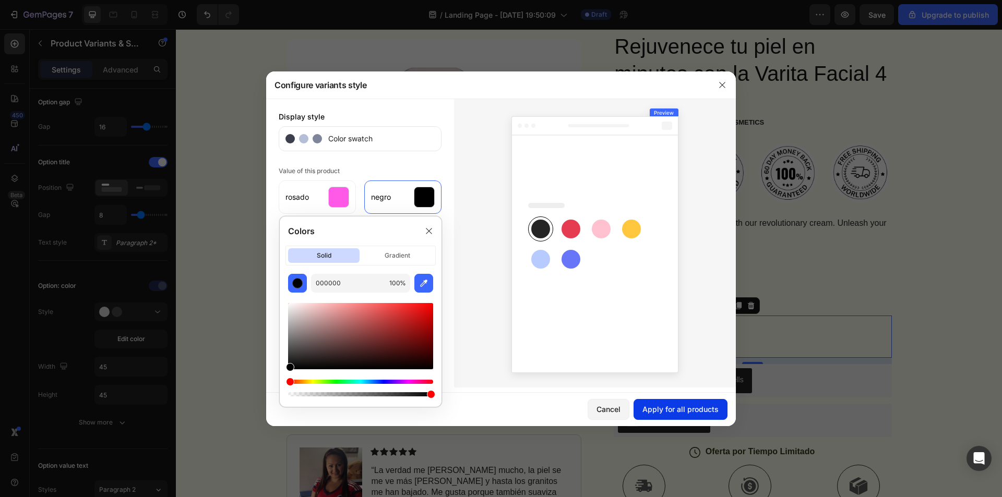
click at [701, 411] on div "Apply for all products" at bounding box center [680, 409] width 76 height 11
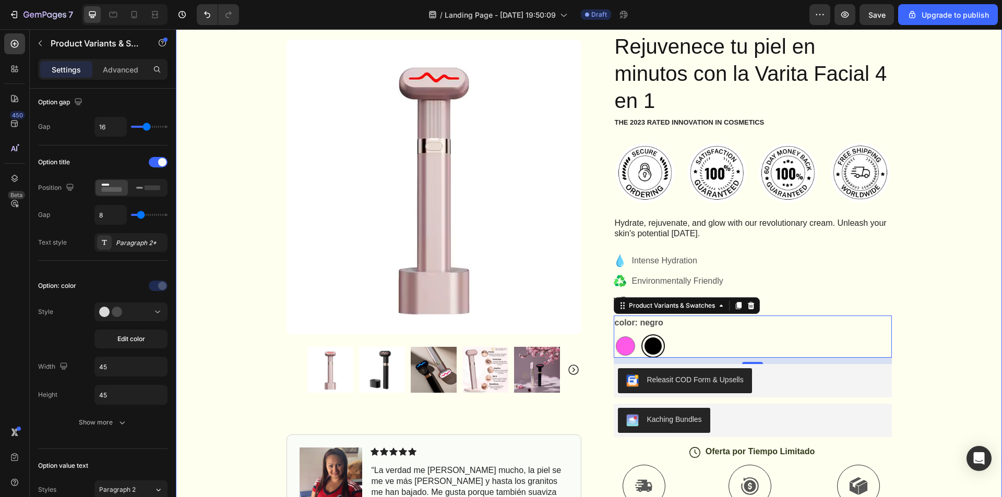
click at [973, 283] on div "Icon Envio Gratis a todo el pais Text Block Row Icon 4,000+ Cientes satisfechos…" at bounding box center [589, 379] width 826 height 804
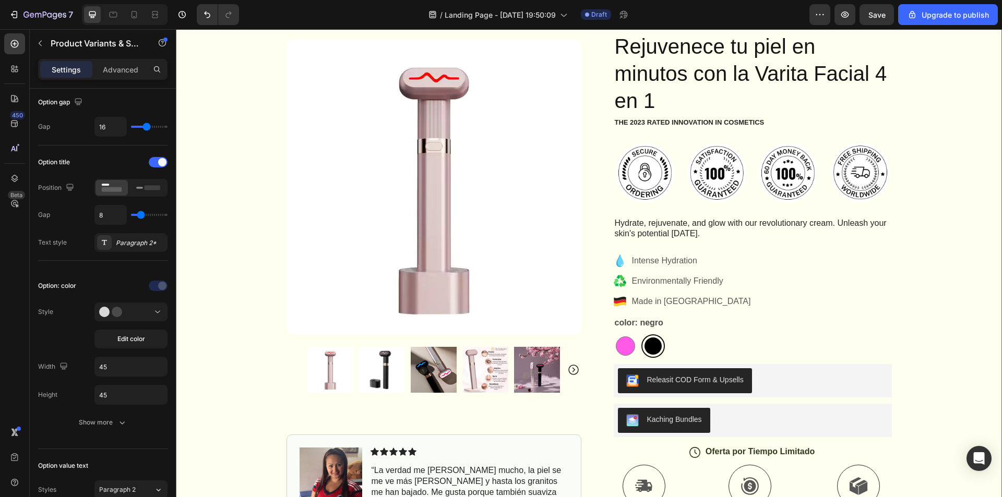
scroll to position [0, 0]
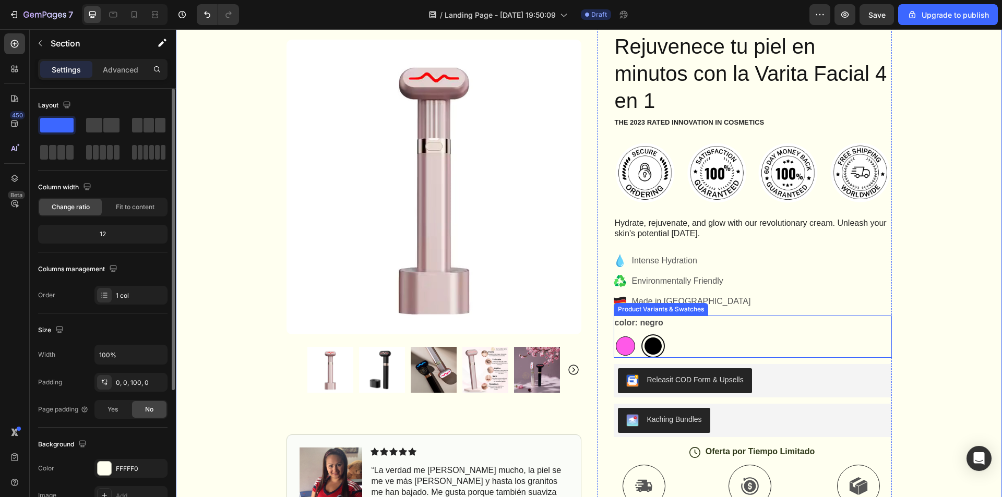
click at [624, 338] on div at bounding box center [625, 346] width 19 height 19
click at [614, 335] on input "[PERSON_NAME]" at bounding box center [613, 334] width 1 height 1
radio input "true"
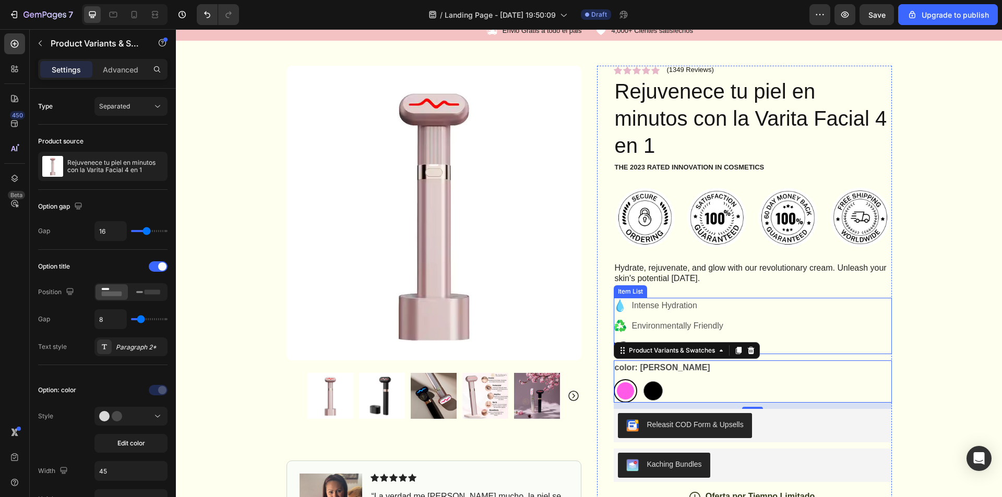
scroll to position [27, 0]
